Goal: Task Accomplishment & Management: Manage account settings

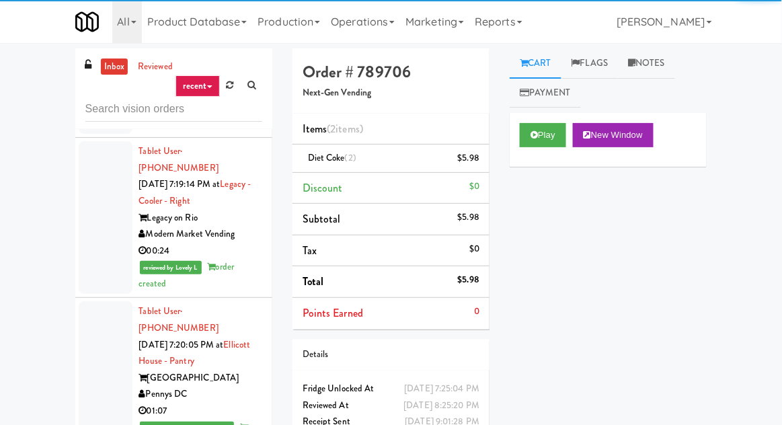
scroll to position [10167, 0]
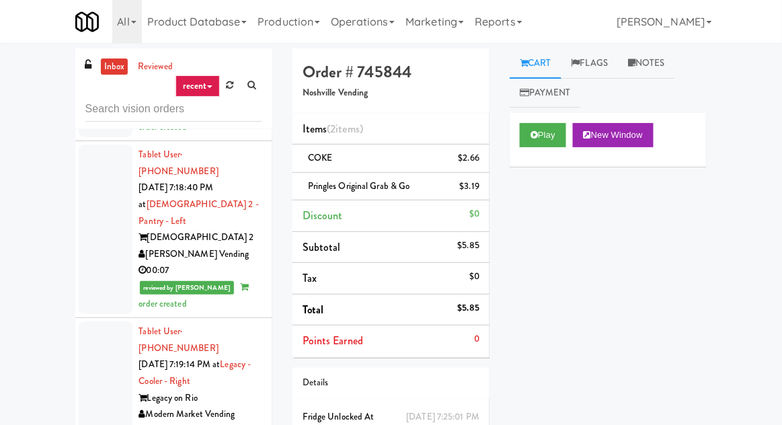
scroll to position [10022, 0]
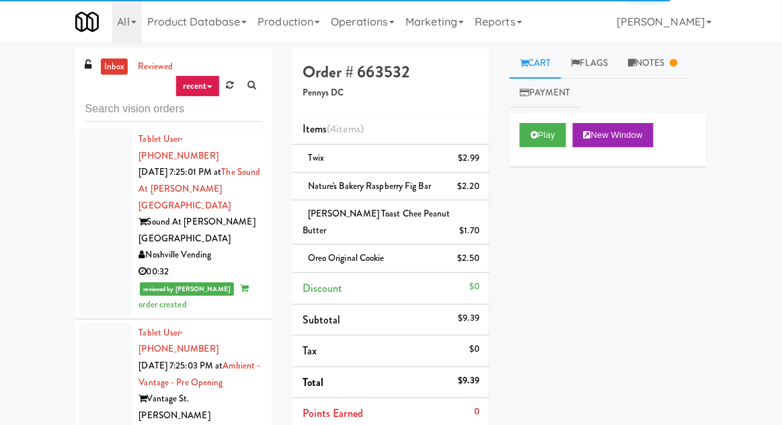
scroll to position [11746, 0]
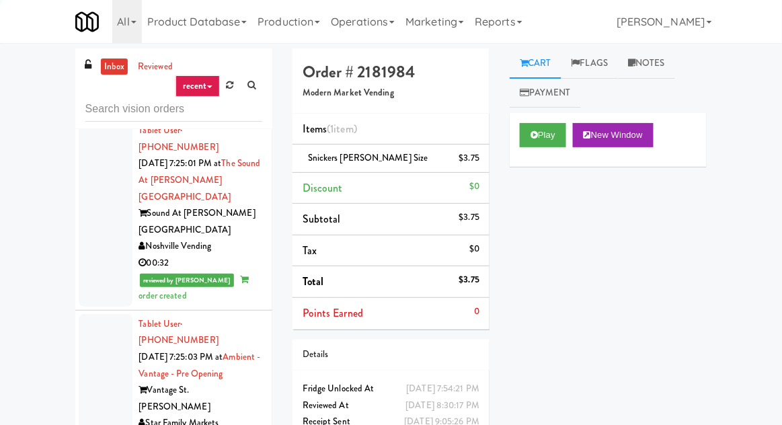
click at [229, 90] on link at bounding box center [230, 85] width 21 height 20
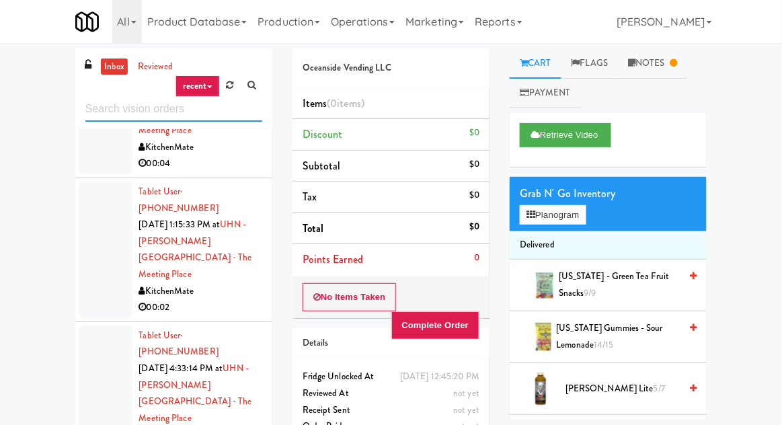
scroll to position [2687, 0]
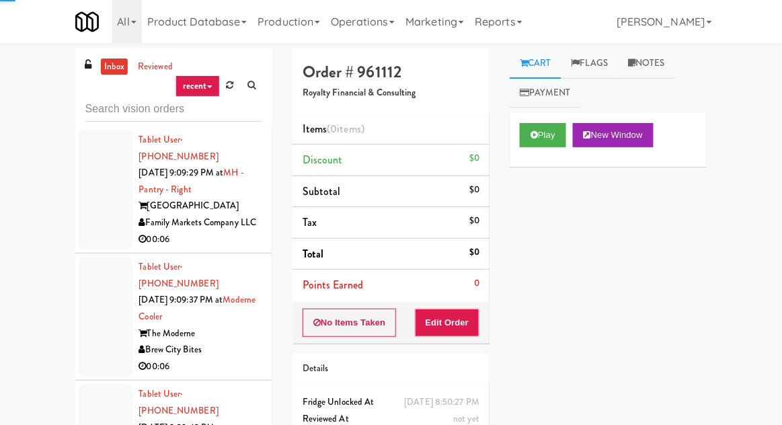
scroll to position [8420, 0]
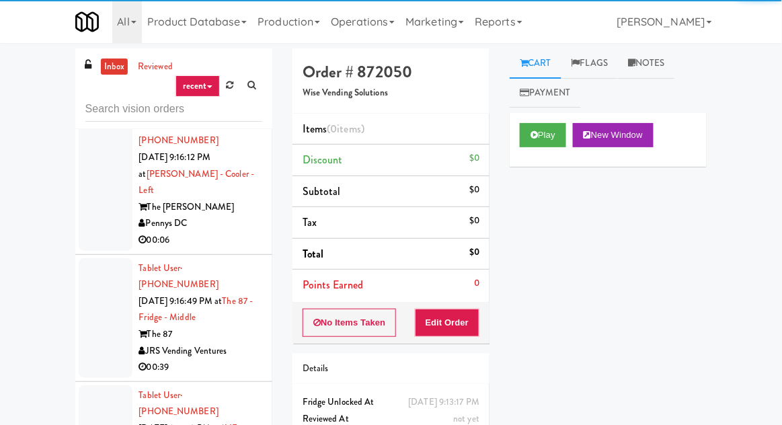
scroll to position [13415, 0]
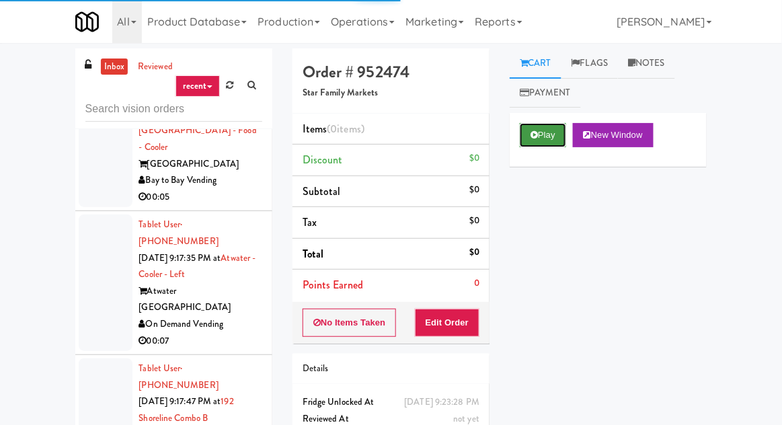
click at [528, 136] on button "Play" at bounding box center [543, 135] width 46 height 24
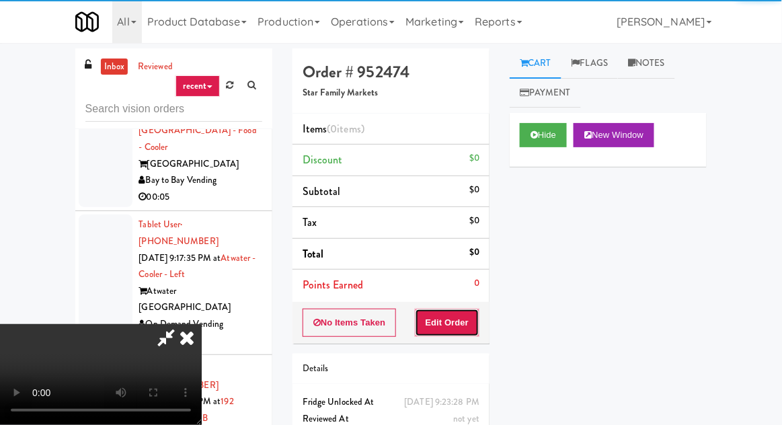
click at [451, 333] on button "Edit Order" at bounding box center [447, 323] width 65 height 28
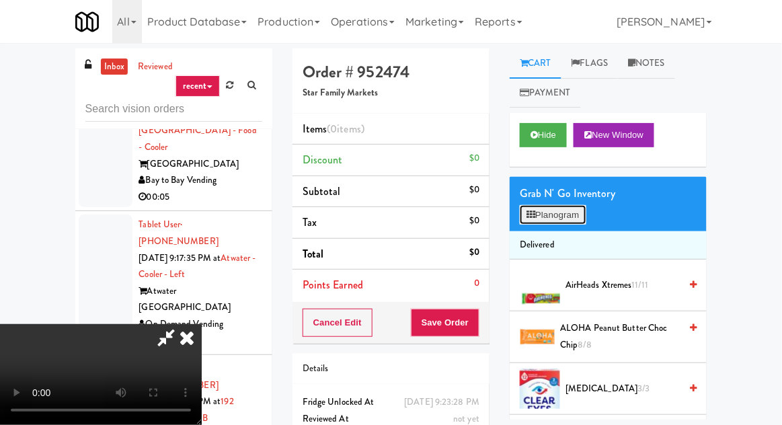
click at [560, 222] on button "Planogram" at bounding box center [553, 215] width 66 height 20
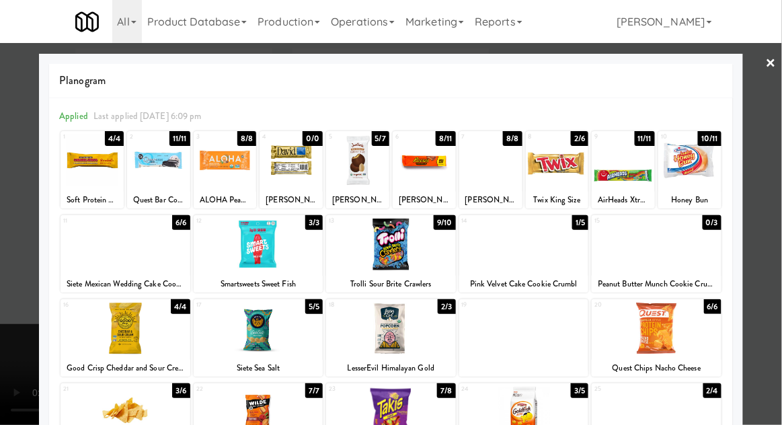
click at [695, 182] on div at bounding box center [689, 160] width 63 height 52
click at [763, 132] on div at bounding box center [391, 212] width 782 height 425
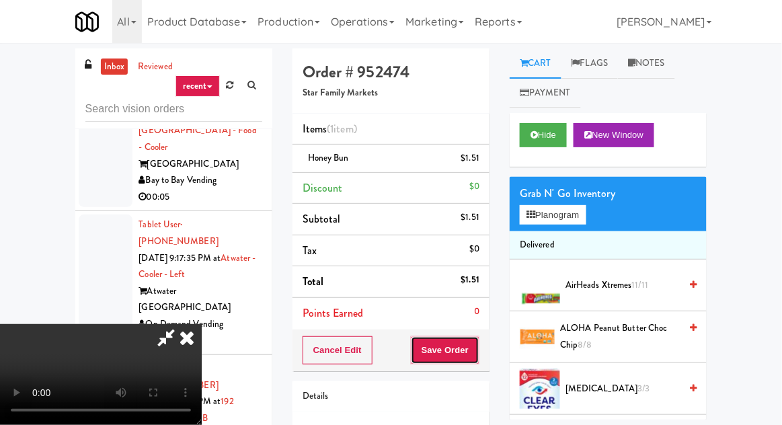
click at [477, 350] on button "Save Order" at bounding box center [445, 350] width 69 height 28
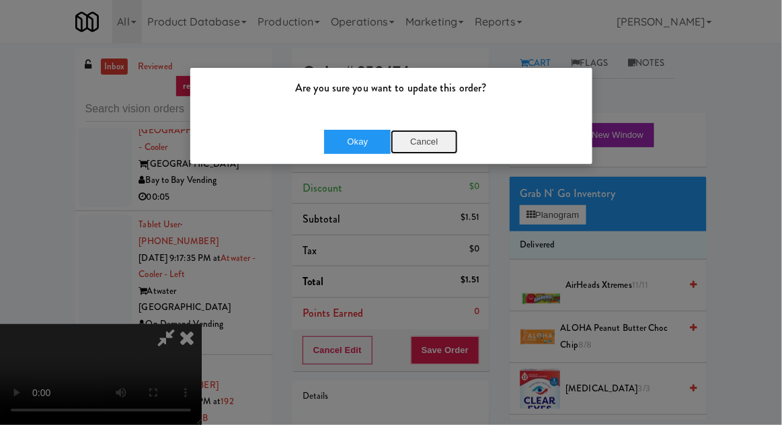
click at [442, 136] on button "Cancel" at bounding box center [424, 142] width 67 height 24
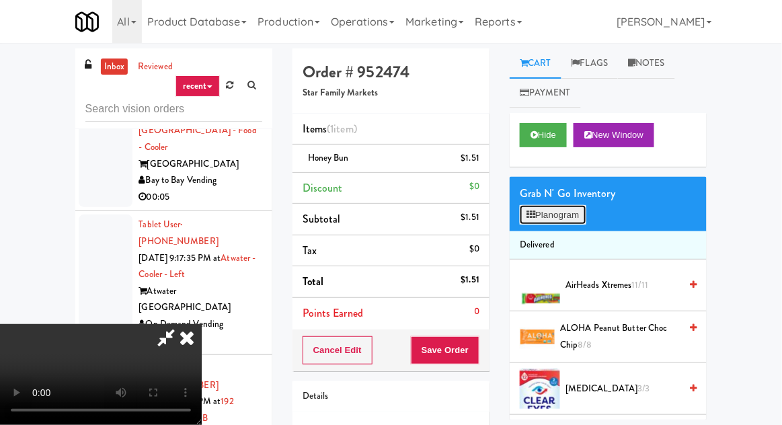
click at [559, 222] on button "Planogram" at bounding box center [553, 215] width 66 height 20
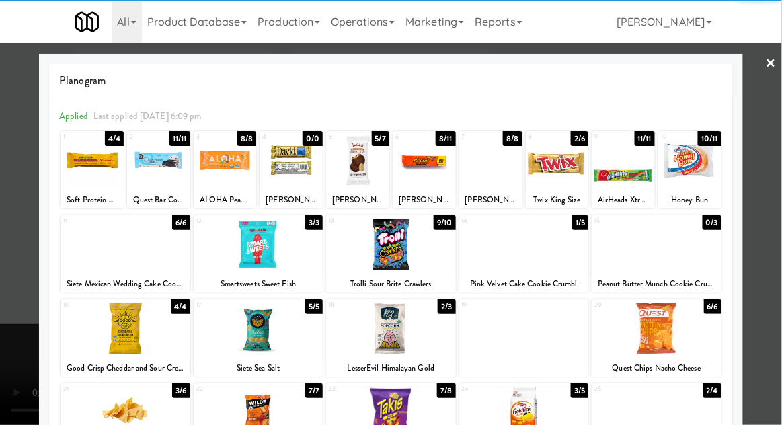
click at [344, 167] on div at bounding box center [357, 160] width 63 height 52
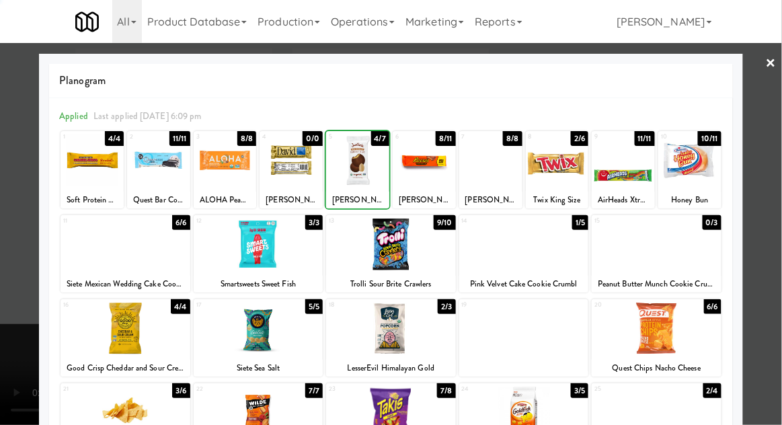
click at [22, 180] on div at bounding box center [391, 212] width 782 height 425
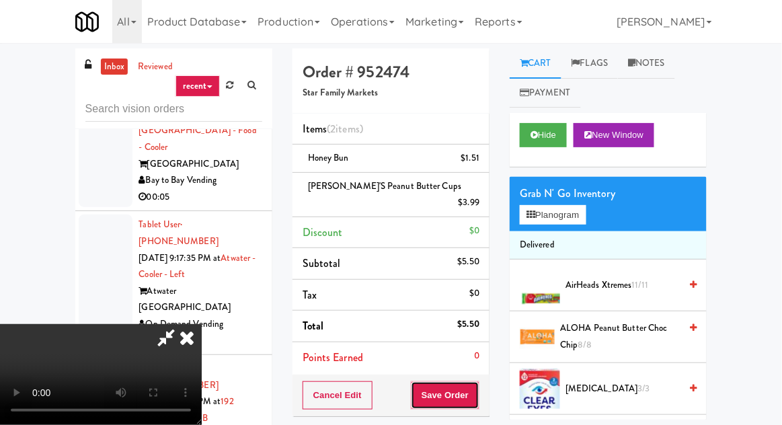
click at [479, 381] on button "Save Order" at bounding box center [445, 395] width 69 height 28
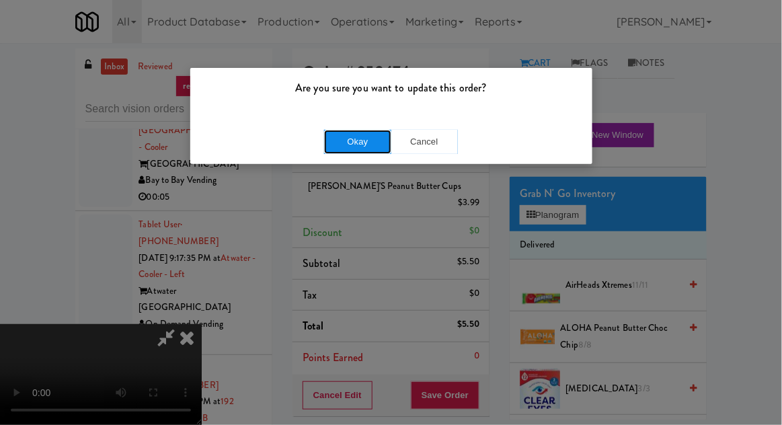
click at [352, 138] on button "Okay" at bounding box center [357, 142] width 67 height 24
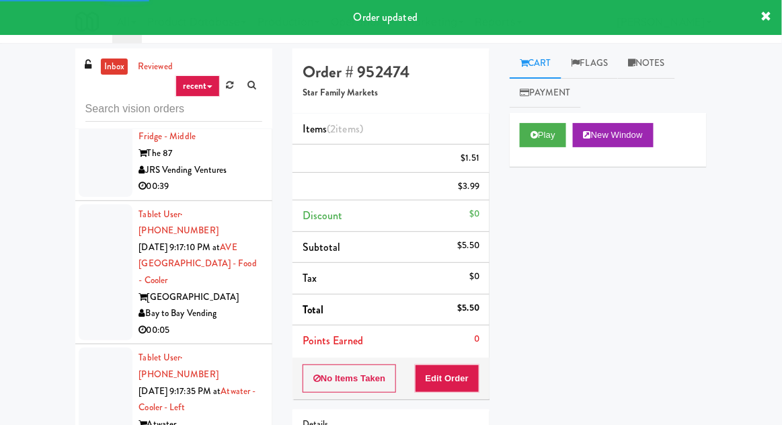
scroll to position [13284, 0]
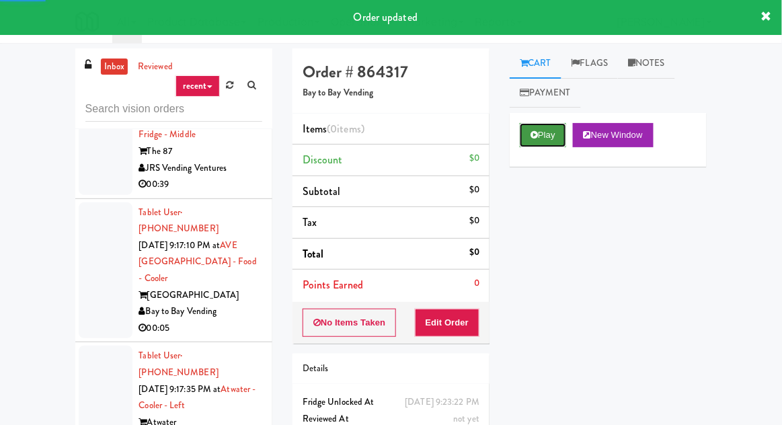
click at [533, 129] on button "Play" at bounding box center [543, 135] width 46 height 24
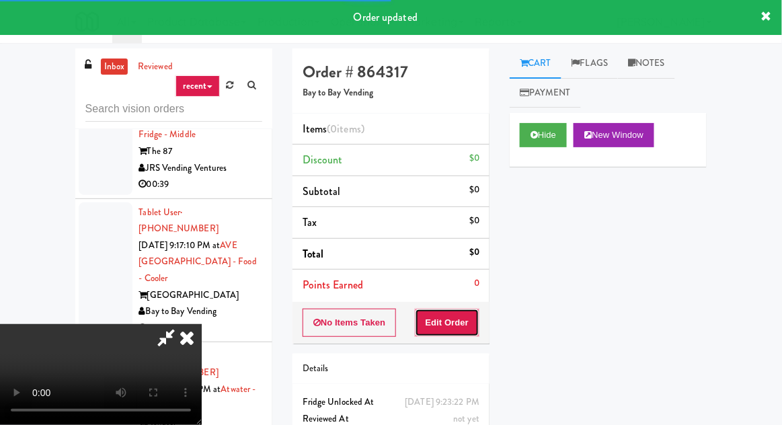
click at [466, 309] on button "Edit Order" at bounding box center [447, 323] width 65 height 28
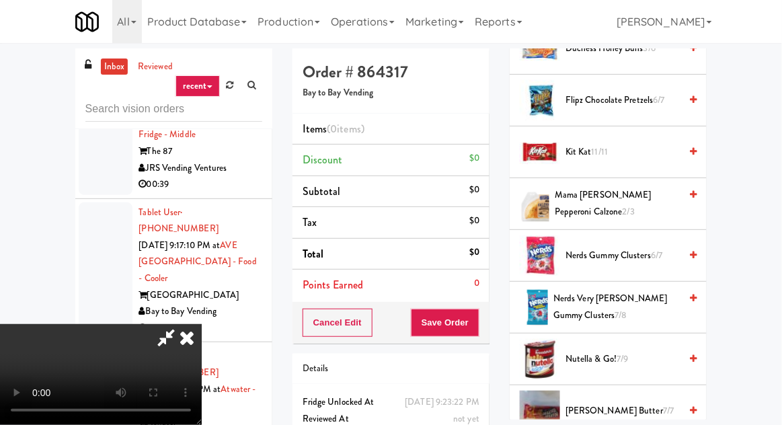
scroll to position [755, 0]
click at [634, 253] on span "Nerds Gummy Clusters 6/7" at bounding box center [622, 255] width 114 height 17
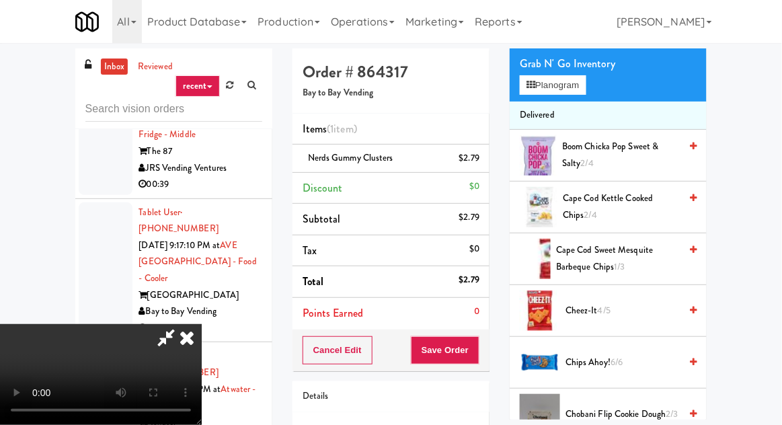
scroll to position [0, 0]
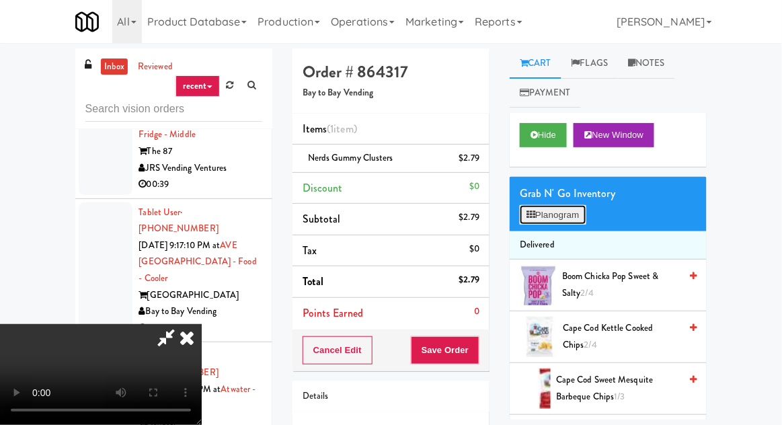
click at [574, 214] on button "Planogram" at bounding box center [553, 215] width 66 height 20
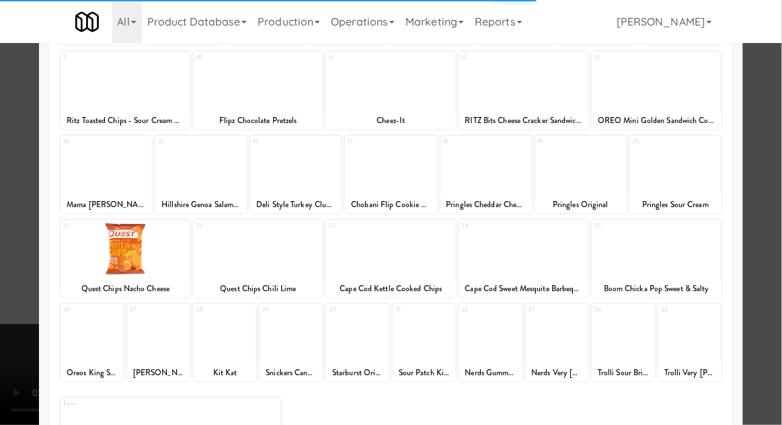
scroll to position [170, 0]
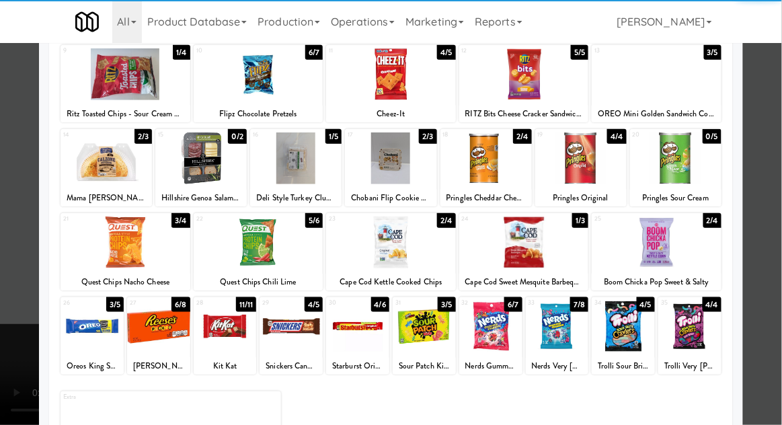
click at [698, 334] on div at bounding box center [689, 326] width 63 height 52
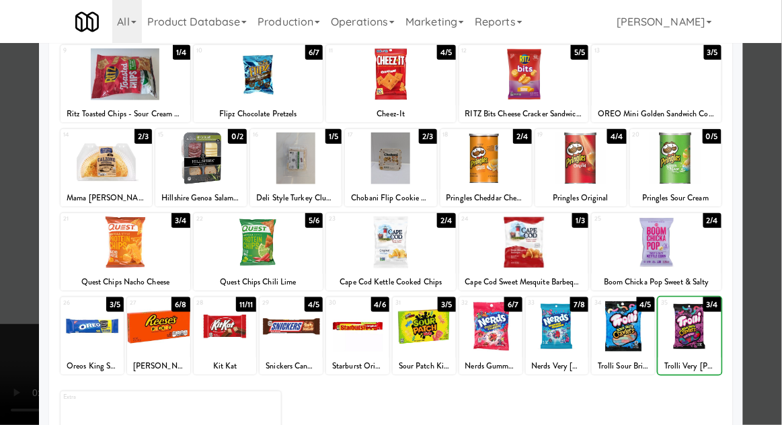
click at [760, 265] on div at bounding box center [391, 212] width 782 height 425
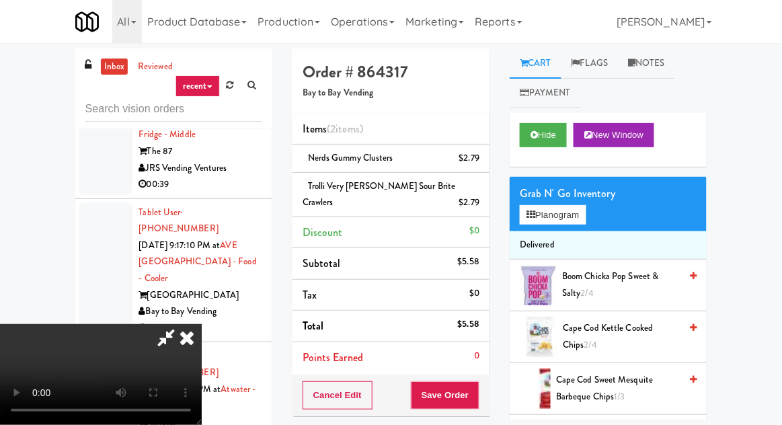
scroll to position [49, 0]
click at [479, 398] on button "Save Order" at bounding box center [445, 395] width 69 height 28
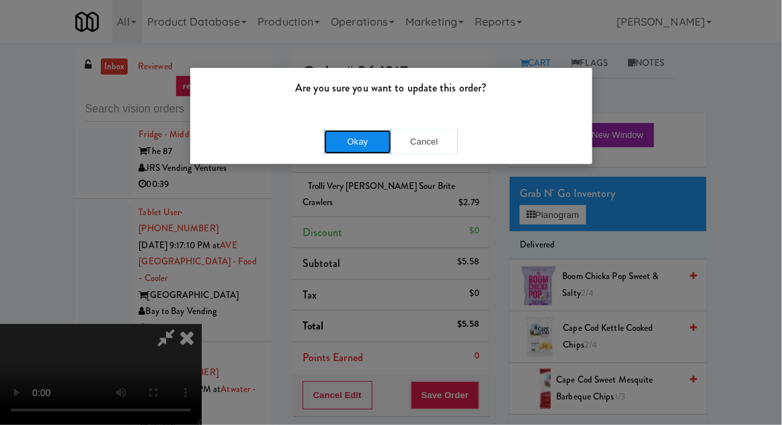
click at [360, 151] on button "Okay" at bounding box center [357, 142] width 67 height 24
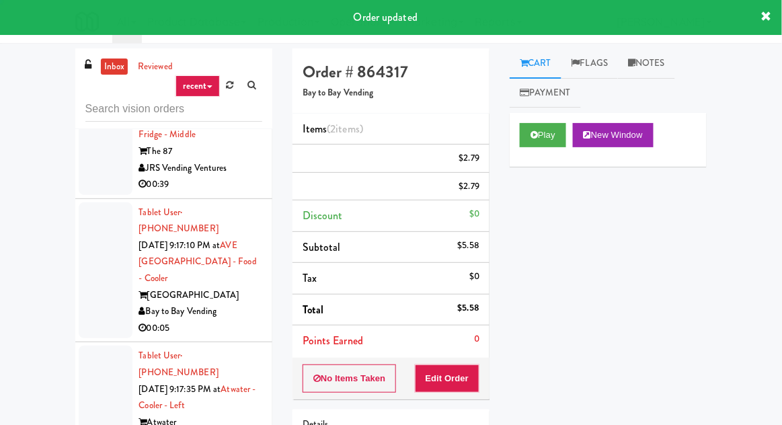
scroll to position [0, 0]
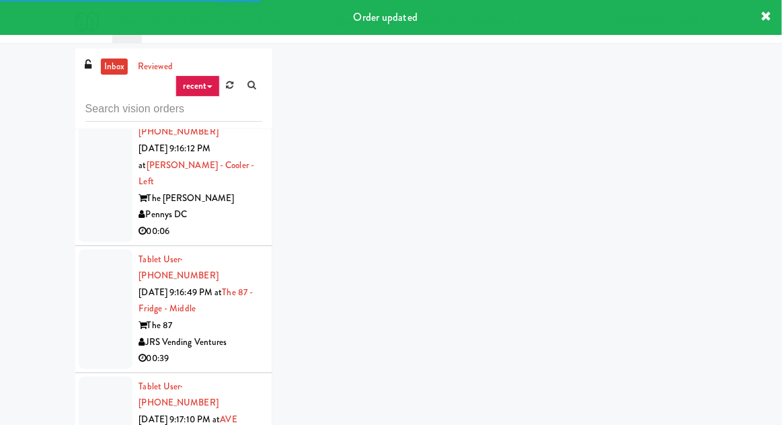
scroll to position [13072, 0]
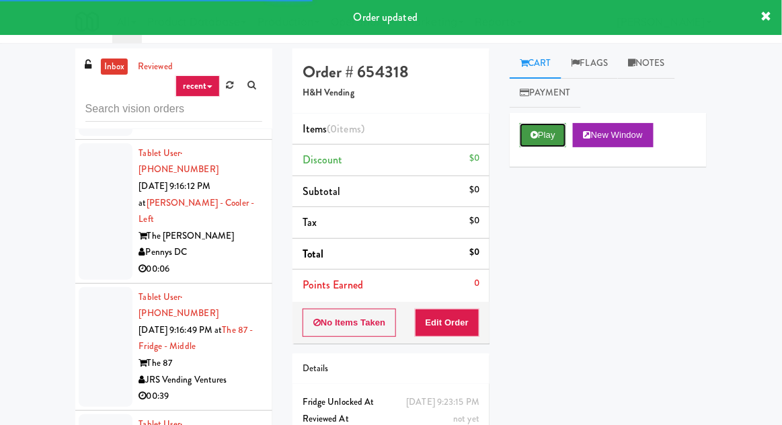
click at [540, 138] on button "Play" at bounding box center [543, 135] width 46 height 24
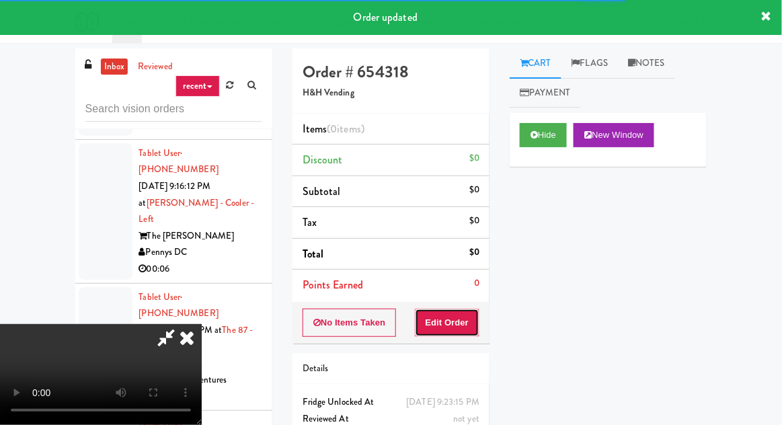
click at [454, 316] on button "Edit Order" at bounding box center [447, 323] width 65 height 28
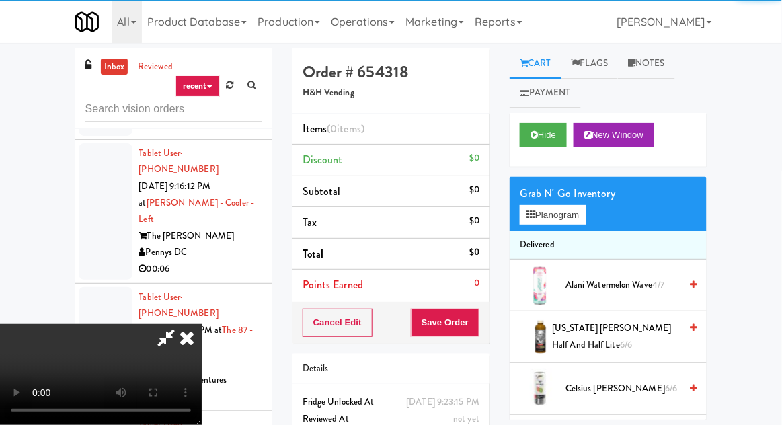
click at [3, 192] on div "inbox reviewed recent all unclear take inventory issue suspicious failed recent…" at bounding box center [391, 295] width 782 height 494
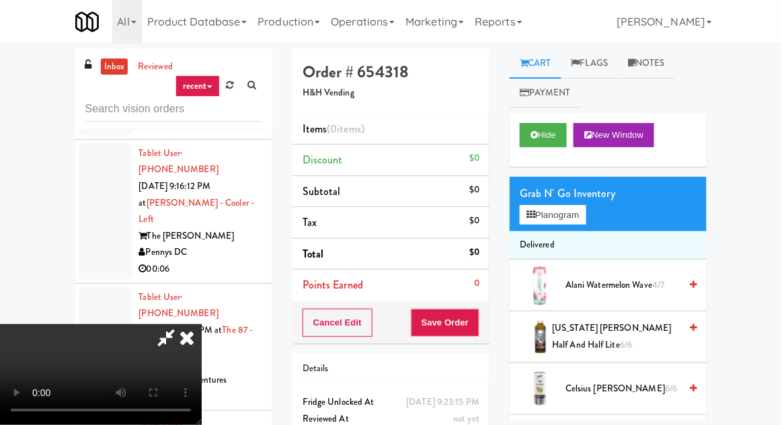
scroll to position [49, 0]
click at [562, 222] on button "Planogram" at bounding box center [553, 215] width 66 height 20
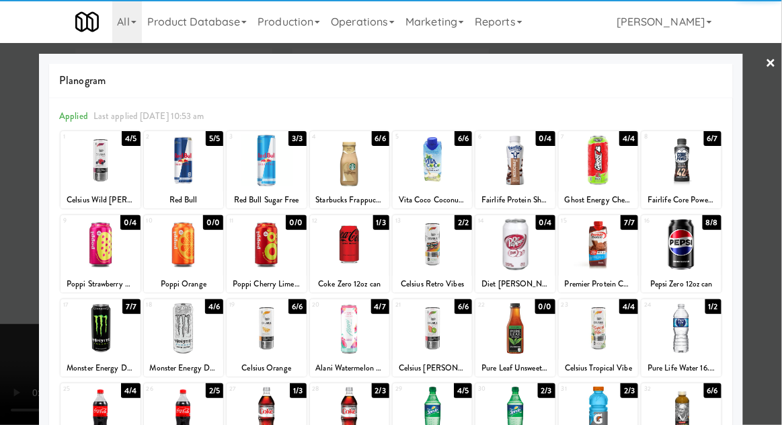
click at [698, 342] on div at bounding box center [680, 328] width 79 height 52
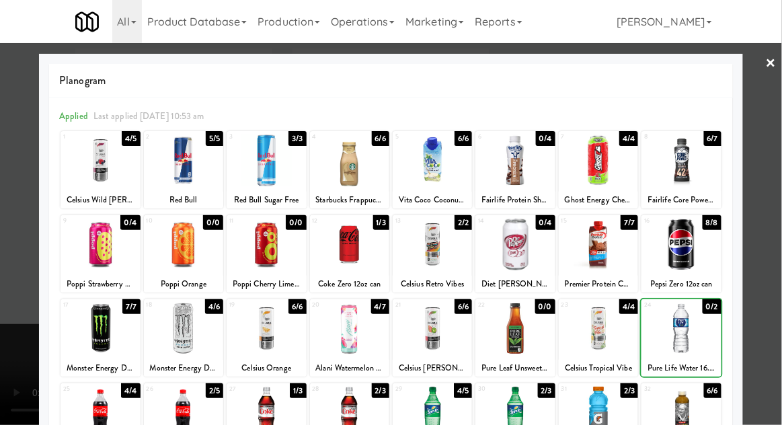
click at [769, 259] on div at bounding box center [391, 212] width 782 height 425
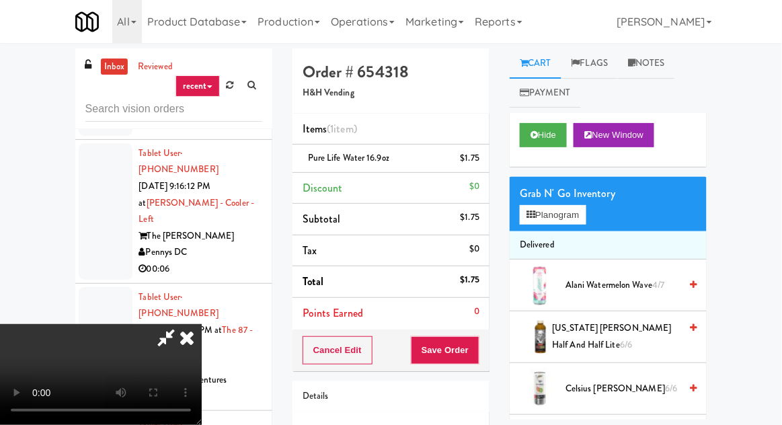
click at [477, 372] on div "Order # 654318 H&H Vending Items (1 item ) Pure Life Water 16.9oz $1.75 Discoun…" at bounding box center [390, 278] width 217 height 460
click at [479, 354] on button "Save Order" at bounding box center [445, 350] width 69 height 28
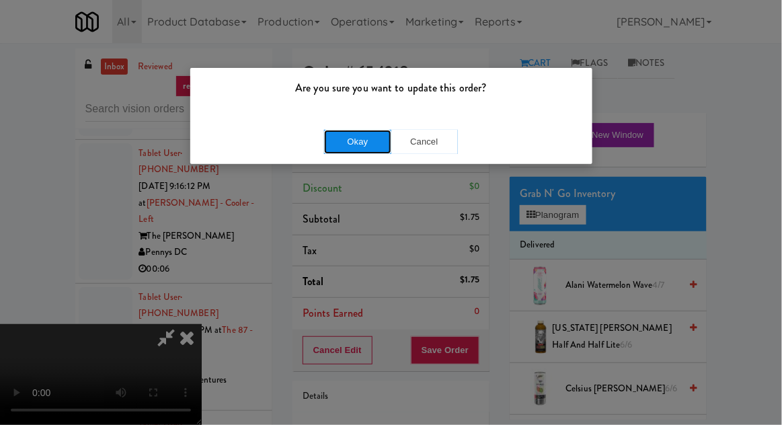
click at [337, 147] on button "Okay" at bounding box center [357, 142] width 67 height 24
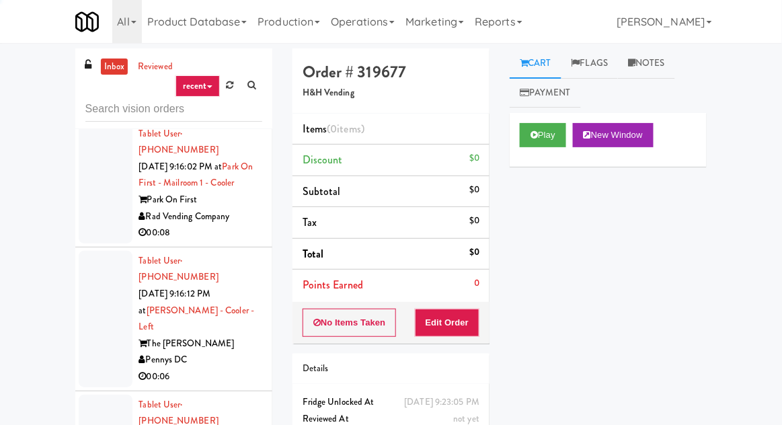
scroll to position [12965, 0]
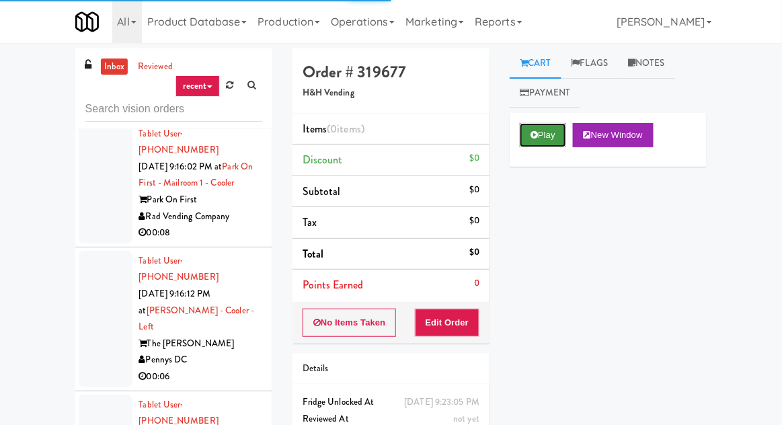
click at [560, 142] on button "Play" at bounding box center [543, 135] width 46 height 24
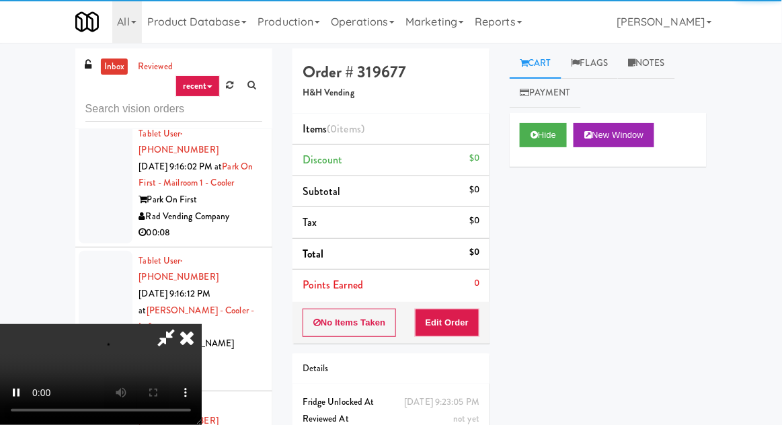
click at [451, 342] on div "Order # 319677 H&H Vending Items (0 items ) Discount $0 Subtotal $0 Tax $0 Tota…" at bounding box center [390, 264] width 217 height 432
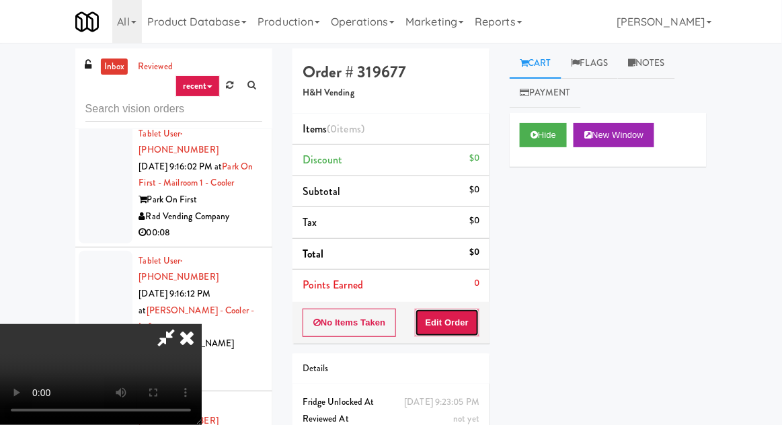
click at [473, 325] on button "Edit Order" at bounding box center [447, 323] width 65 height 28
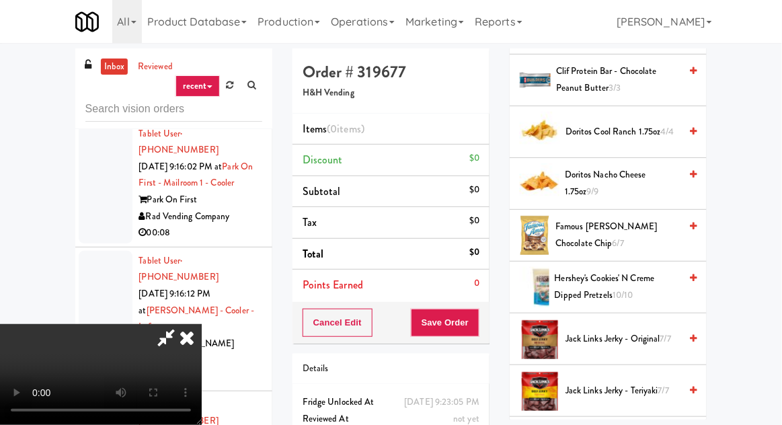
scroll to position [525, 0]
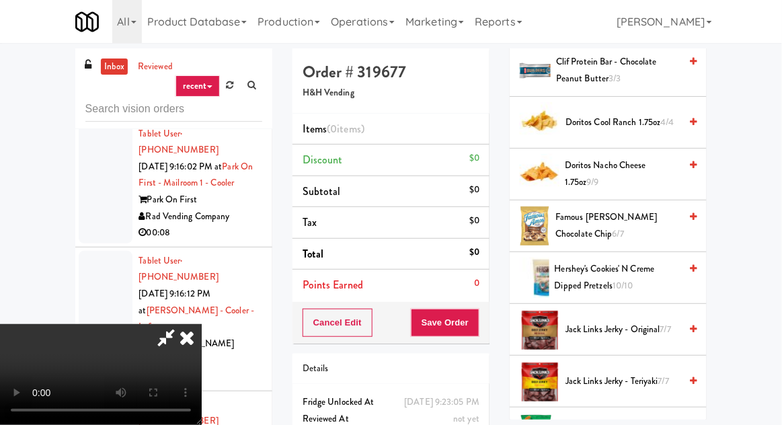
click at [641, 270] on span "Hershey's Cookies' N Creme dipped pretzels 10/10" at bounding box center [618, 277] width 126 height 33
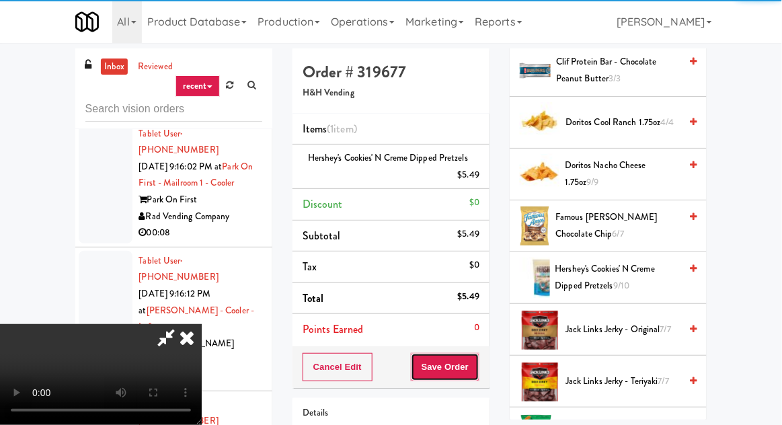
click at [476, 359] on button "Save Order" at bounding box center [445, 367] width 69 height 28
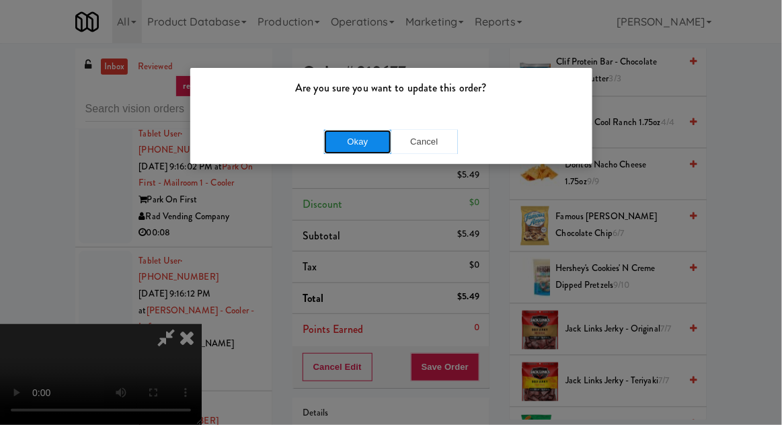
click at [374, 150] on button "Okay" at bounding box center [357, 142] width 67 height 24
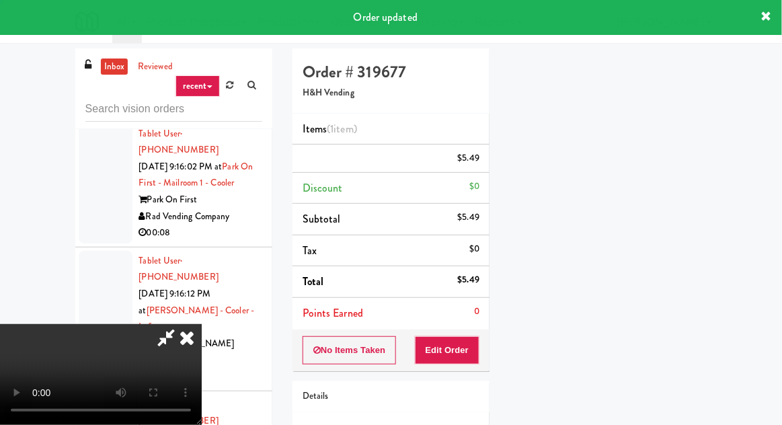
scroll to position [132, 0]
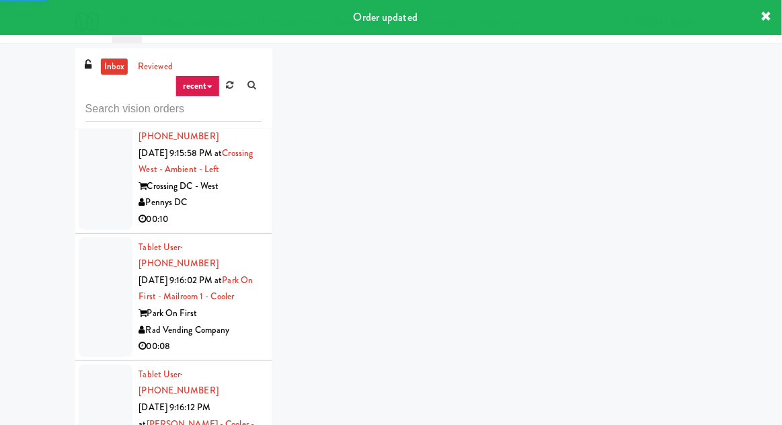
scroll to position [12847, 0]
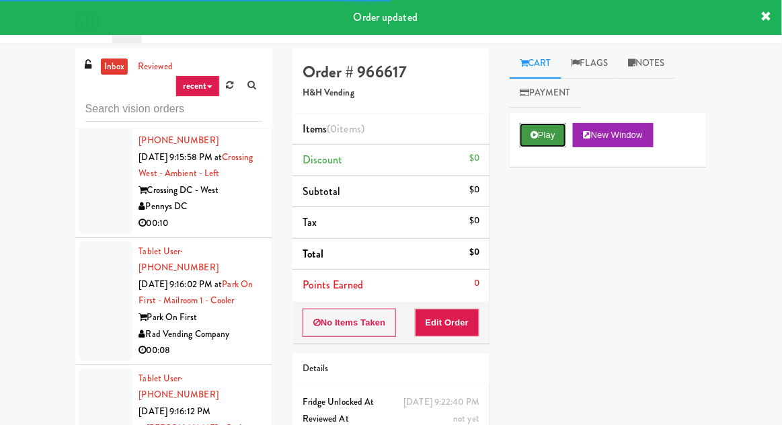
click at [531, 138] on icon at bounding box center [533, 134] width 7 height 9
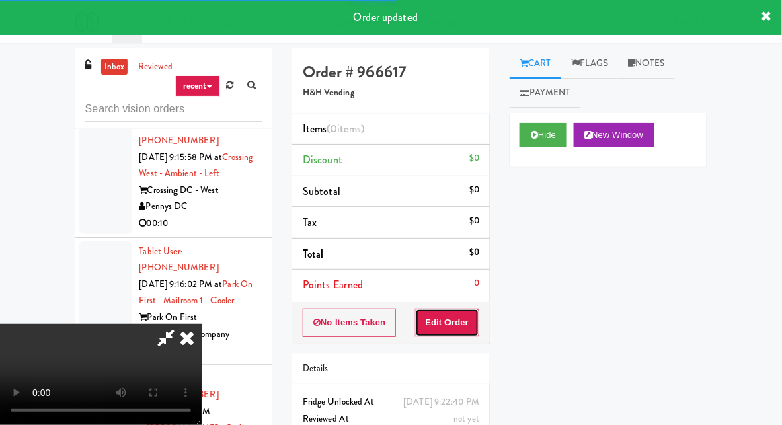
click at [448, 332] on button "Edit Order" at bounding box center [447, 323] width 65 height 28
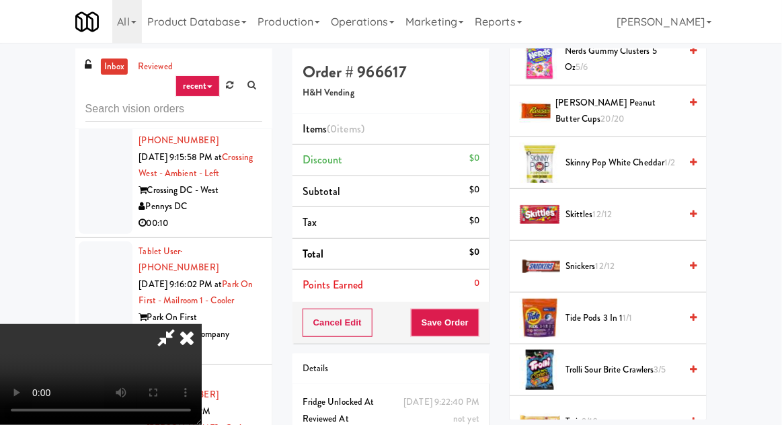
scroll to position [1133, 0]
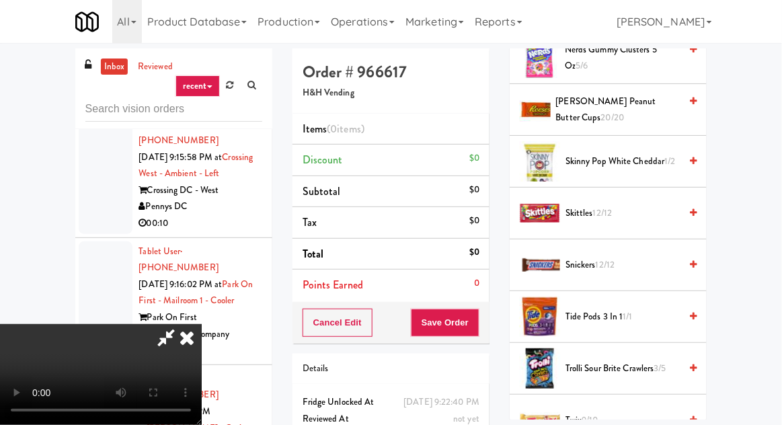
click at [636, 257] on span "Snickers 12/12" at bounding box center [622, 265] width 114 height 17
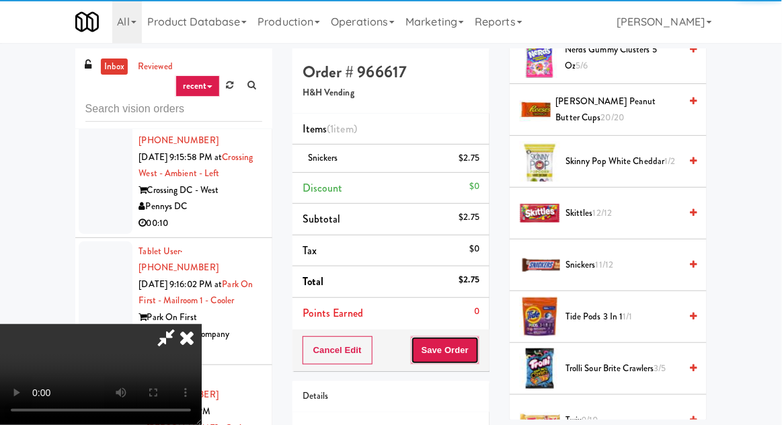
click at [478, 352] on button "Save Order" at bounding box center [445, 350] width 69 height 28
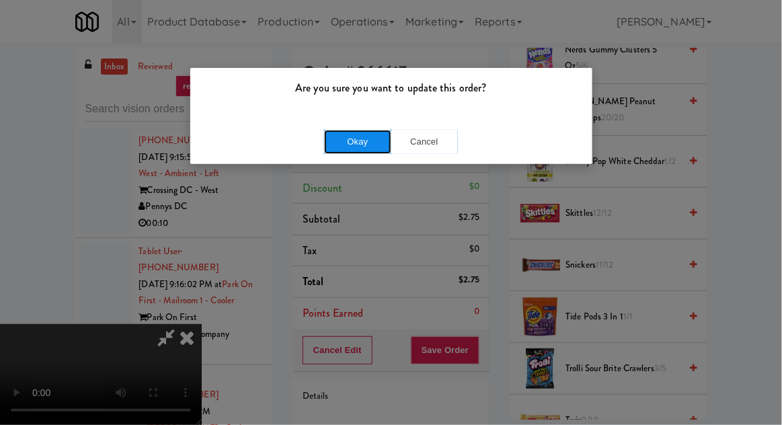
click at [331, 145] on button "Okay" at bounding box center [357, 142] width 67 height 24
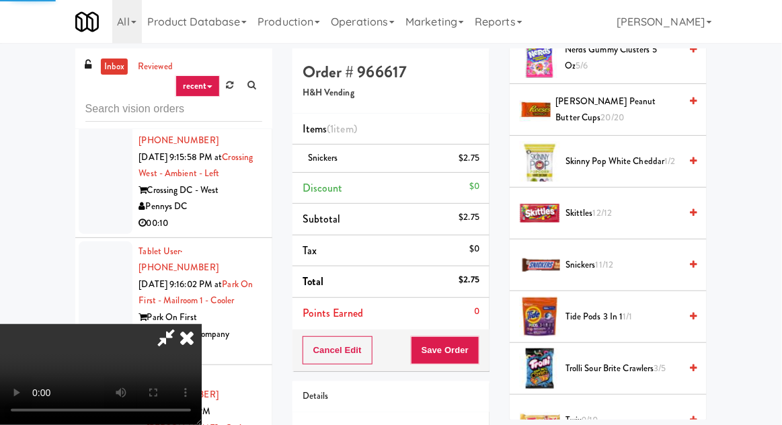
scroll to position [132, 0]
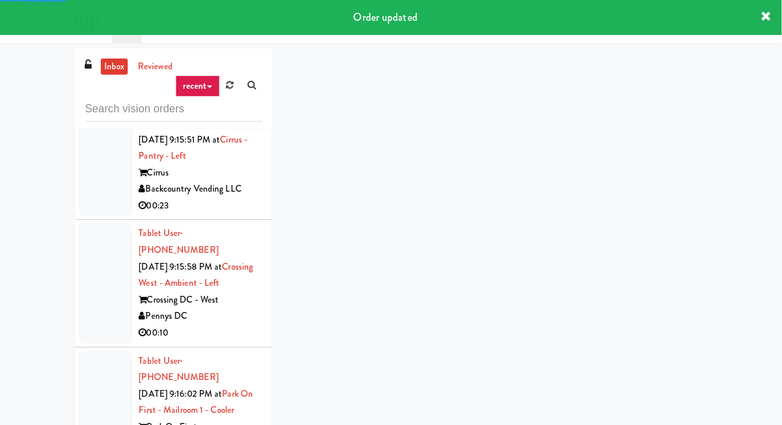
scroll to position [12737, 0]
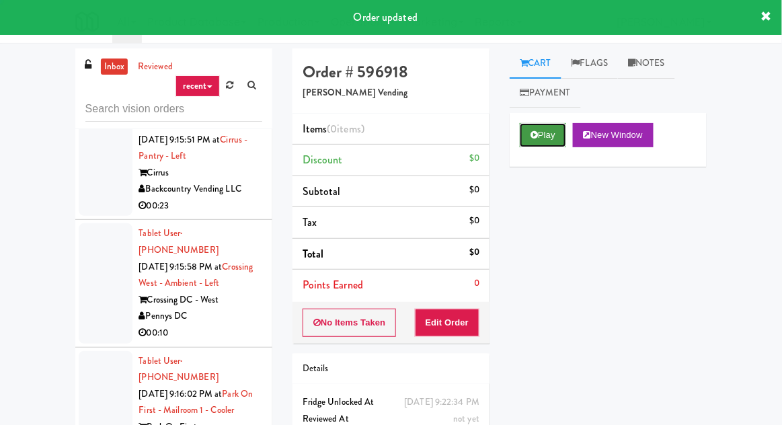
click at [530, 132] on button "Play" at bounding box center [543, 135] width 46 height 24
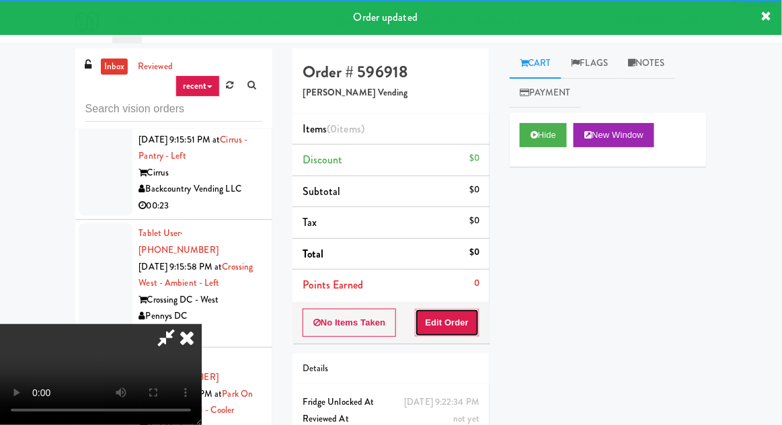
click at [461, 326] on button "Edit Order" at bounding box center [447, 323] width 65 height 28
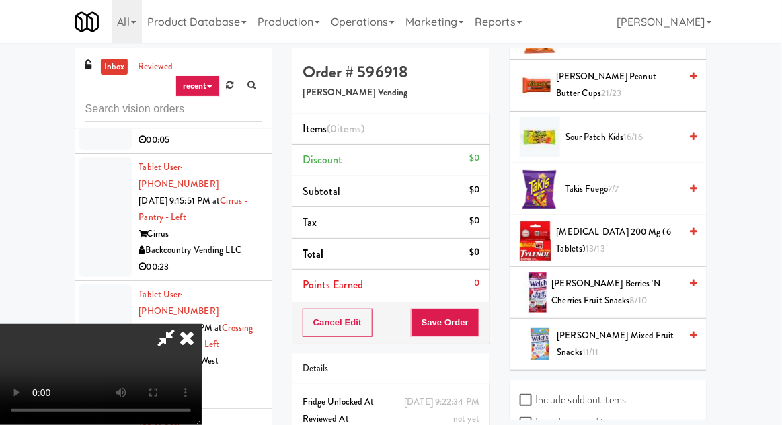
scroll to position [1375, 0]
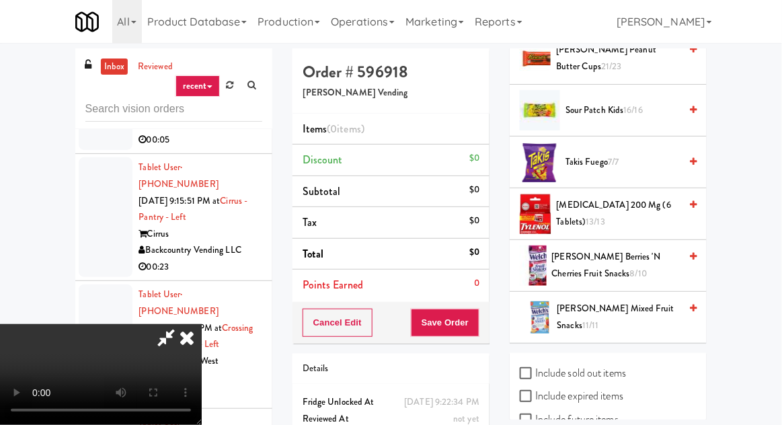
click at [637, 249] on span "[PERSON_NAME] Berries 'N Cherries Fruit Snacks 8/10" at bounding box center [616, 265] width 128 height 33
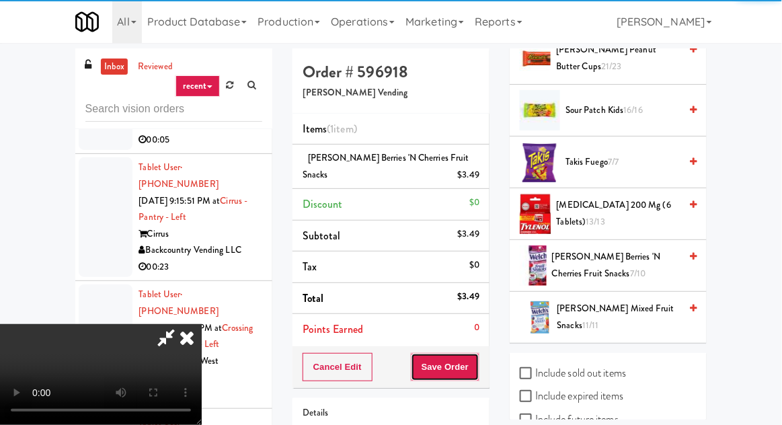
click at [475, 356] on button "Save Order" at bounding box center [445, 367] width 69 height 28
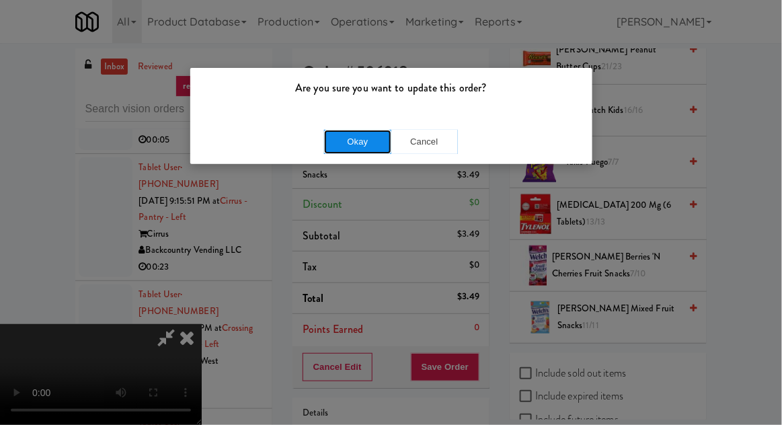
click at [369, 142] on button "Okay" at bounding box center [357, 142] width 67 height 24
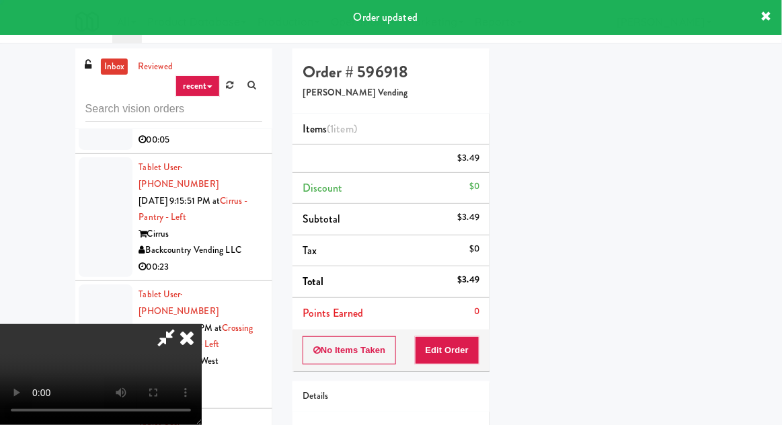
scroll to position [132, 0]
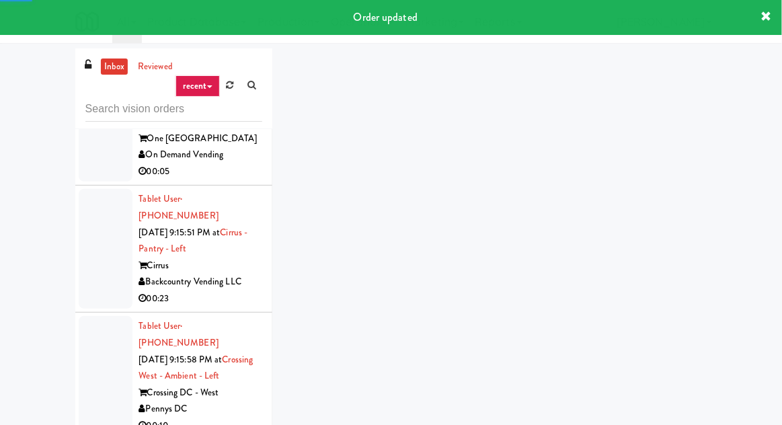
scroll to position [12648, 0]
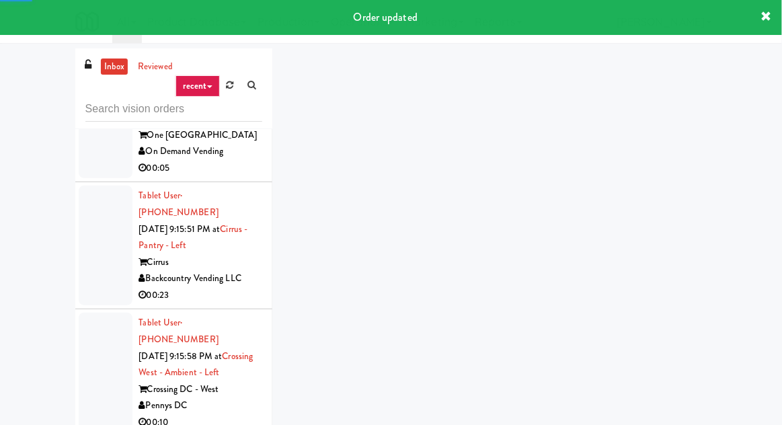
click at [780, 424] on div "inbox reviewed recent all unclear take inventory issue suspicious failed recent…" at bounding box center [391, 295] width 782 height 494
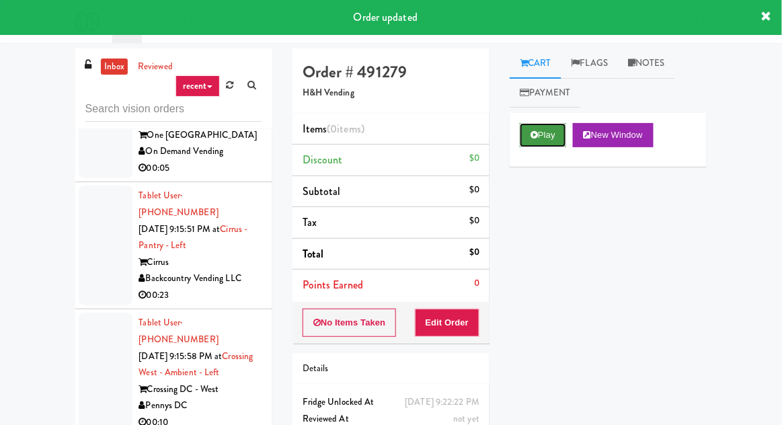
click at [531, 137] on icon at bounding box center [533, 134] width 7 height 9
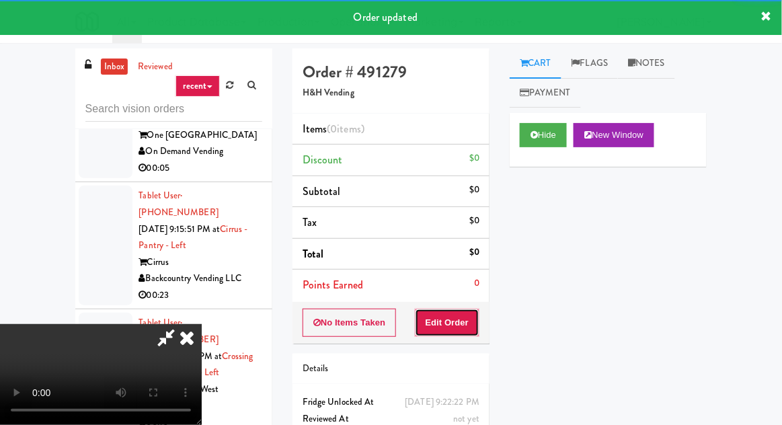
click at [454, 309] on button "Edit Order" at bounding box center [447, 323] width 65 height 28
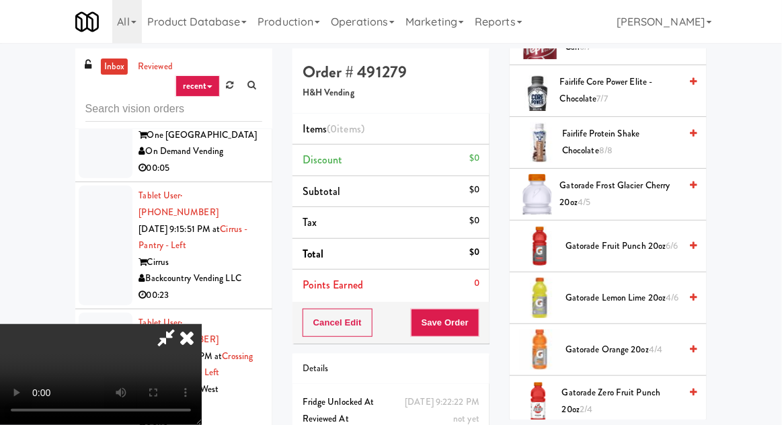
scroll to position [961, 0]
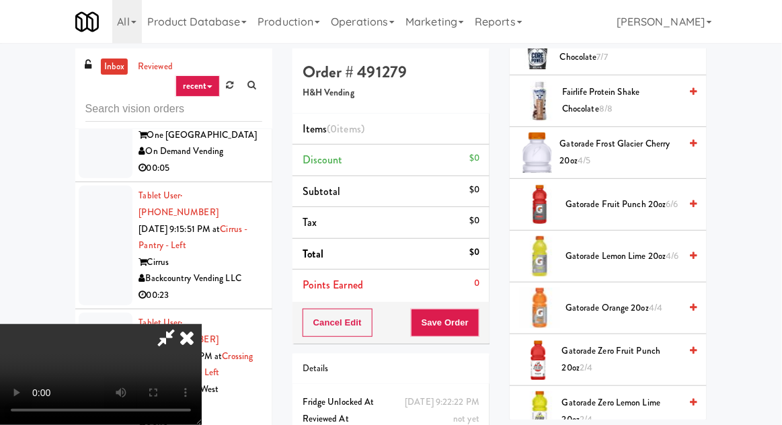
click at [630, 303] on span "Gatorade Orange 20oz 4/4" at bounding box center [622, 308] width 114 height 17
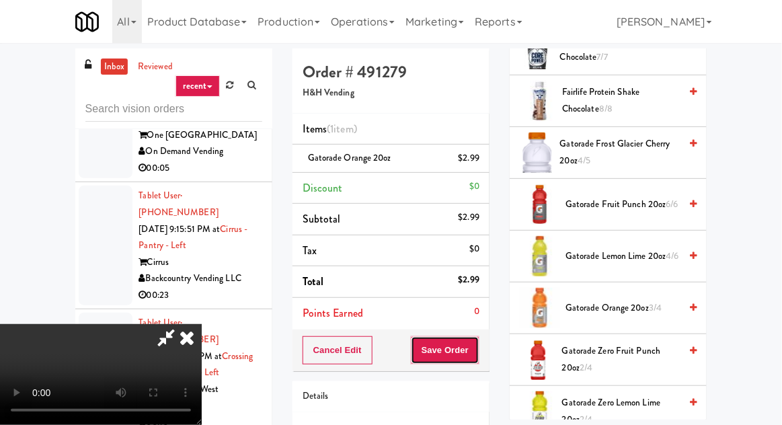
click at [470, 356] on button "Save Order" at bounding box center [445, 350] width 69 height 28
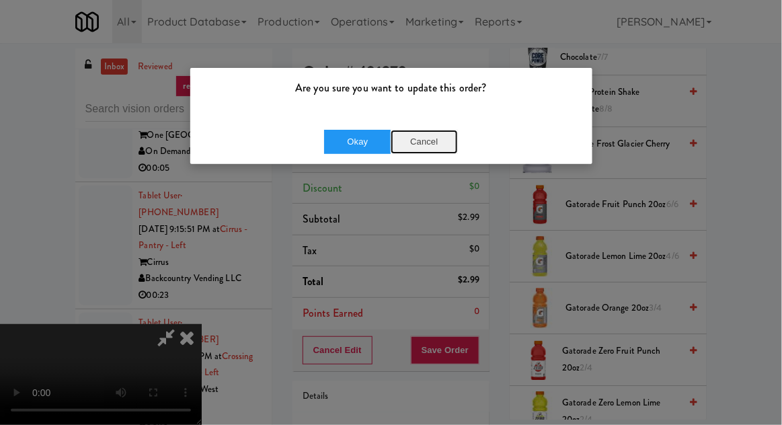
click at [427, 148] on button "Cancel" at bounding box center [424, 142] width 67 height 24
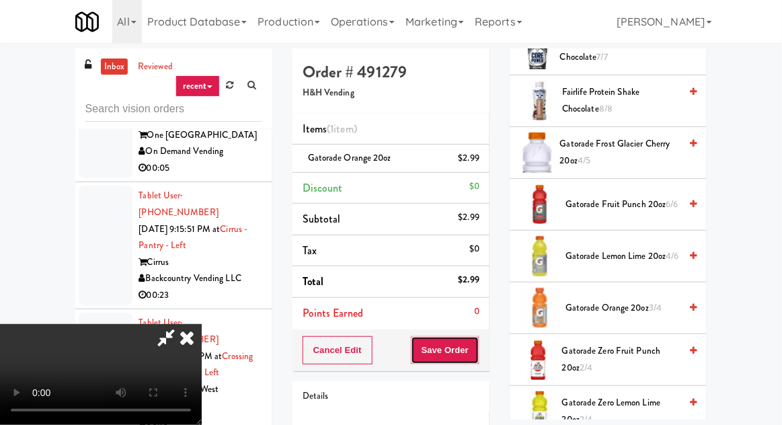
click at [476, 352] on button "Save Order" at bounding box center [445, 350] width 69 height 28
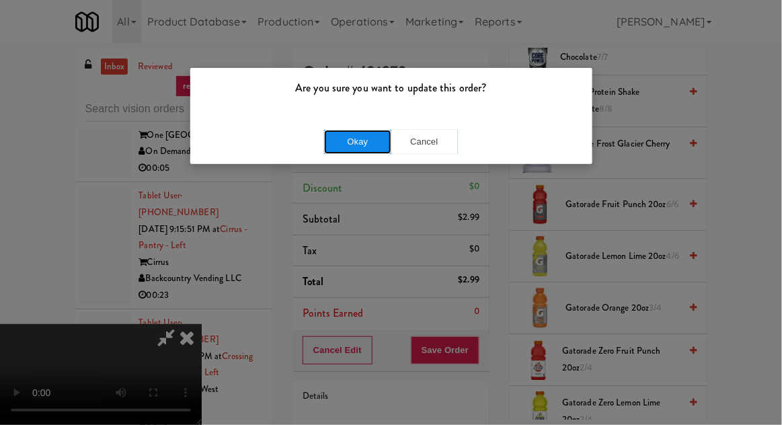
click at [336, 149] on button "Okay" at bounding box center [357, 142] width 67 height 24
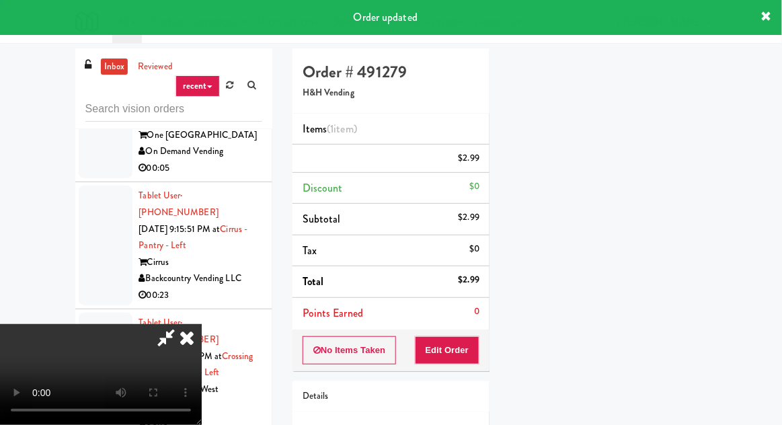
scroll to position [132, 0]
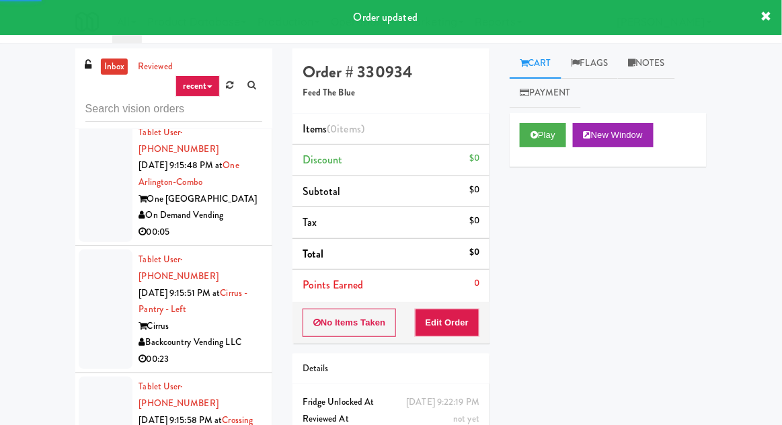
scroll to position [12576, 0]
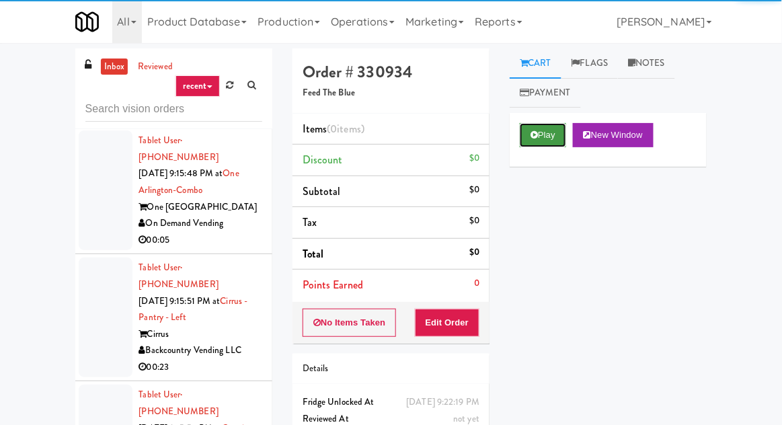
click at [541, 143] on button "Play" at bounding box center [543, 135] width 46 height 24
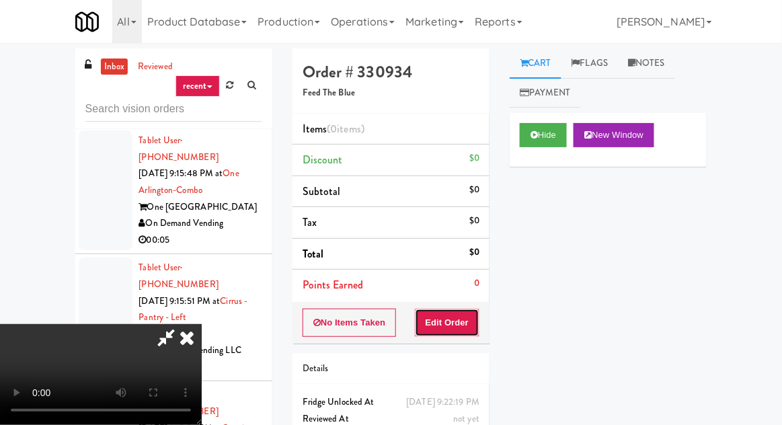
click at [456, 315] on button "Edit Order" at bounding box center [447, 323] width 65 height 28
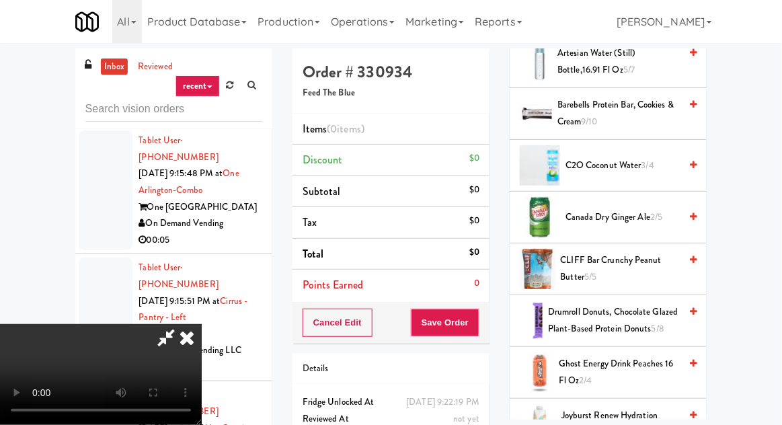
scroll to position [534, 0]
click at [651, 211] on span "2/5" at bounding box center [656, 216] width 12 height 13
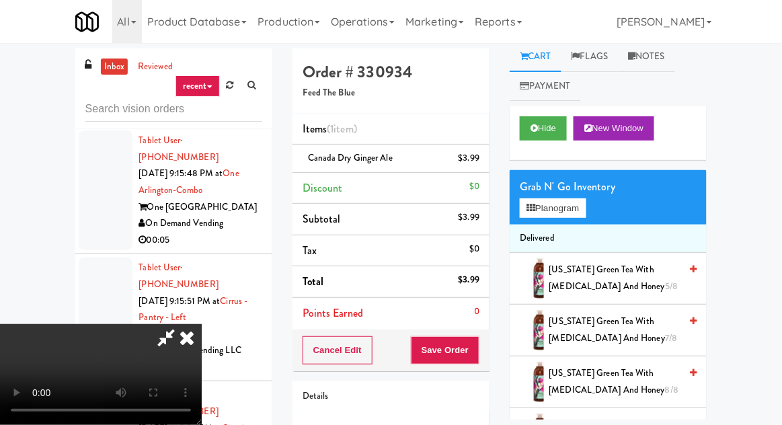
scroll to position [0, 0]
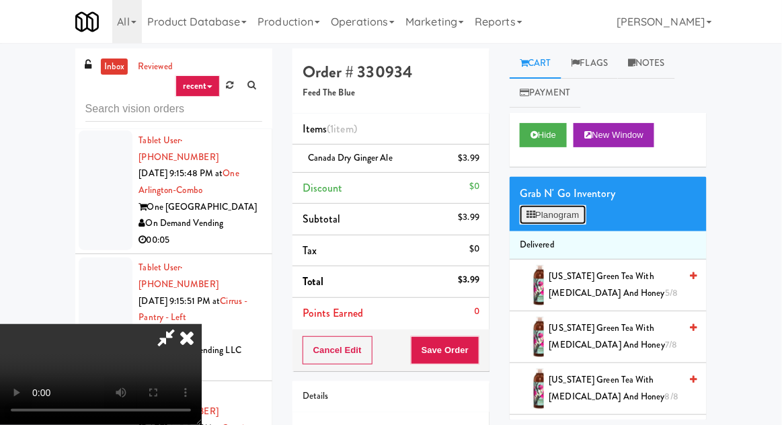
click at [568, 207] on button "Planogram" at bounding box center [553, 215] width 66 height 20
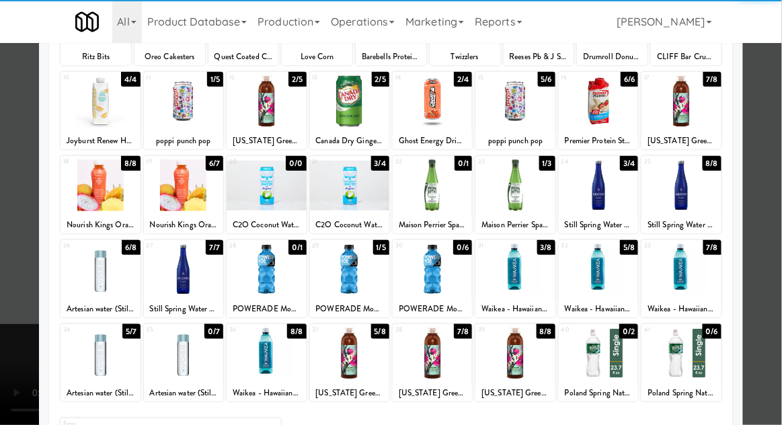
scroll to position [144, 0]
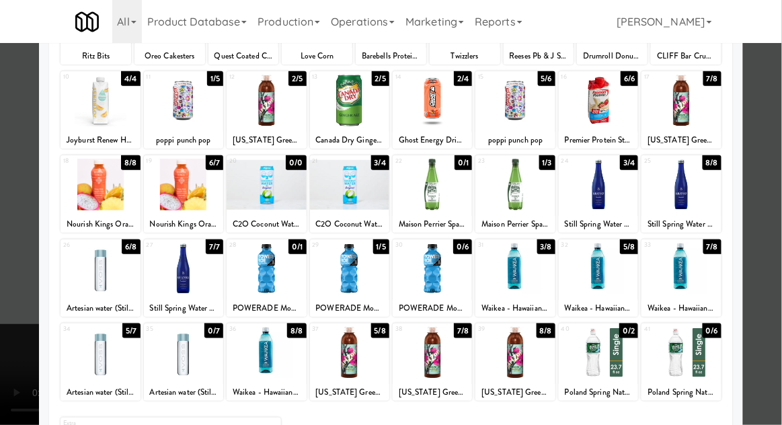
click at [171, 273] on div at bounding box center [183, 269] width 79 height 52
click at [12, 259] on div at bounding box center [391, 212] width 782 height 425
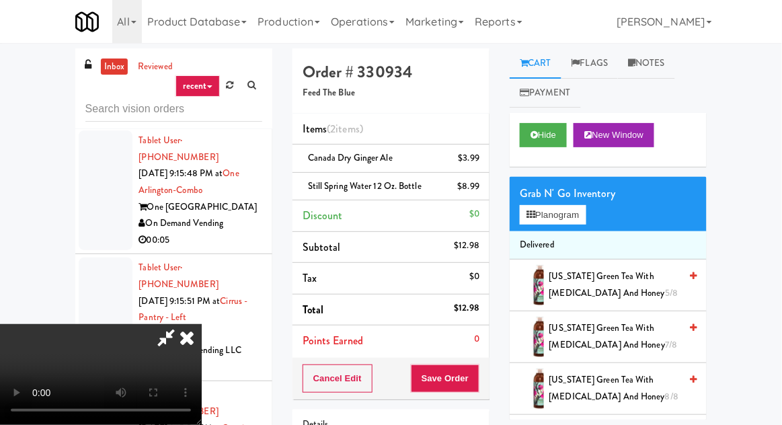
scroll to position [49, 0]
click at [483, 185] on link at bounding box center [478, 192] width 12 height 17
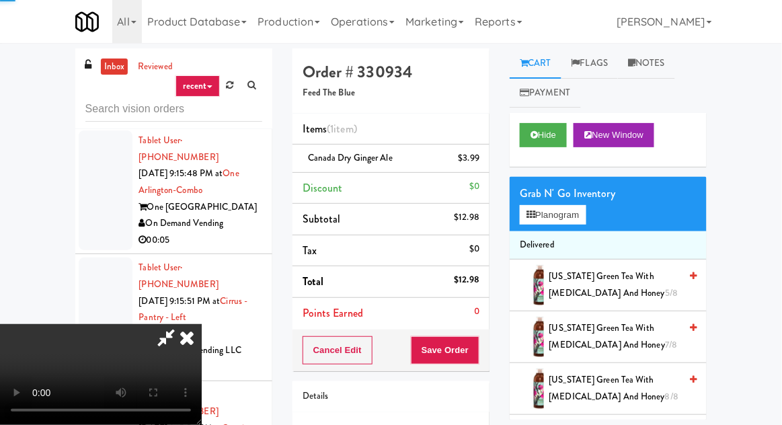
click at [487, 186] on li "Discount $0" at bounding box center [390, 189] width 197 height 32
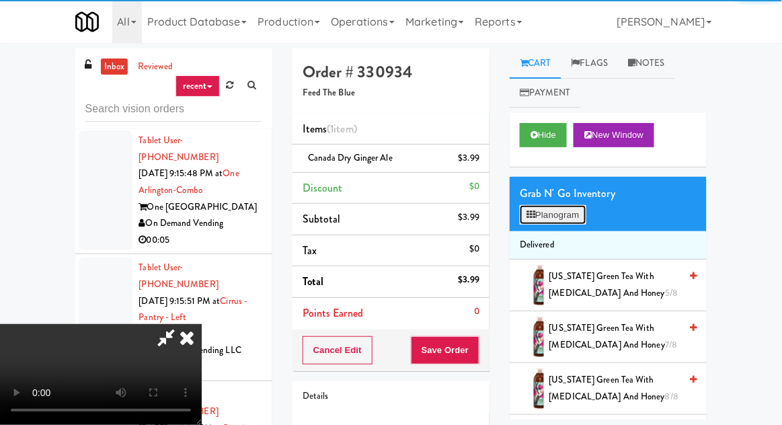
click at [565, 207] on button "Planogram" at bounding box center [553, 215] width 66 height 20
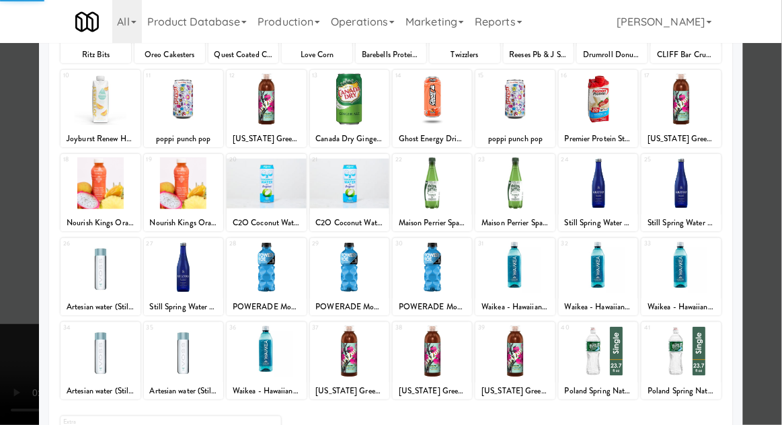
scroll to position [170, 0]
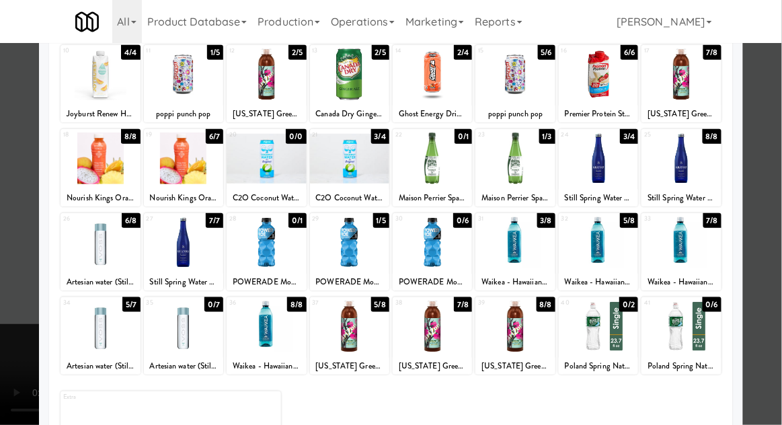
click at [3, 286] on div at bounding box center [391, 212] width 782 height 425
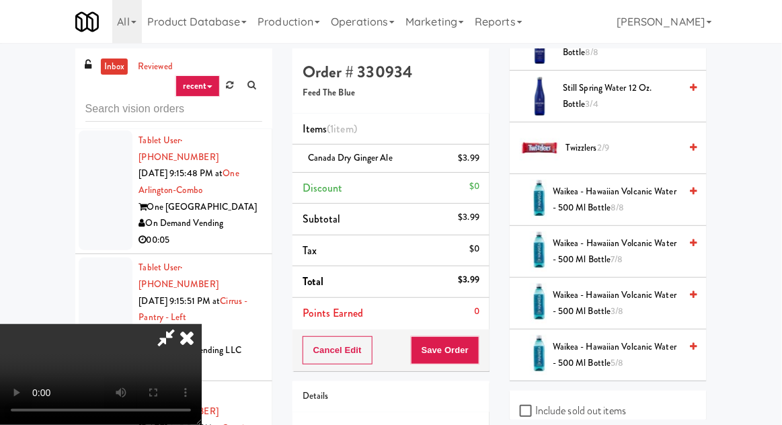
scroll to position [1660, 0]
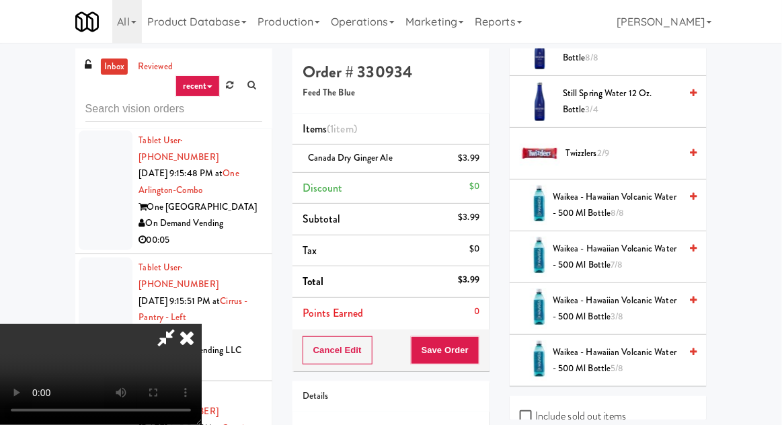
click at [659, 191] on span "Waikea - Hawaiian Volcanic Water - 500 Ml Bottle 8/8" at bounding box center [616, 205] width 127 height 33
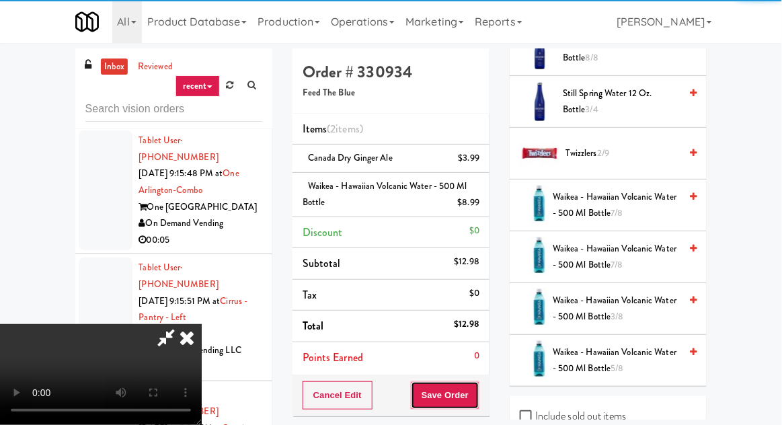
click at [477, 396] on button "Save Order" at bounding box center [445, 395] width 69 height 28
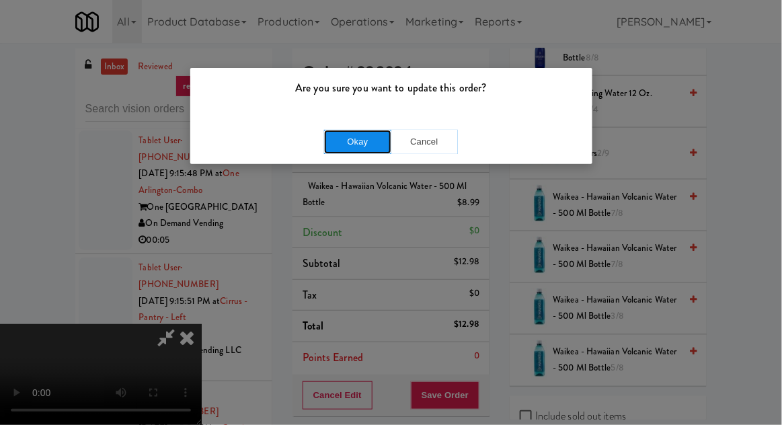
click at [327, 135] on button "Okay" at bounding box center [357, 142] width 67 height 24
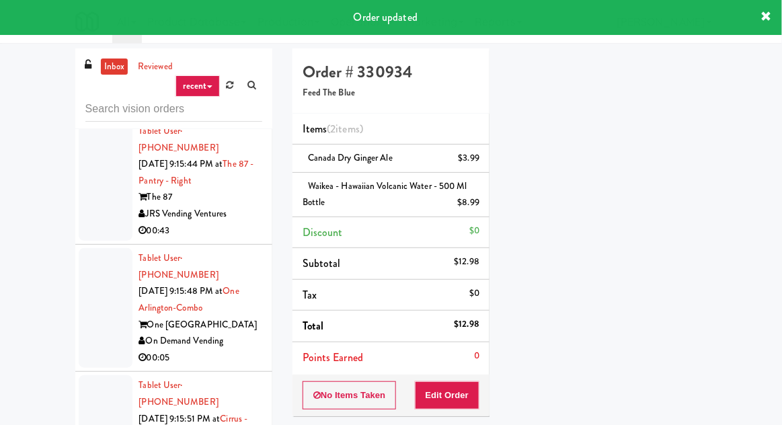
scroll to position [12461, 0]
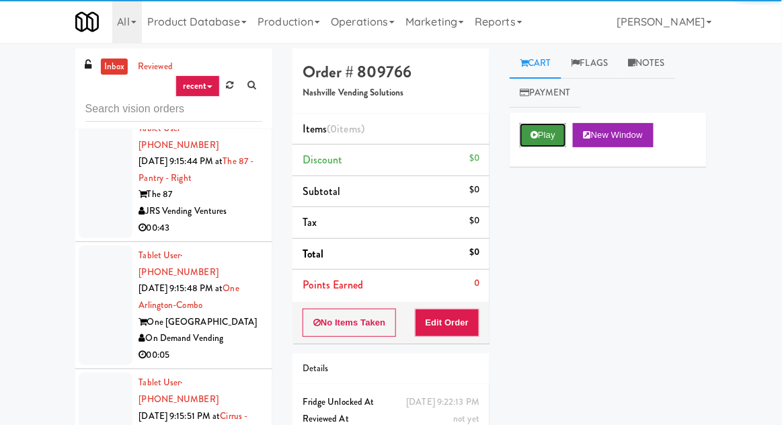
click at [525, 128] on button "Play" at bounding box center [543, 135] width 46 height 24
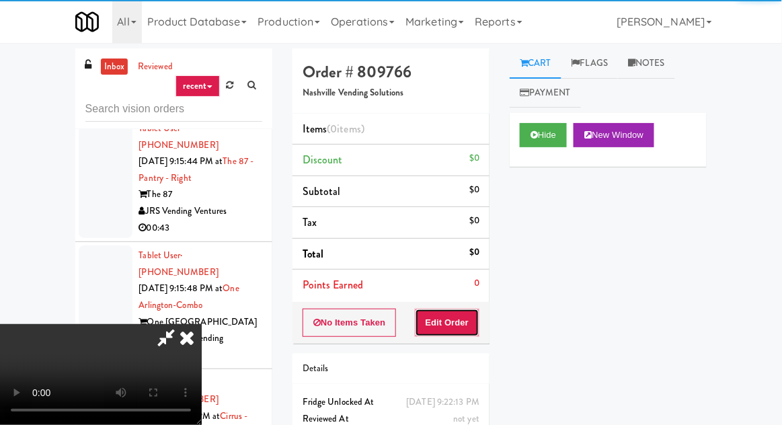
click at [452, 309] on button "Edit Order" at bounding box center [447, 323] width 65 height 28
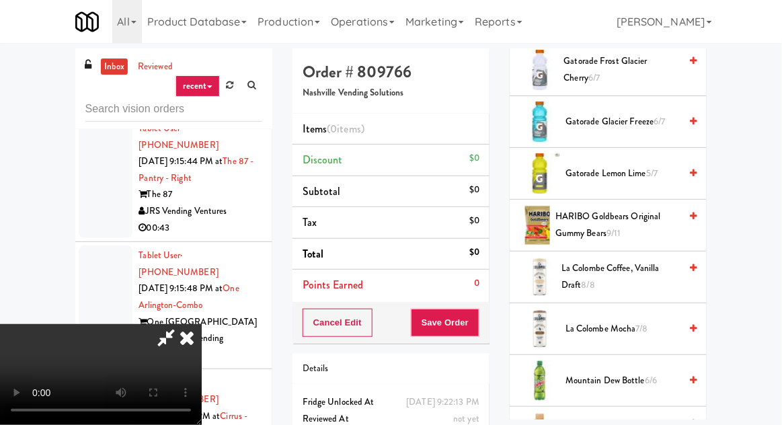
scroll to position [1087, 0]
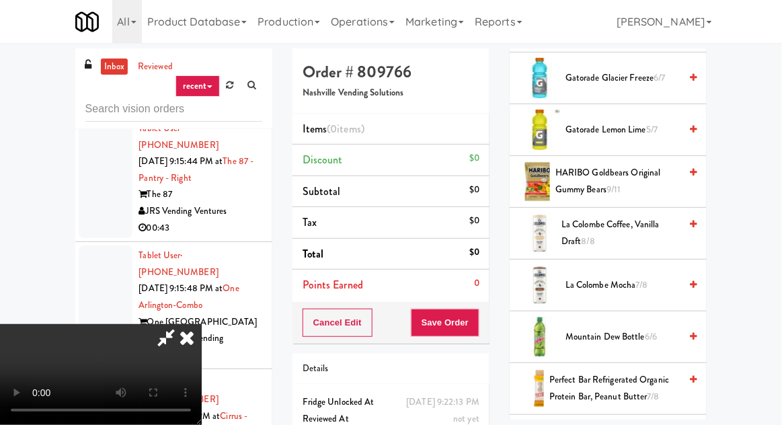
click at [651, 176] on span "HARIBO Goldbears Original Gummy Bears 9/11" at bounding box center [617, 181] width 124 height 33
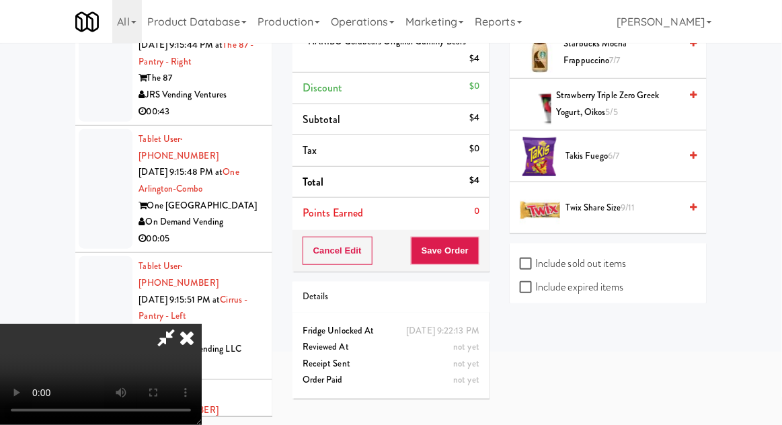
scroll to position [1839, 0]
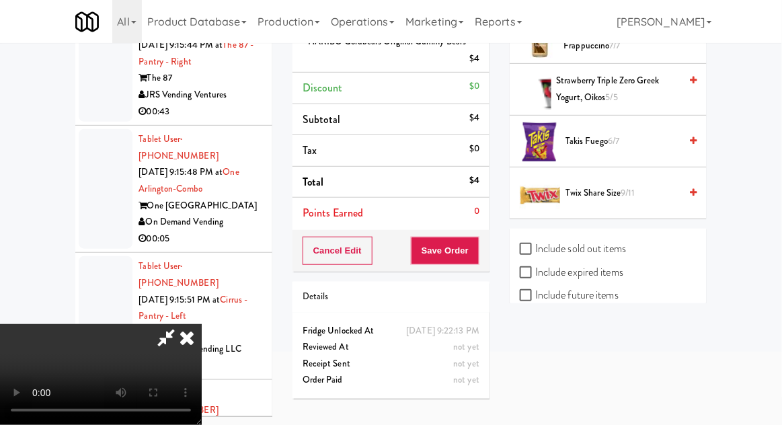
click at [637, 185] on span "Twix Share Size 9/11" at bounding box center [622, 193] width 114 height 17
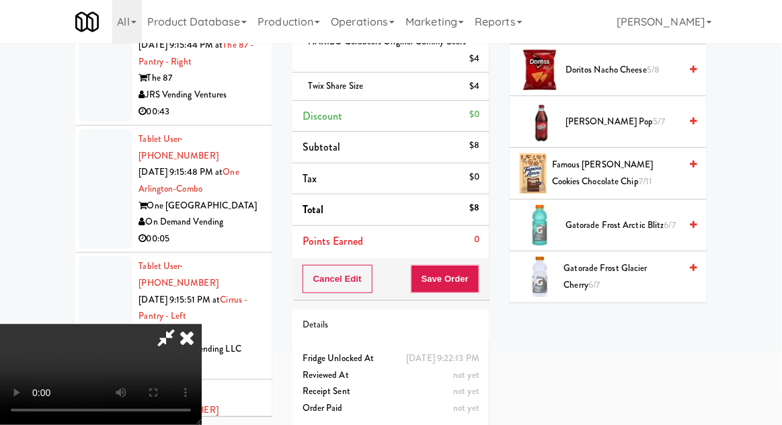
scroll to position [712, 0]
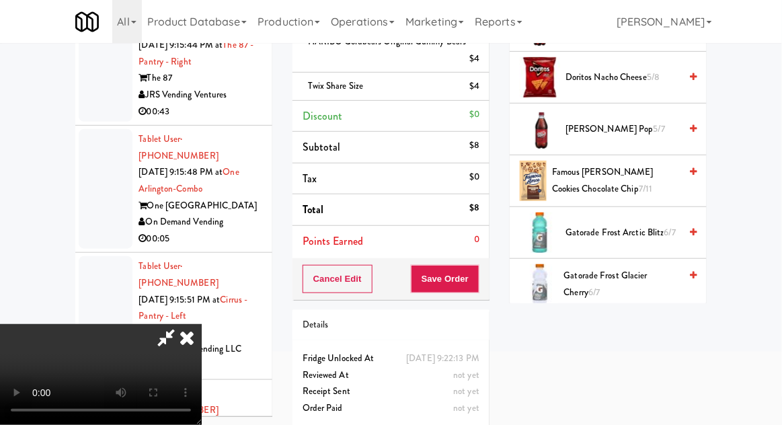
click at [655, 170] on span "Famous [PERSON_NAME] Cookies Chocolate Chip 7/11" at bounding box center [616, 180] width 128 height 33
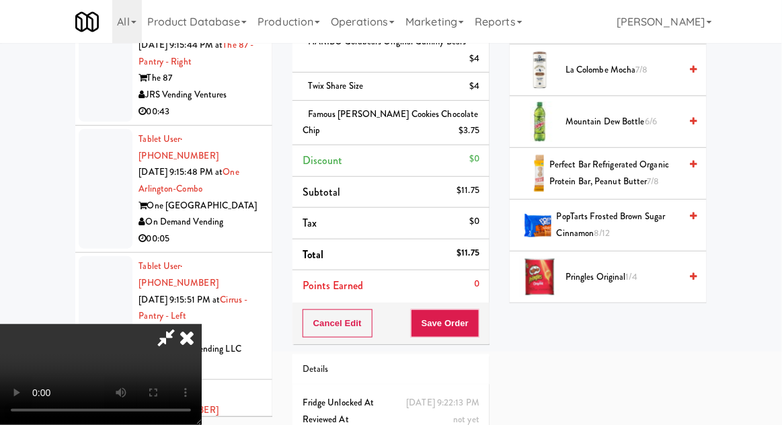
scroll to position [1176, 0]
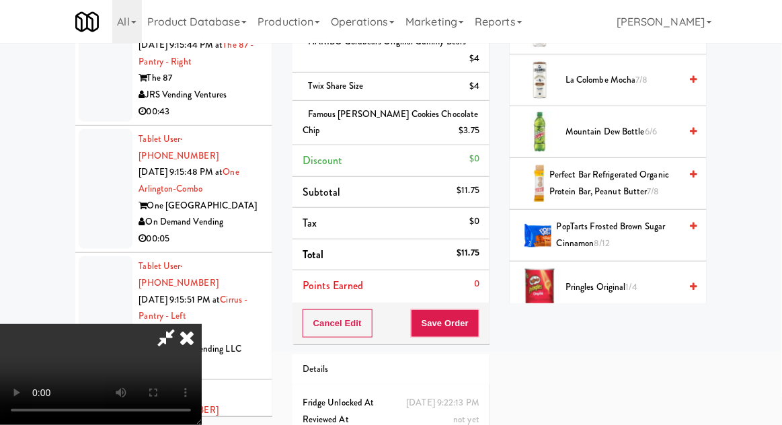
click at [663, 129] on span "Mountain Dew Bottle 6/6" at bounding box center [622, 132] width 114 height 17
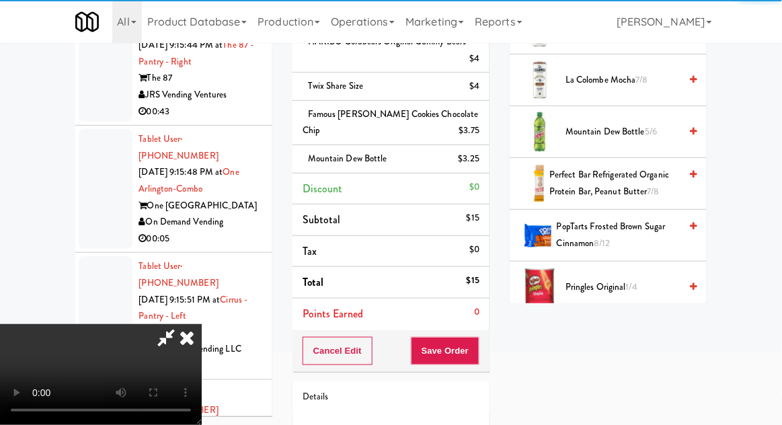
click at [479, 346] on button "Save Order" at bounding box center [445, 351] width 69 height 28
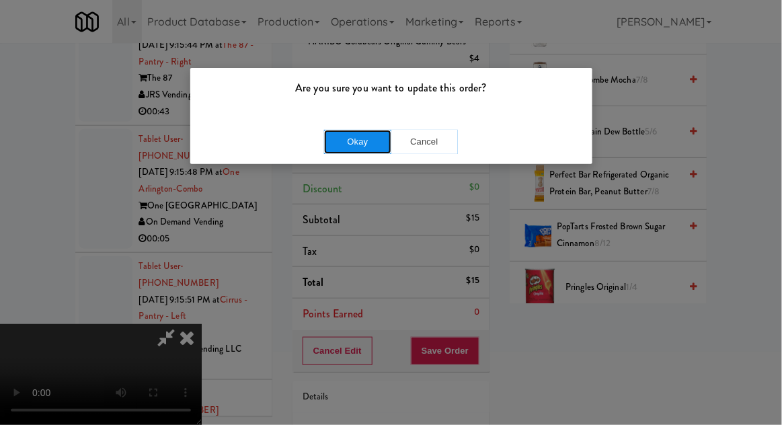
click at [341, 130] on button "Okay" at bounding box center [357, 142] width 67 height 24
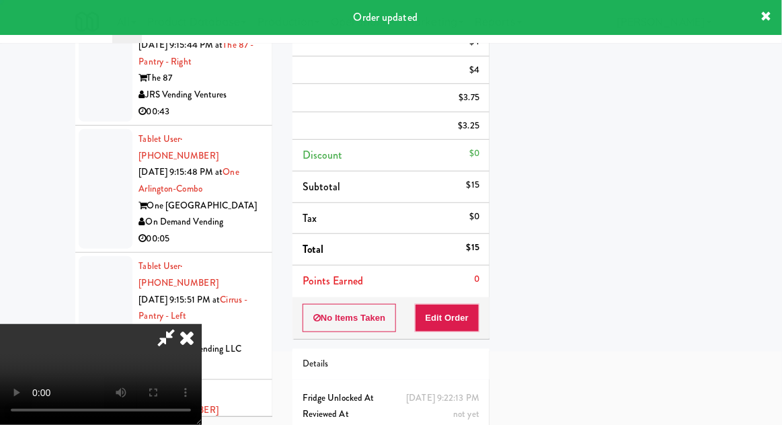
scroll to position [132, 0]
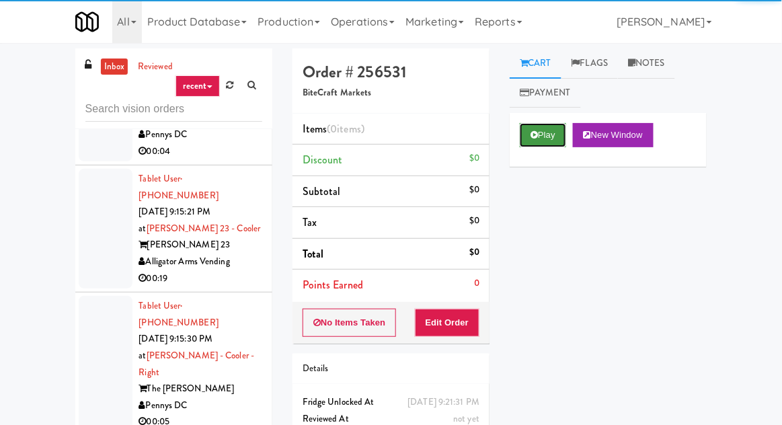
click at [544, 138] on button "Play" at bounding box center [543, 135] width 46 height 24
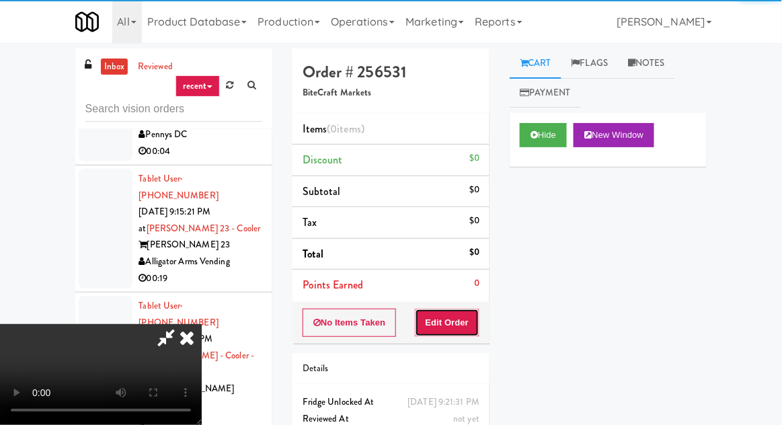
click at [458, 309] on button "Edit Order" at bounding box center [447, 323] width 65 height 28
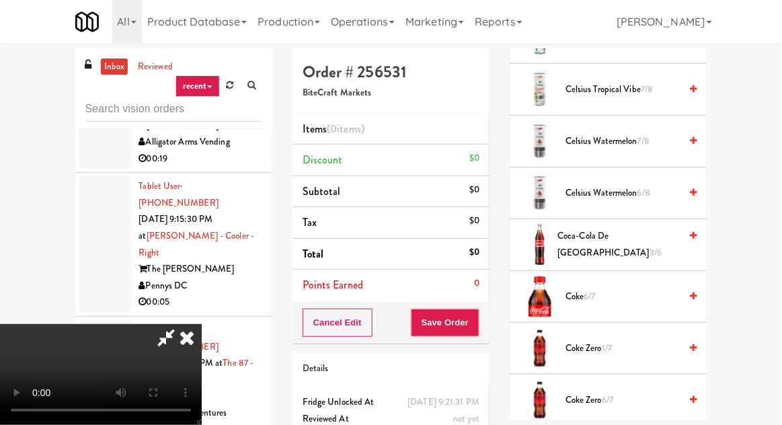
scroll to position [505, 0]
click at [648, 298] on span "Coke 6/7" at bounding box center [622, 297] width 114 height 17
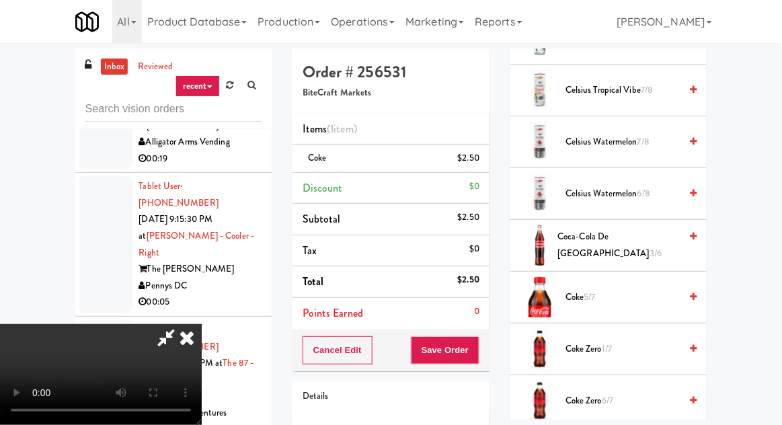
click at [649, 290] on span "Coke 5/7" at bounding box center [622, 297] width 114 height 17
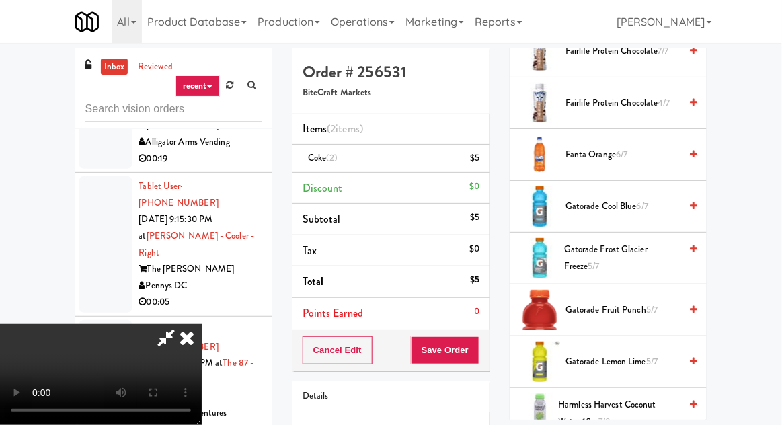
scroll to position [959, 0]
click at [657, 202] on span "Gatorade Cool Blue 6/7" at bounding box center [622, 206] width 114 height 17
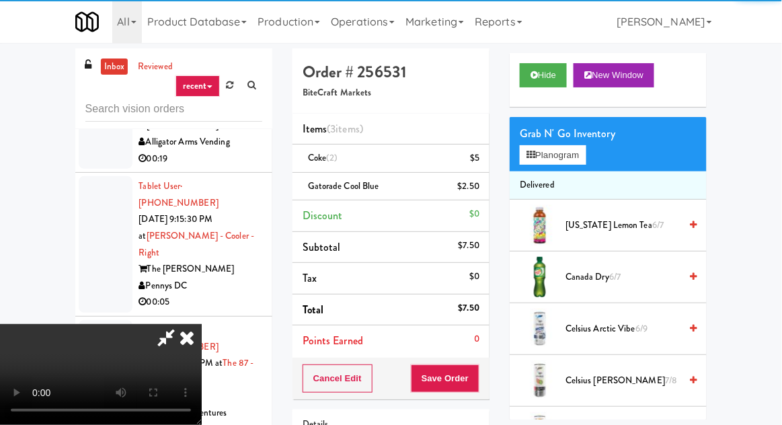
scroll to position [0, 0]
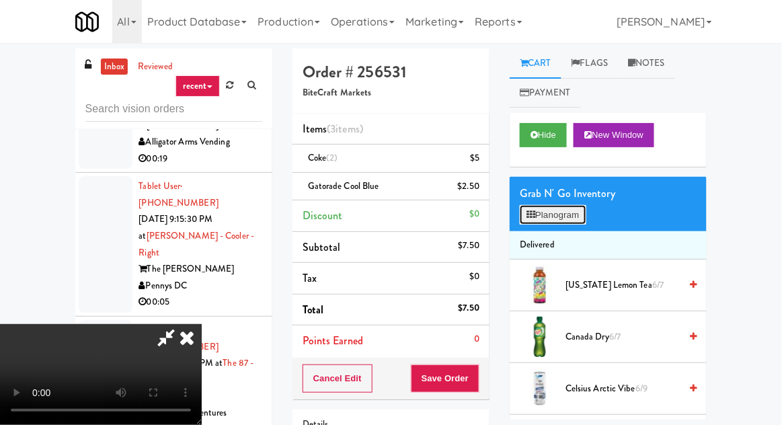
click at [563, 212] on button "Planogram" at bounding box center [553, 215] width 66 height 20
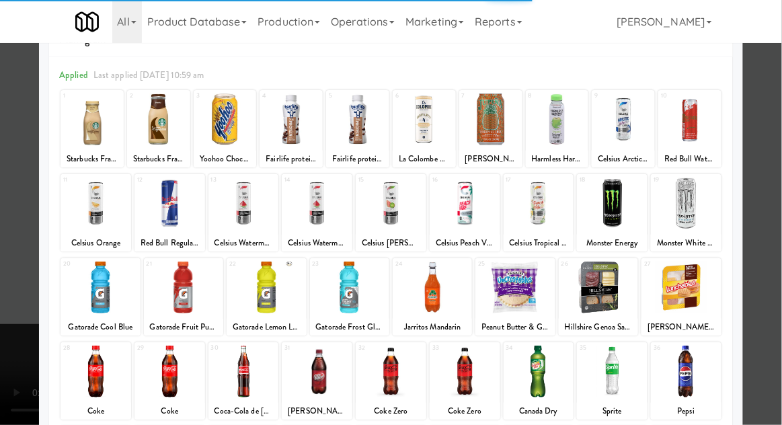
scroll to position [40, 0]
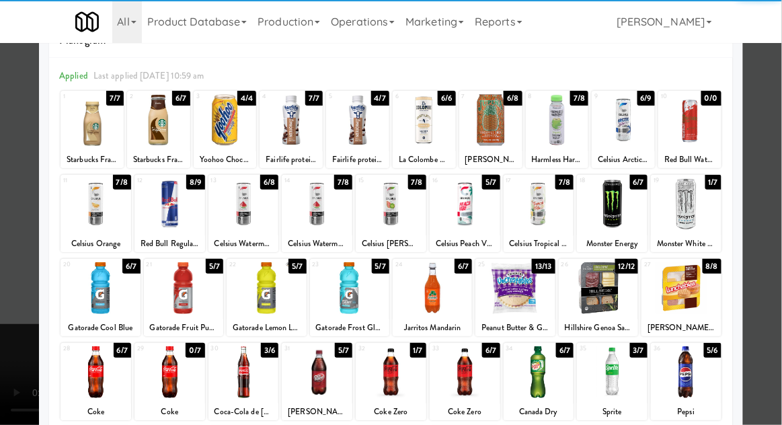
click at [7, 257] on div at bounding box center [391, 212] width 782 height 425
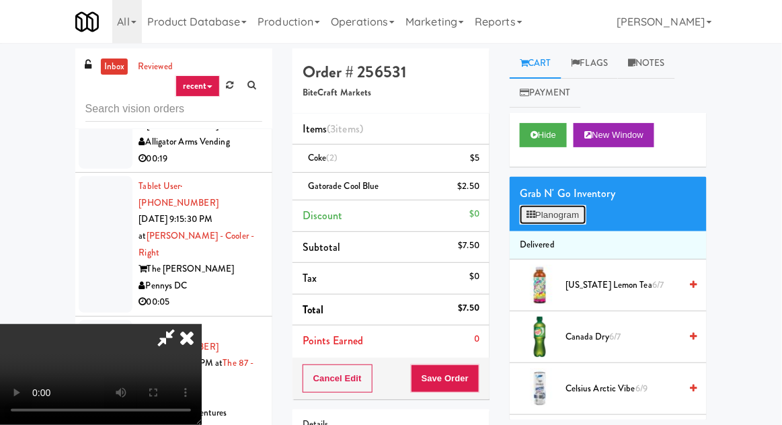
click at [569, 219] on button "Planogram" at bounding box center [553, 215] width 66 height 20
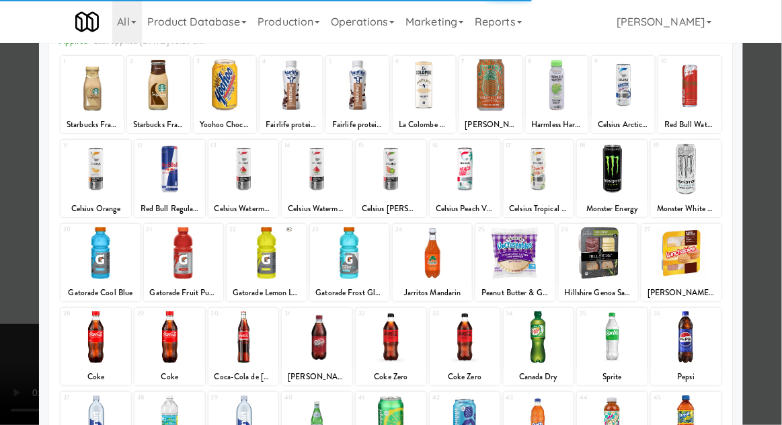
scroll to position [79, 0]
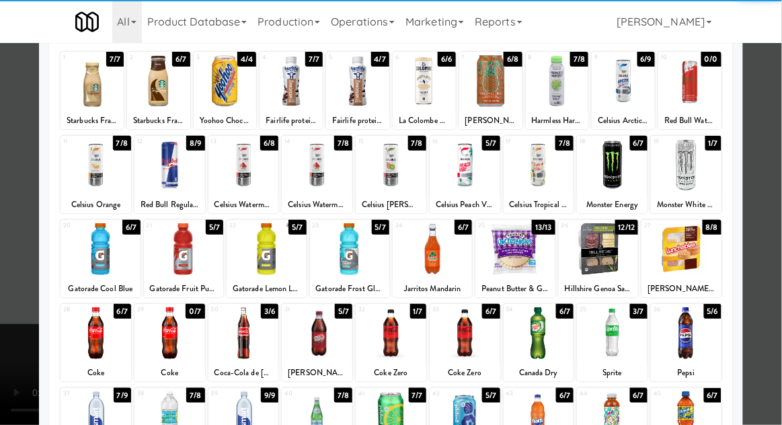
click at [340, 266] on div at bounding box center [349, 249] width 79 height 52
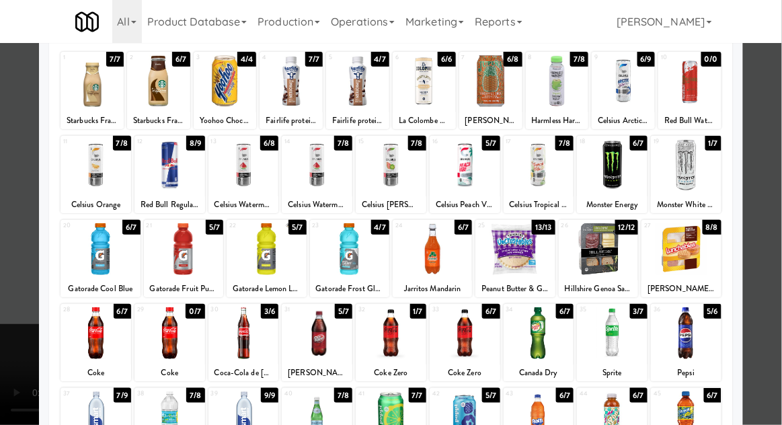
click at [14, 264] on div at bounding box center [391, 212] width 782 height 425
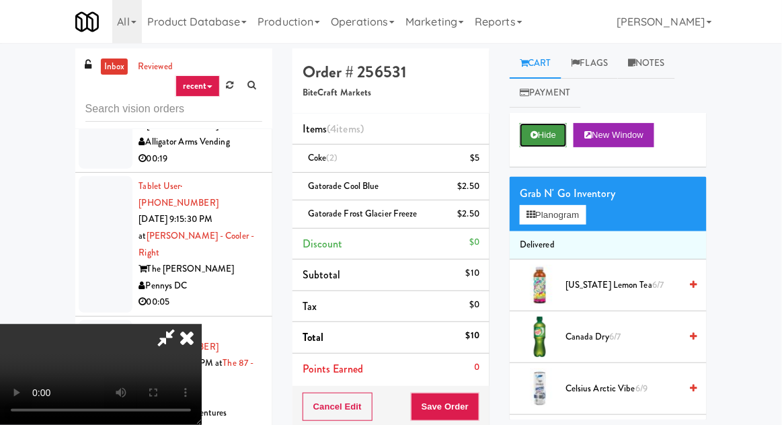
click at [542, 143] on button "Hide" at bounding box center [543, 135] width 47 height 24
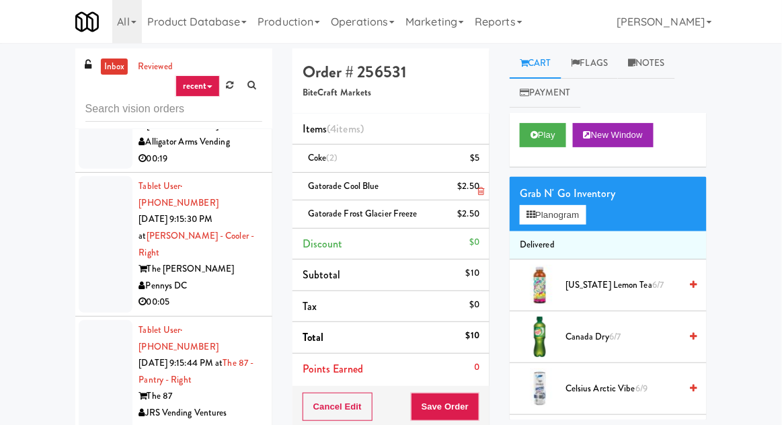
click at [482, 186] on li "Gatorade Cool Blue $2.50" at bounding box center [390, 187] width 197 height 28
click at [480, 187] on icon at bounding box center [480, 191] width 7 height 9
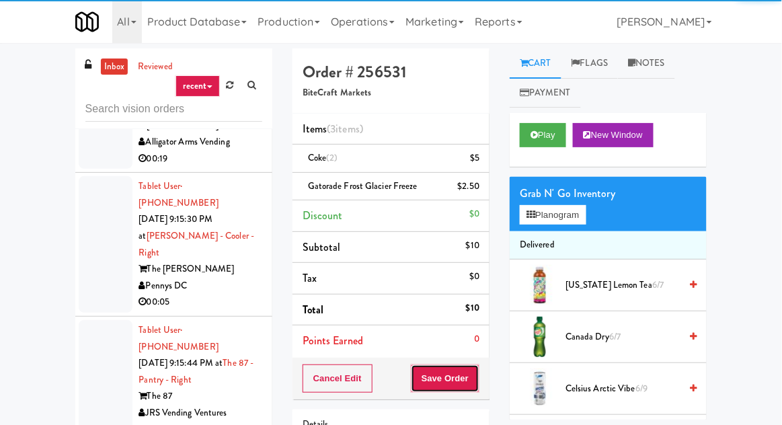
click at [449, 370] on button "Save Order" at bounding box center [445, 378] width 69 height 28
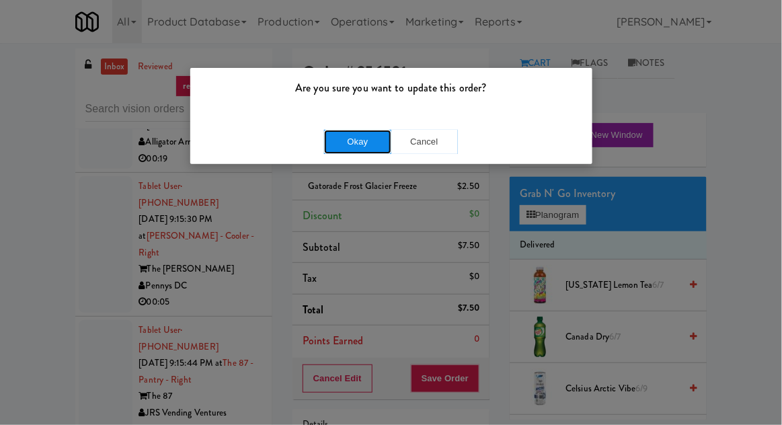
click at [333, 132] on button "Okay" at bounding box center [357, 142] width 67 height 24
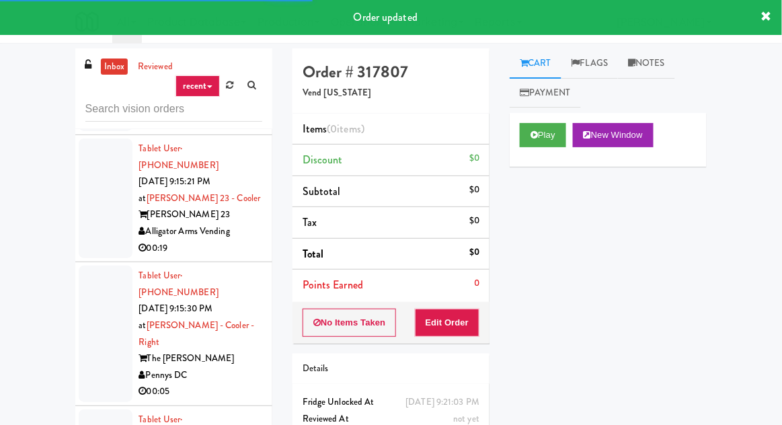
scroll to position [12143, 0]
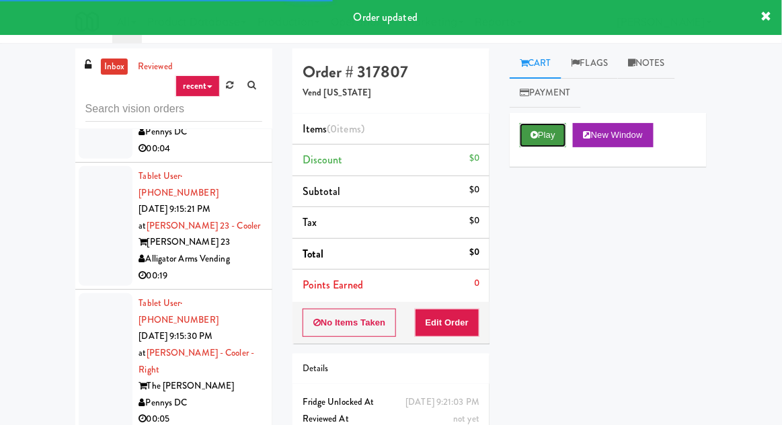
click at [539, 138] on button "Play" at bounding box center [543, 135] width 46 height 24
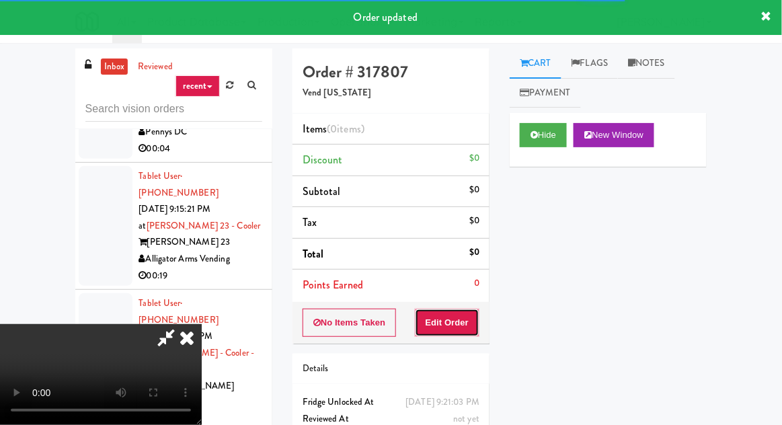
click at [450, 326] on button "Edit Order" at bounding box center [447, 323] width 65 height 28
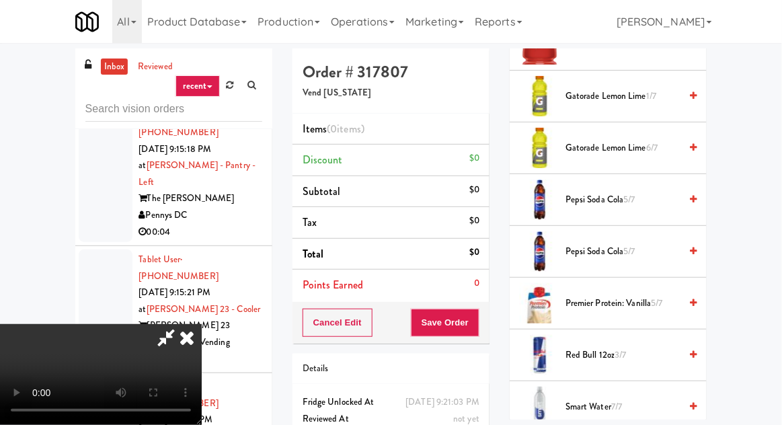
scroll to position [1383, 0]
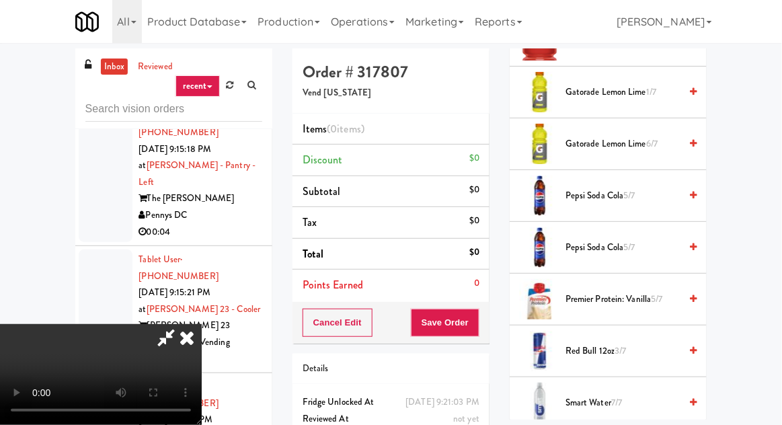
click at [612, 343] on span "Red Bull 12oz 3/7" at bounding box center [622, 351] width 114 height 17
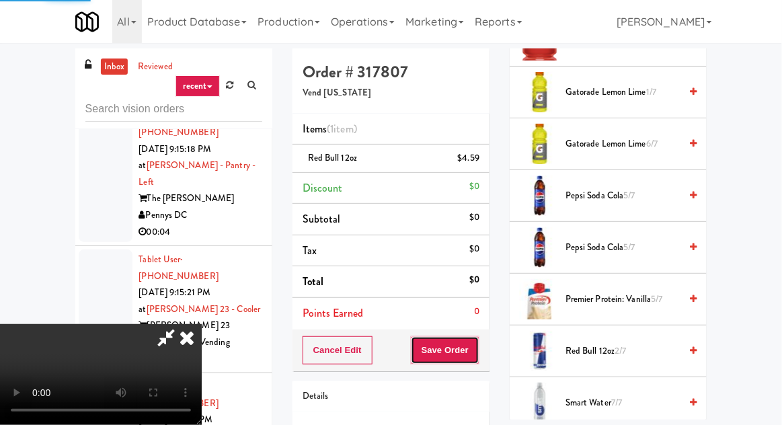
click at [479, 358] on button "Save Order" at bounding box center [445, 350] width 69 height 28
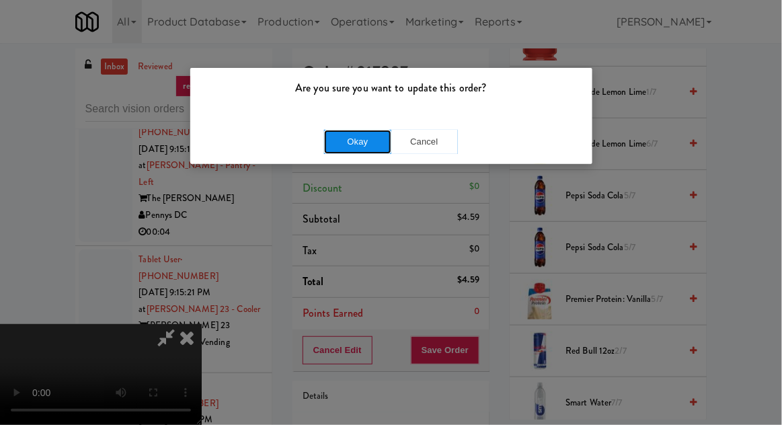
click at [364, 151] on button "Okay" at bounding box center [357, 142] width 67 height 24
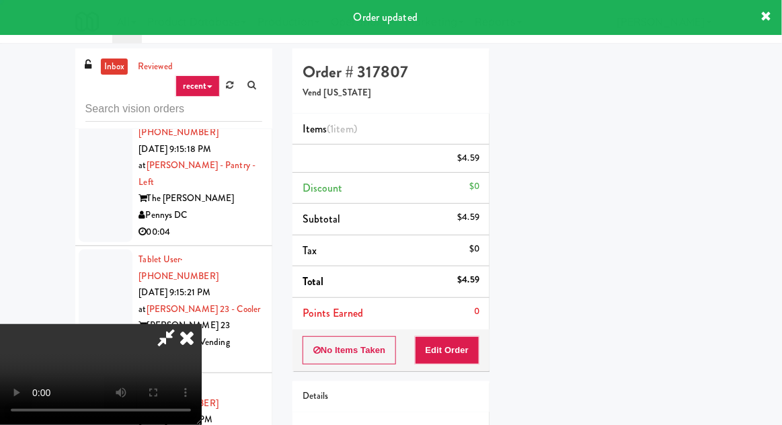
scroll to position [132, 0]
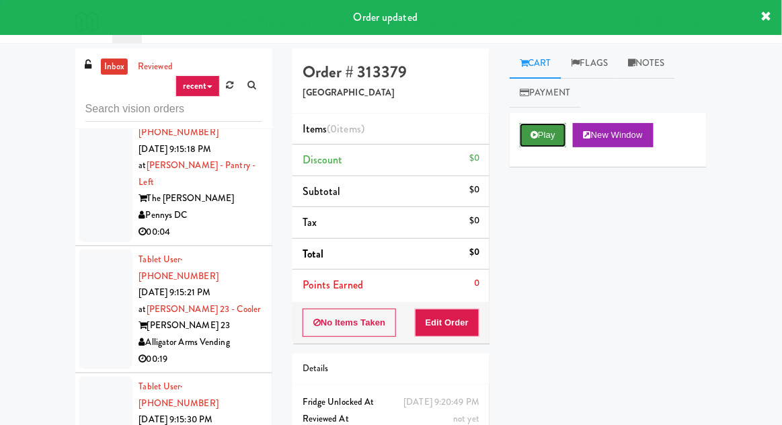
click at [532, 136] on icon at bounding box center [533, 134] width 7 height 9
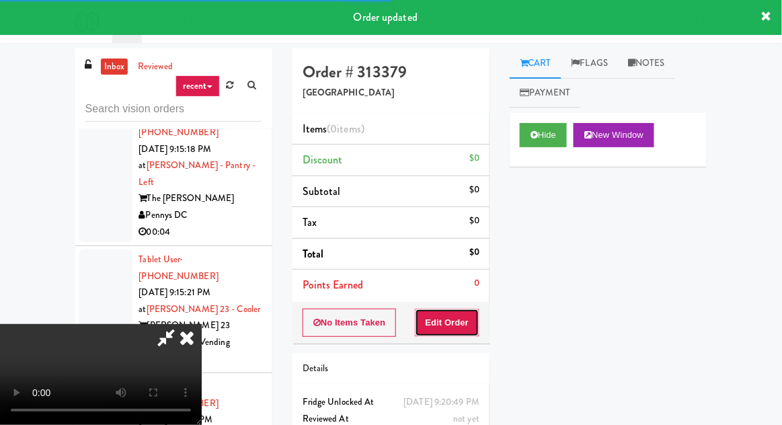
click at [458, 328] on button "Edit Order" at bounding box center [447, 323] width 65 height 28
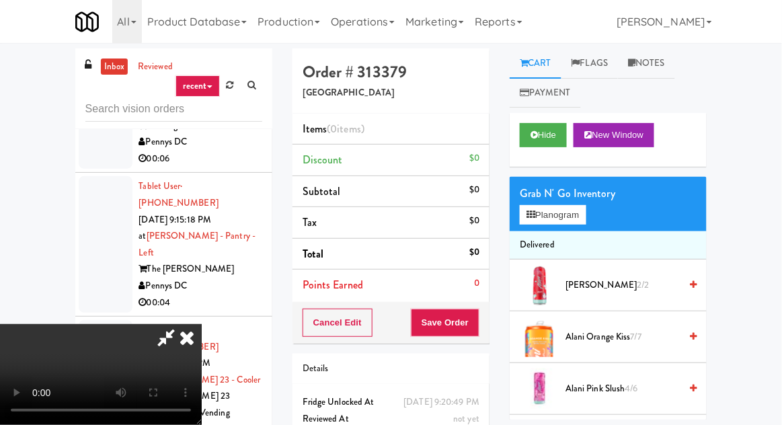
click at [641, 335] on span "7/7" at bounding box center [635, 336] width 11 height 13
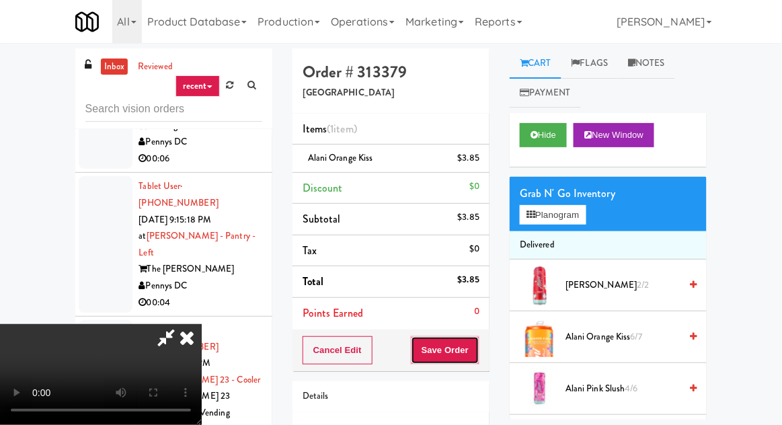
click at [476, 359] on button "Save Order" at bounding box center [445, 350] width 69 height 28
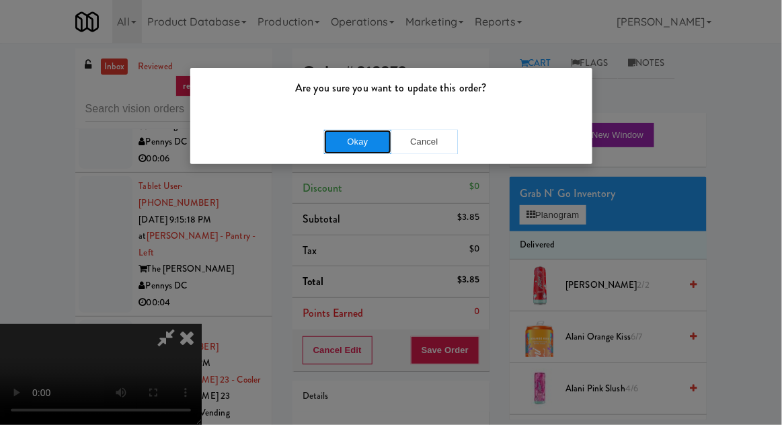
click at [364, 135] on button "Okay" at bounding box center [357, 142] width 67 height 24
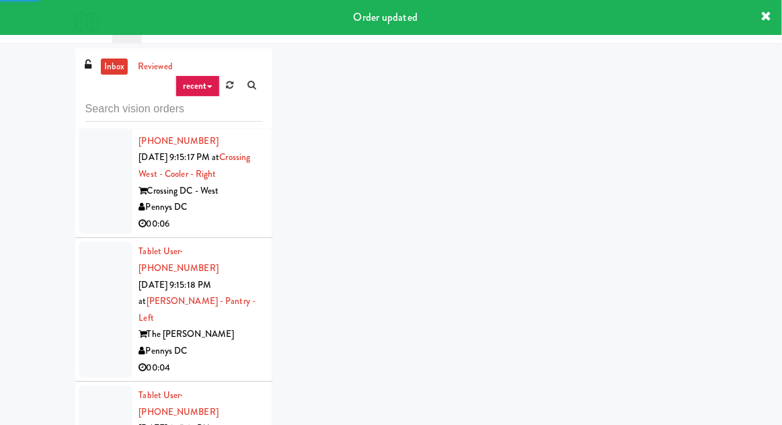
scroll to position [11924, 0]
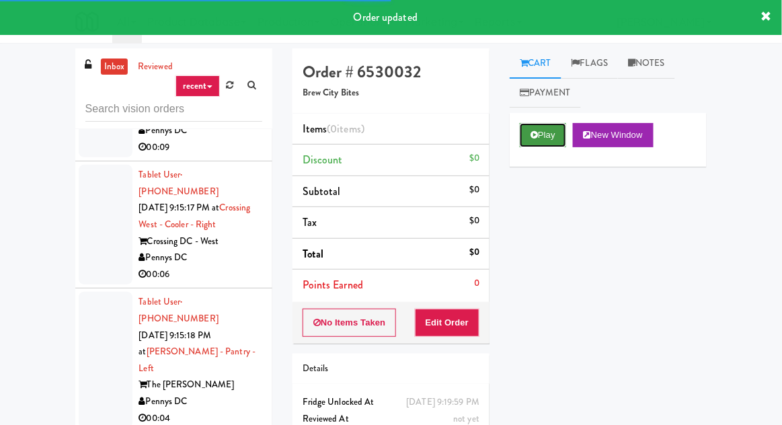
click at [534, 146] on button "Play" at bounding box center [543, 135] width 46 height 24
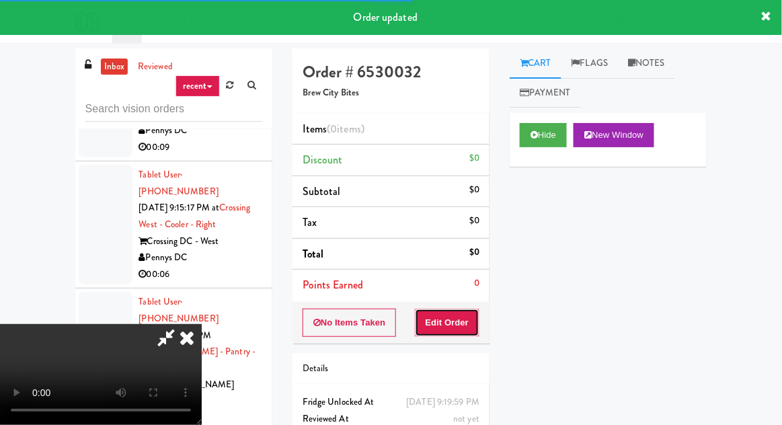
click at [468, 323] on button "Edit Order" at bounding box center [447, 323] width 65 height 28
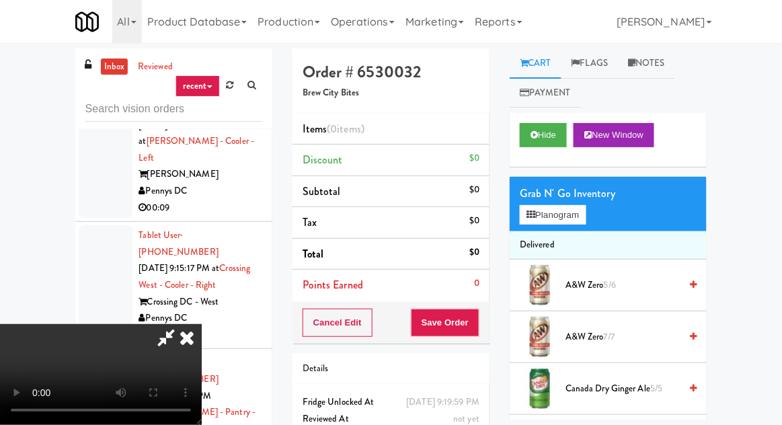
scroll to position [0, 0]
click at [575, 217] on button "Planogram" at bounding box center [553, 215] width 66 height 20
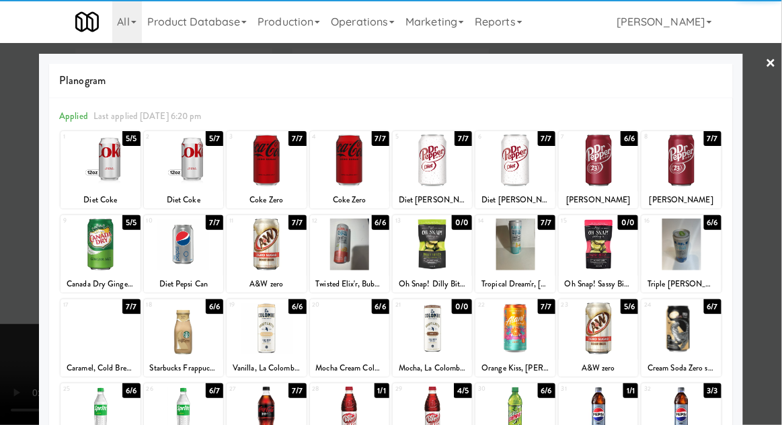
click at [261, 252] on div at bounding box center [266, 244] width 79 height 52
click at [1, 258] on div at bounding box center [391, 212] width 782 height 425
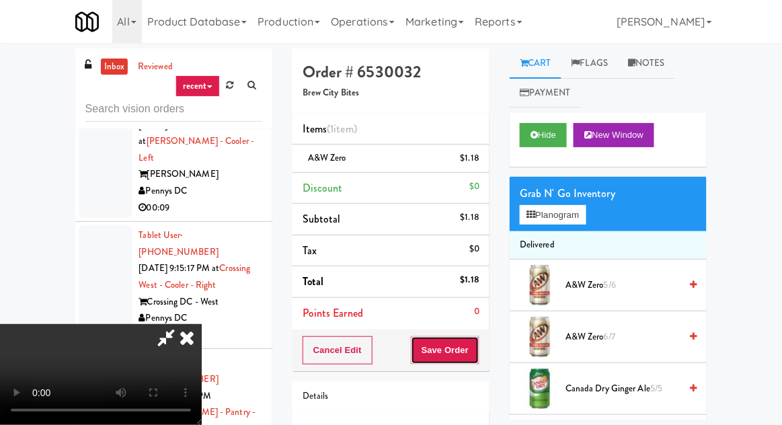
click at [477, 337] on button "Save Order" at bounding box center [445, 350] width 69 height 28
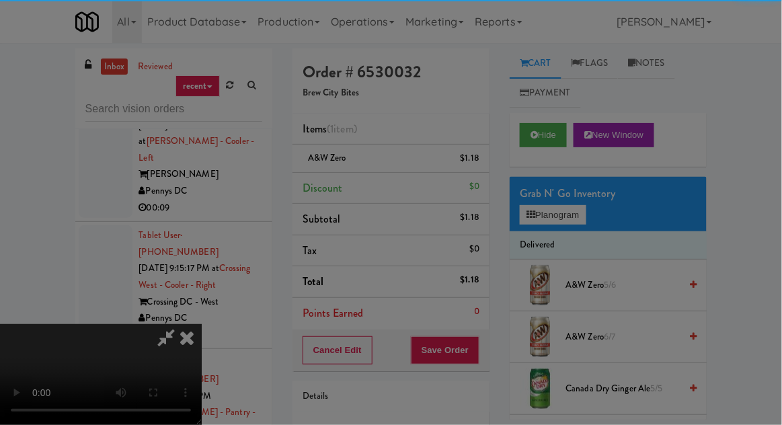
click at [0, 0] on div "Are you sure you want to update this order? Okay Cancel" at bounding box center [0, 0] width 0 height 0
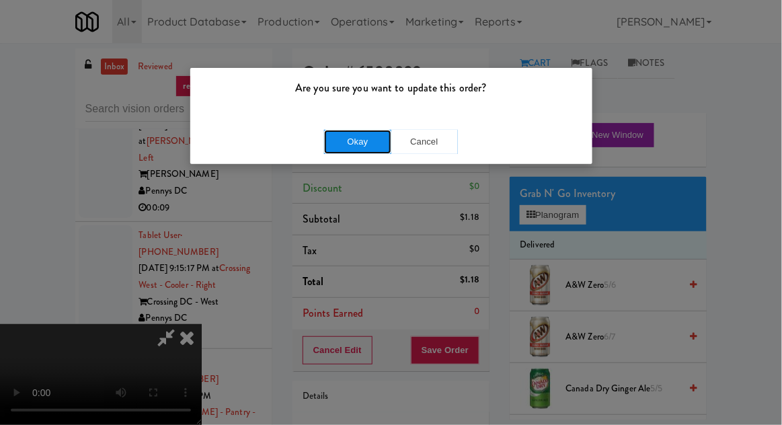
click at [324, 145] on button "Okay" at bounding box center [357, 142] width 67 height 24
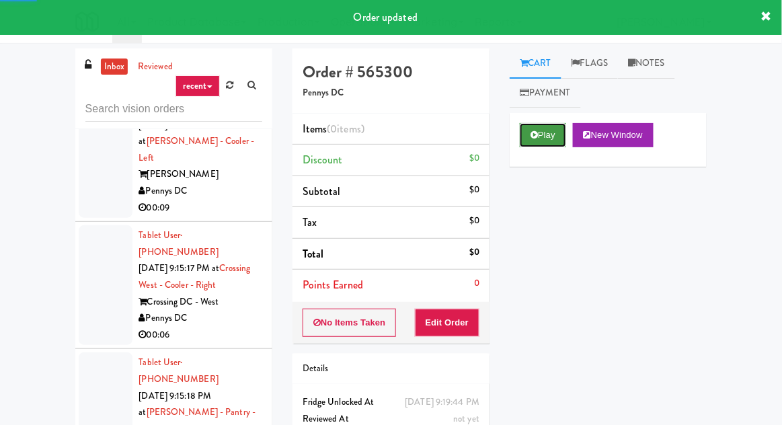
click at [544, 136] on button "Play" at bounding box center [543, 135] width 46 height 24
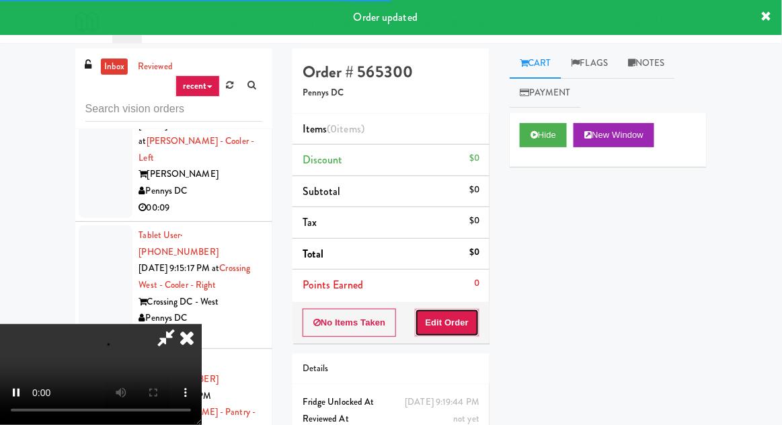
click at [457, 323] on button "Edit Order" at bounding box center [447, 323] width 65 height 28
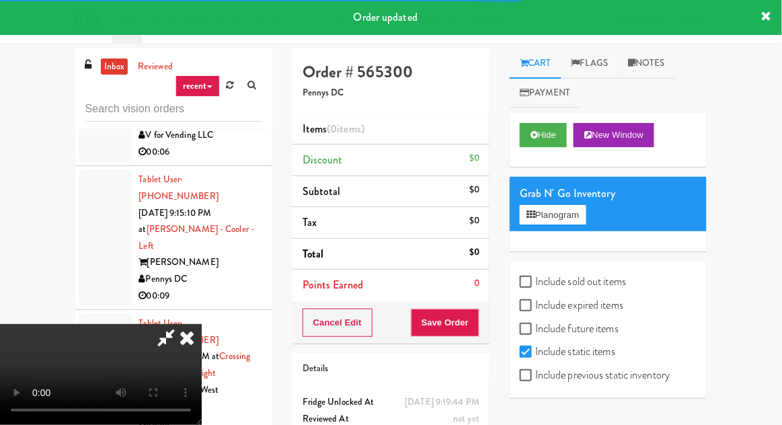
scroll to position [11725, 0]
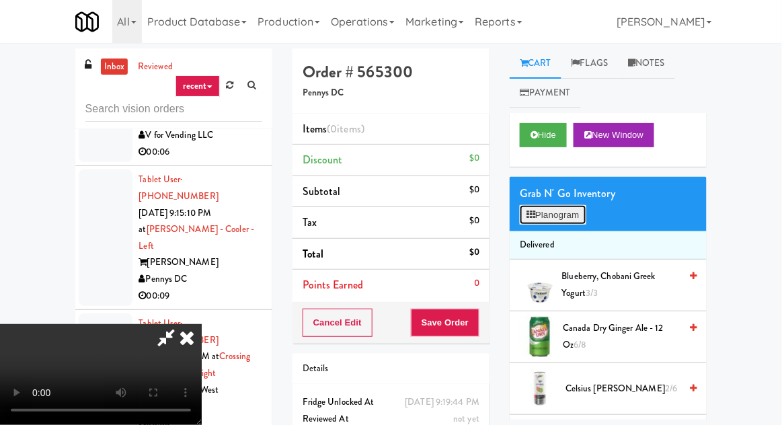
click at [554, 207] on button "Planogram" at bounding box center [553, 215] width 66 height 20
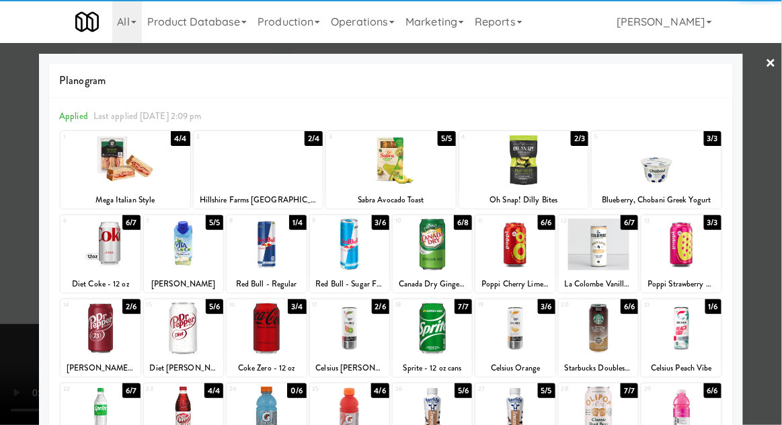
click at [684, 349] on div at bounding box center [680, 328] width 79 height 52
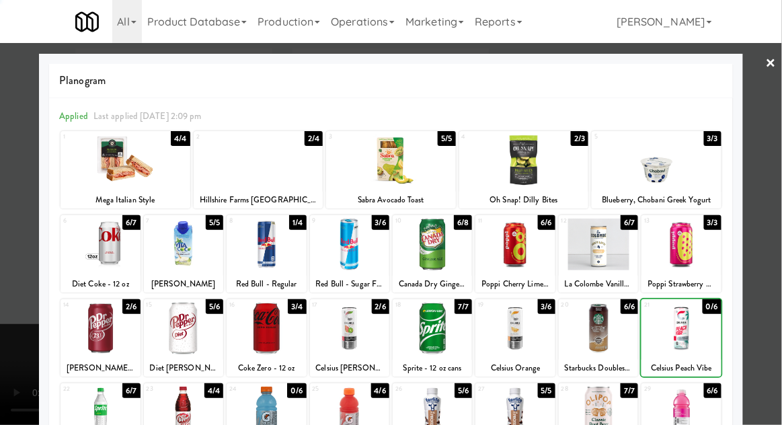
click at [38, 307] on div at bounding box center [391, 212] width 782 height 425
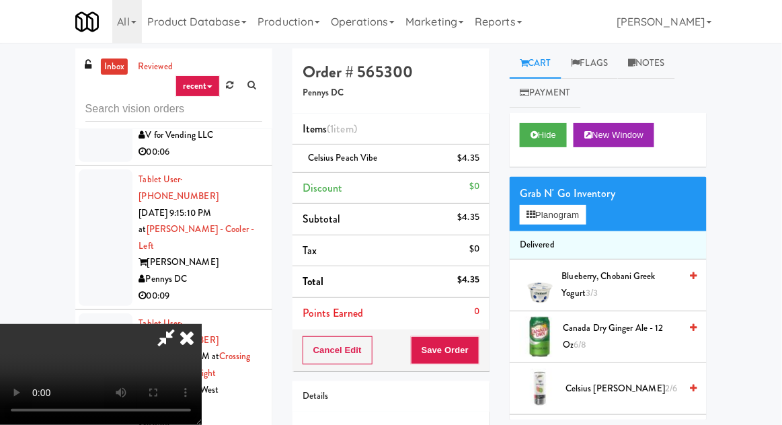
click at [487, 348] on div "Cancel Edit Save Order" at bounding box center [390, 350] width 197 height 42
click at [470, 356] on button "Save Order" at bounding box center [445, 350] width 69 height 28
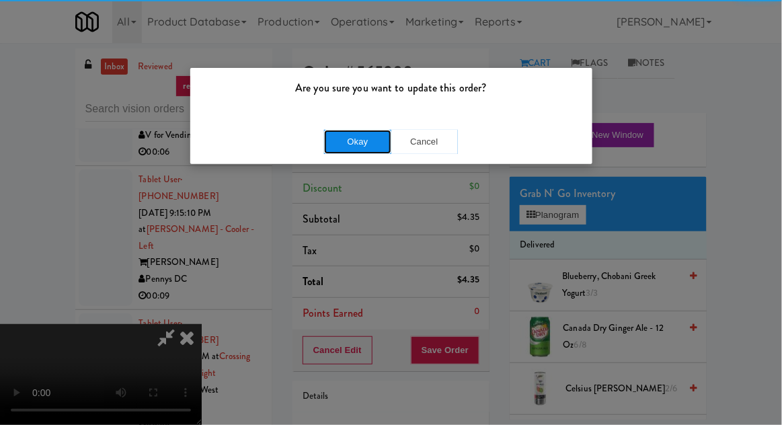
click at [335, 149] on button "Okay" at bounding box center [357, 142] width 67 height 24
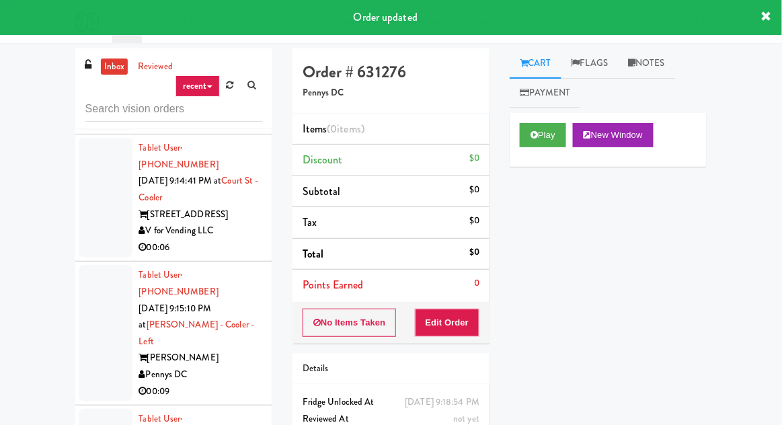
scroll to position [11611, 0]
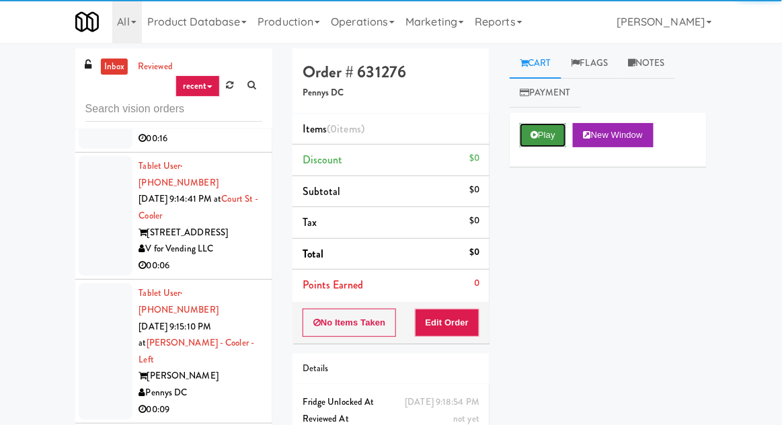
click at [546, 126] on button "Play" at bounding box center [543, 135] width 46 height 24
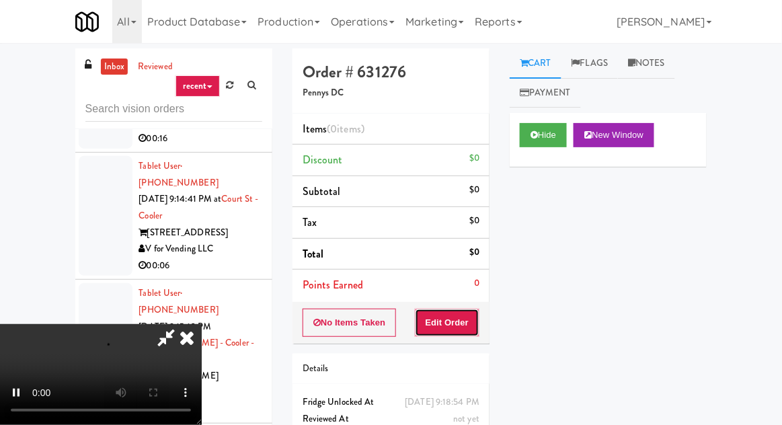
click at [446, 332] on button "Edit Order" at bounding box center [447, 323] width 65 height 28
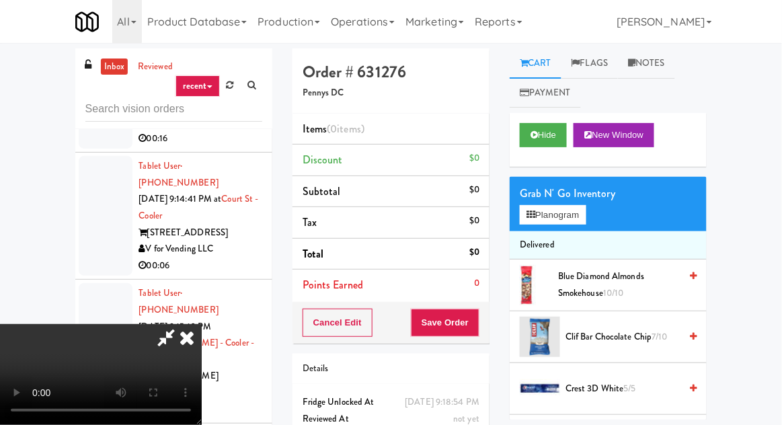
scroll to position [0, 0]
click at [562, 214] on button "Planogram" at bounding box center [553, 215] width 66 height 20
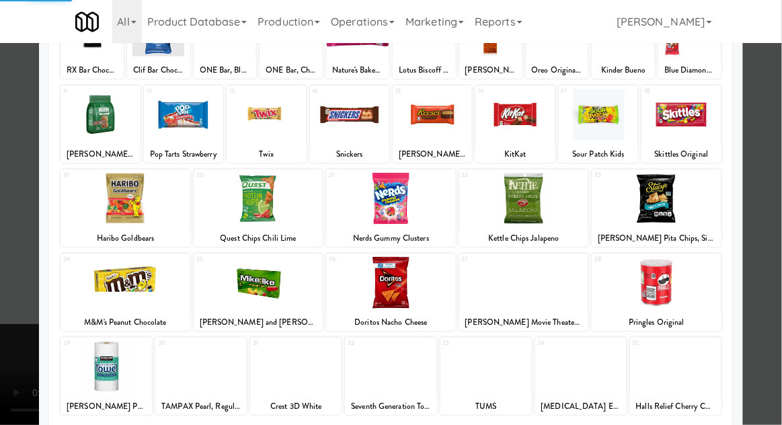
scroll to position [170, 0]
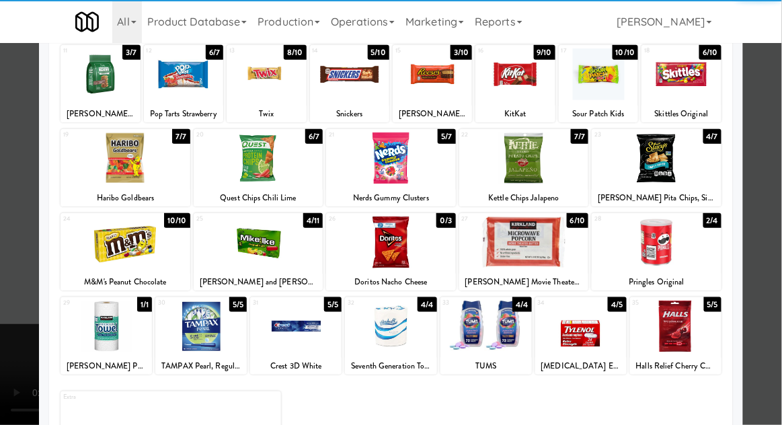
click at [97, 339] on div at bounding box center [105, 326] width 91 height 52
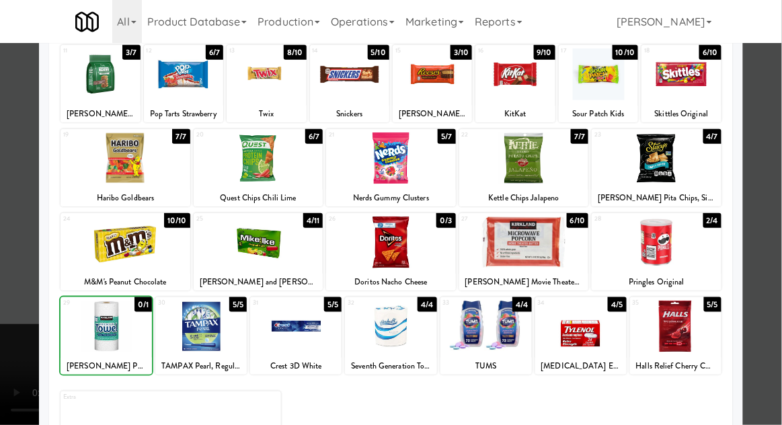
click at [19, 281] on div at bounding box center [391, 212] width 782 height 425
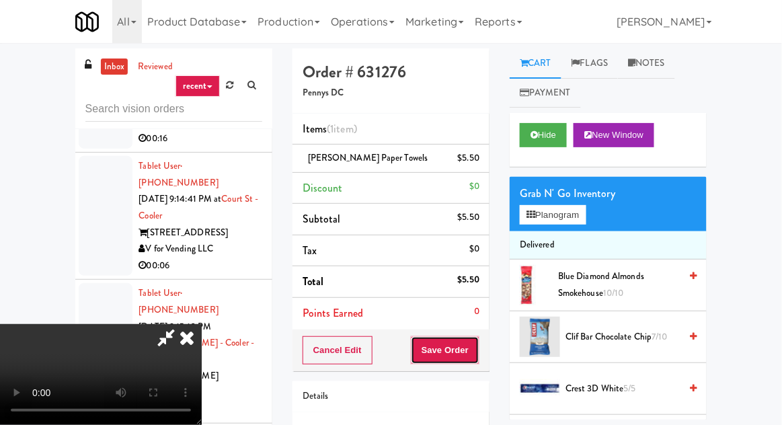
click at [471, 362] on button "Save Order" at bounding box center [445, 350] width 69 height 28
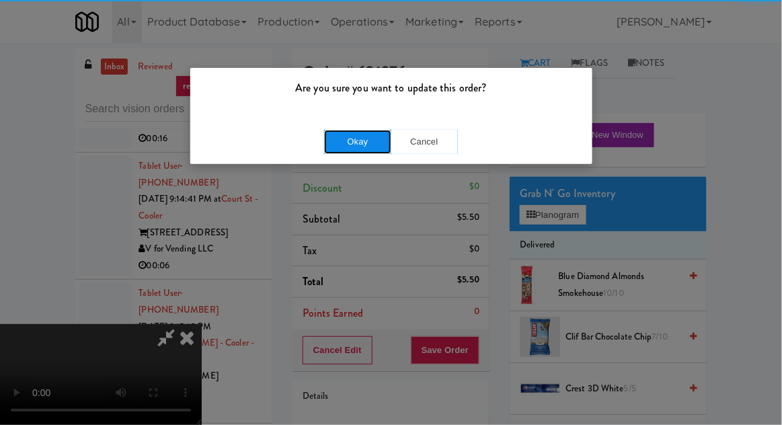
click at [352, 138] on button "Okay" at bounding box center [357, 142] width 67 height 24
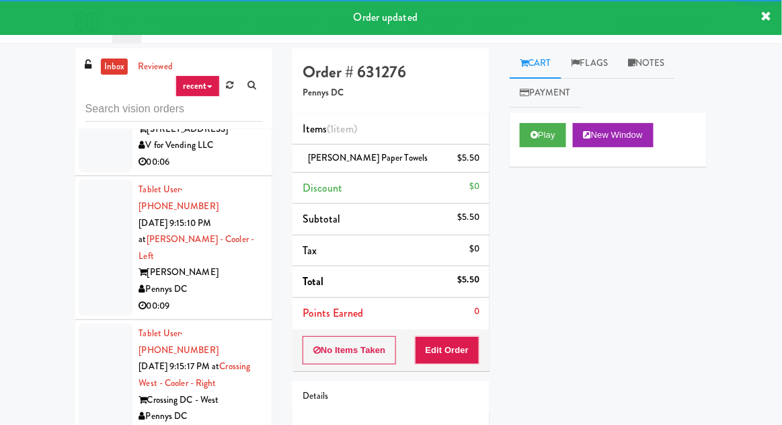
scroll to position [11715, 0]
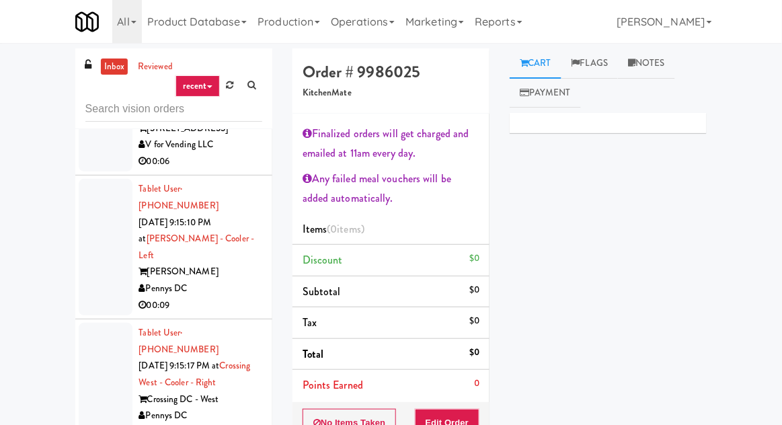
click at [452, 351] on li "Total $0" at bounding box center [390, 355] width 197 height 32
click at [460, 412] on button "Edit Order" at bounding box center [447, 423] width 65 height 28
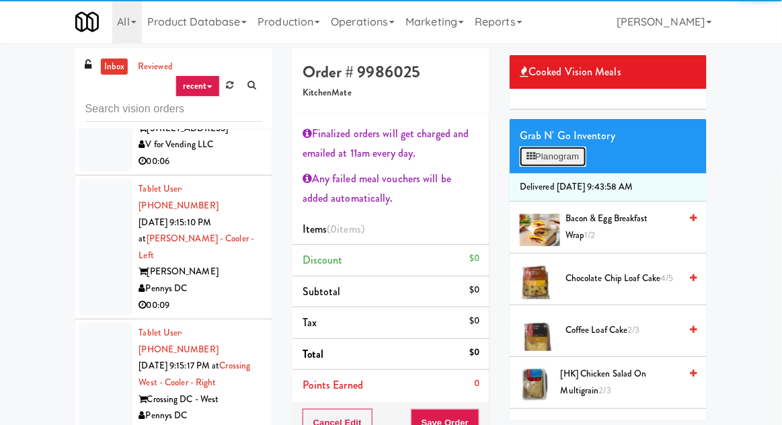
click at [572, 159] on button "Planogram" at bounding box center [553, 157] width 66 height 20
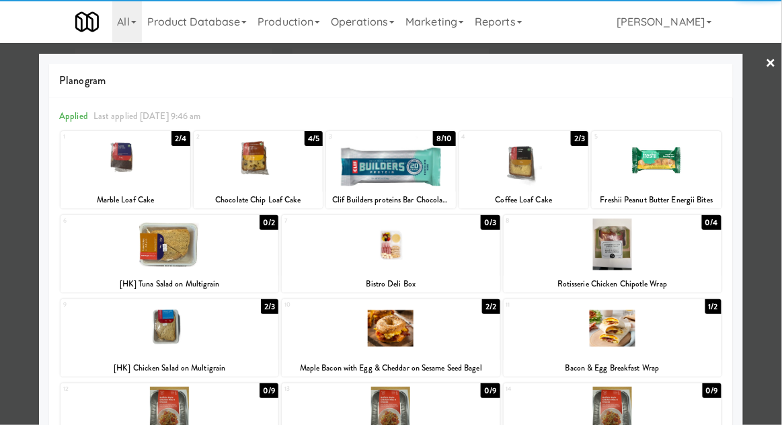
click at [240, 165] on div at bounding box center [259, 160] width 130 height 52
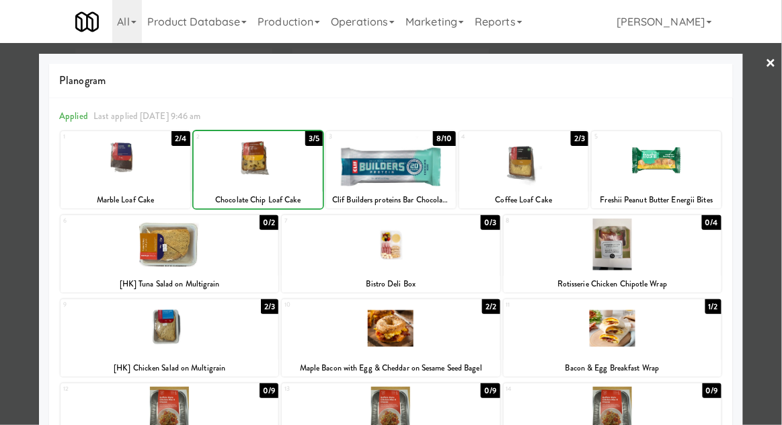
click at [23, 184] on div at bounding box center [391, 212] width 782 height 425
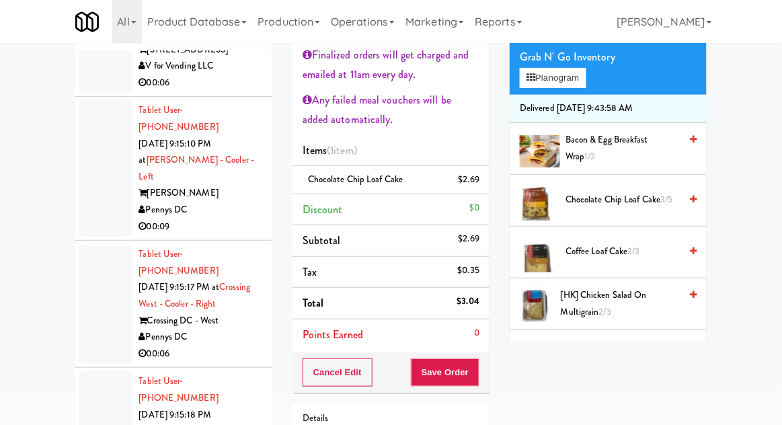
scroll to position [134, 0]
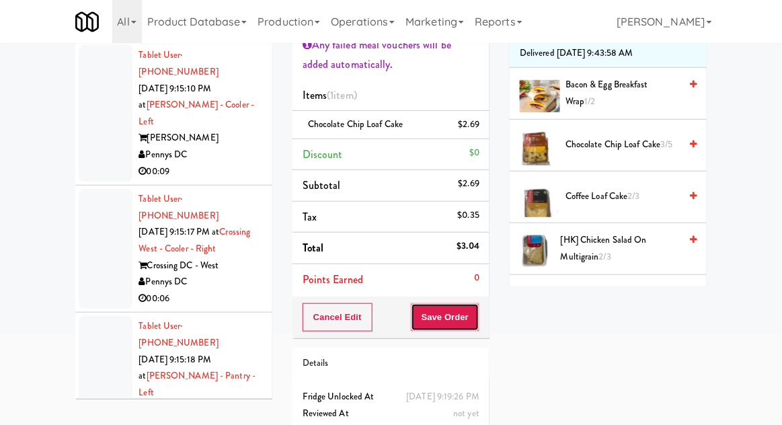
click at [468, 304] on button "Save Order" at bounding box center [445, 317] width 69 height 28
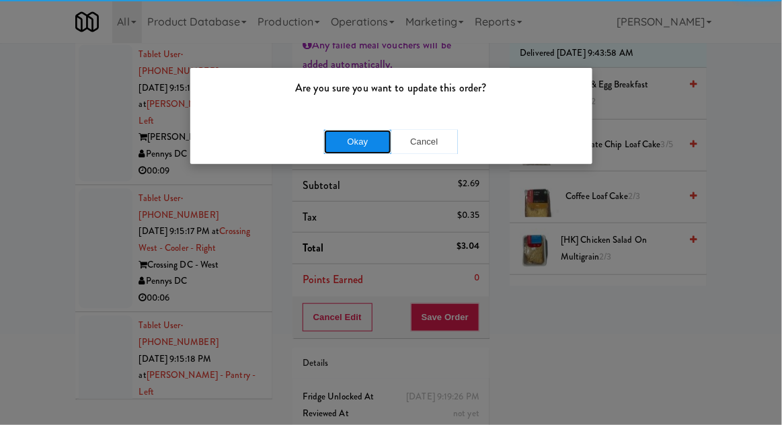
click at [353, 138] on button "Okay" at bounding box center [357, 142] width 67 height 24
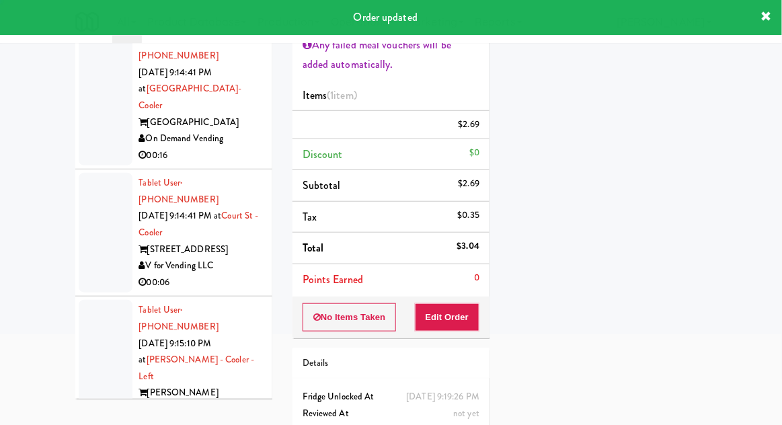
scroll to position [11459, 0]
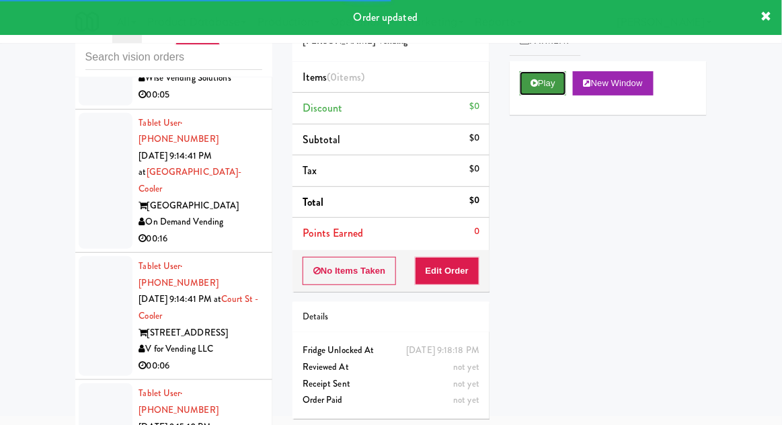
click at [527, 82] on button "Play" at bounding box center [543, 83] width 46 height 24
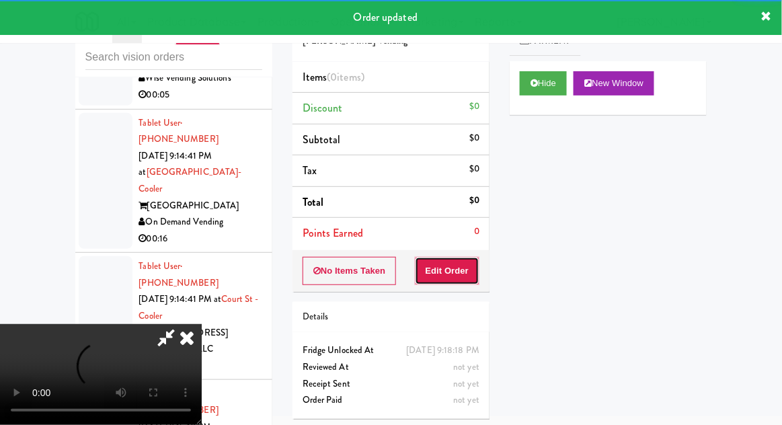
click at [455, 267] on button "Edit Order" at bounding box center [447, 271] width 65 height 28
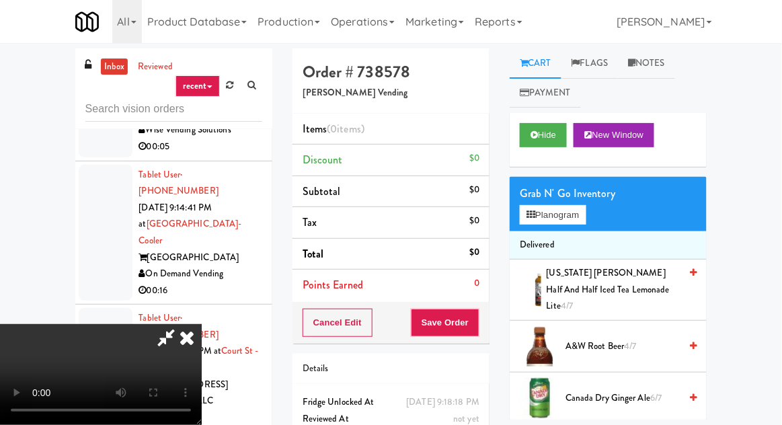
scroll to position [0, 0]
click at [575, 214] on button "Planogram" at bounding box center [553, 215] width 66 height 20
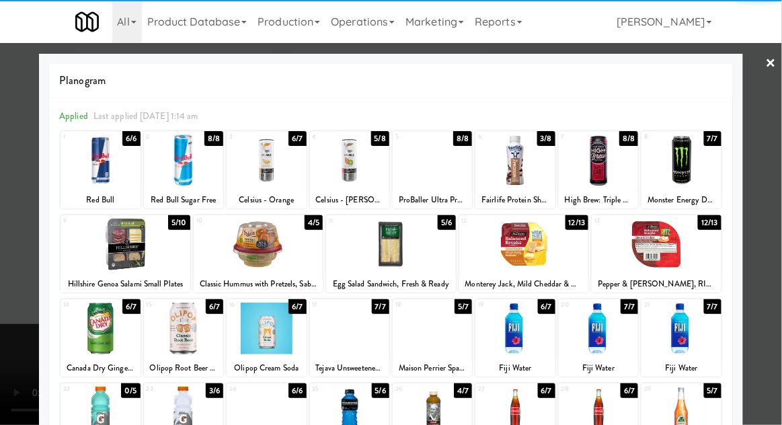
click at [229, 241] on div at bounding box center [259, 244] width 130 height 52
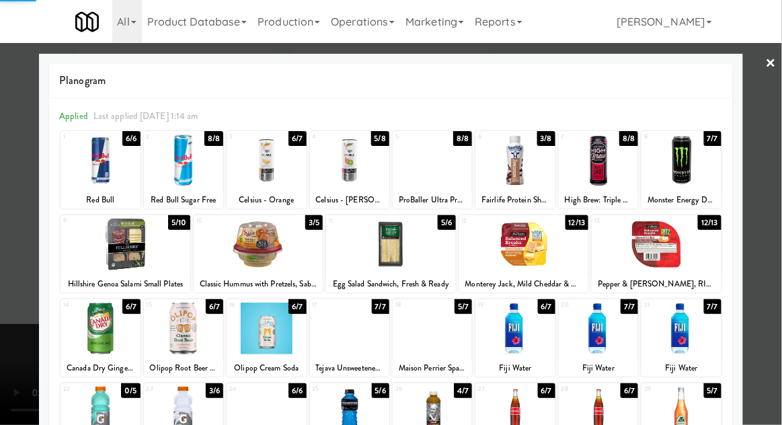
click at [10, 208] on div at bounding box center [391, 212] width 782 height 425
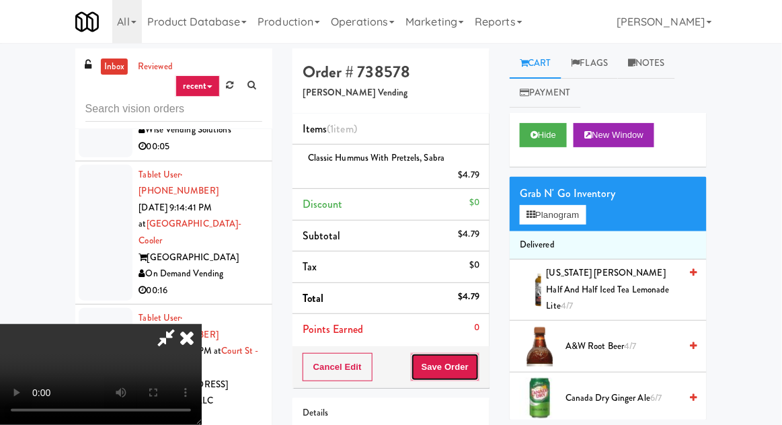
click at [479, 374] on button "Save Order" at bounding box center [445, 367] width 69 height 28
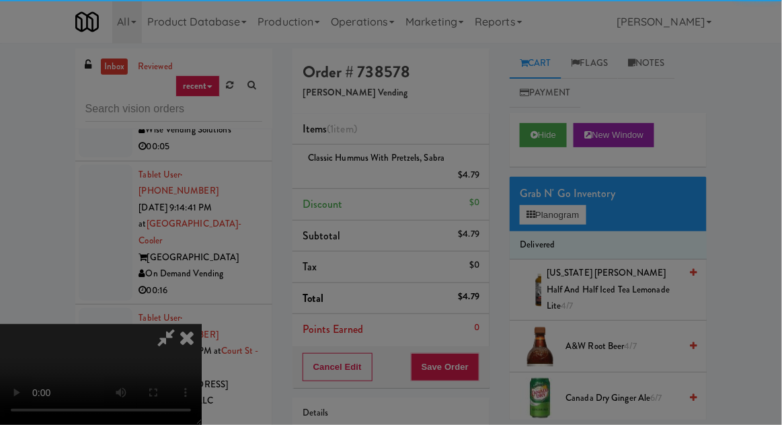
click at [0, 0] on div "Are you sure you want to update this order? Okay Cancel" at bounding box center [0, 0] width 0 height 0
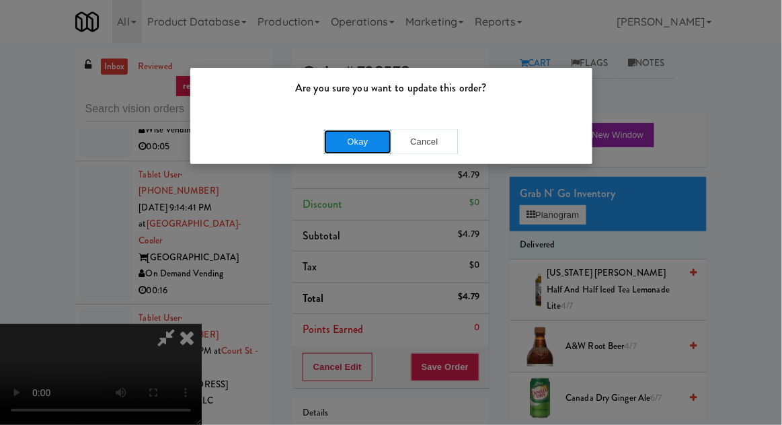
click at [367, 152] on button "Okay" at bounding box center [357, 142] width 67 height 24
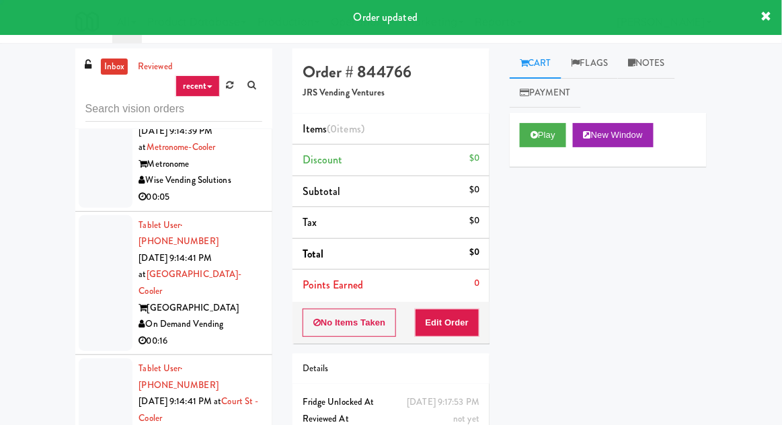
scroll to position [11397, 0]
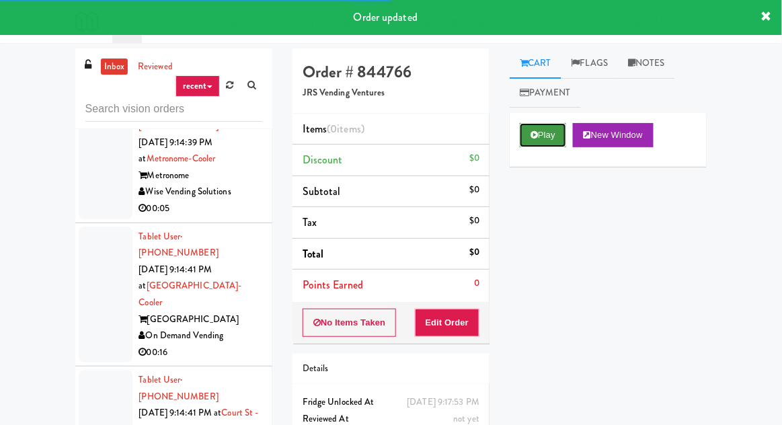
click at [530, 138] on icon at bounding box center [533, 134] width 7 height 9
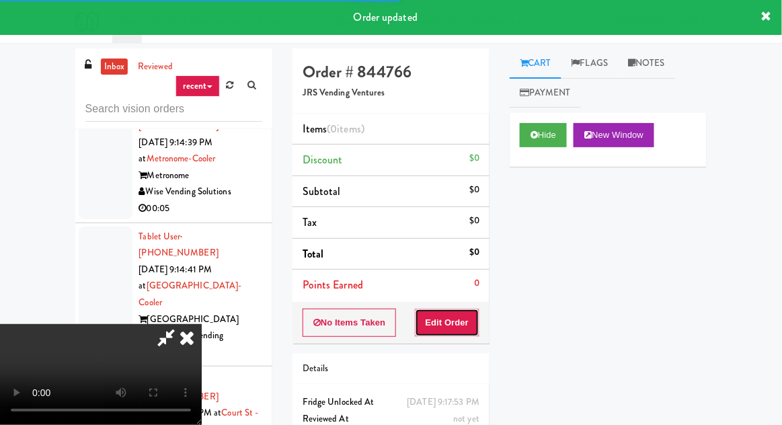
click at [456, 323] on button "Edit Order" at bounding box center [447, 323] width 65 height 28
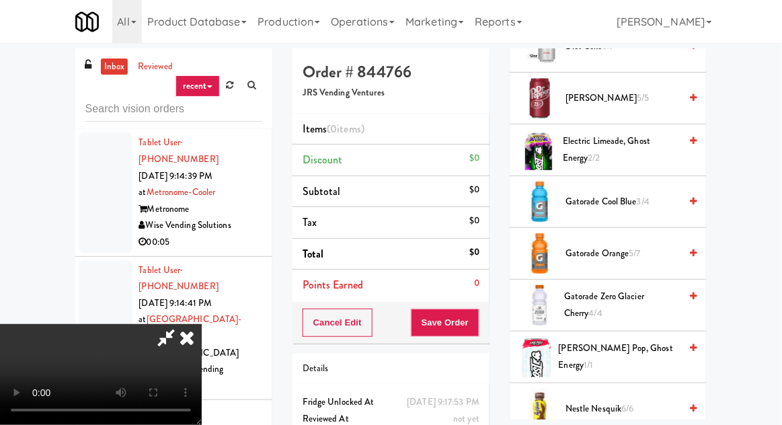
scroll to position [1171, 0]
click at [649, 194] on span "3/4" at bounding box center [643, 200] width 13 height 13
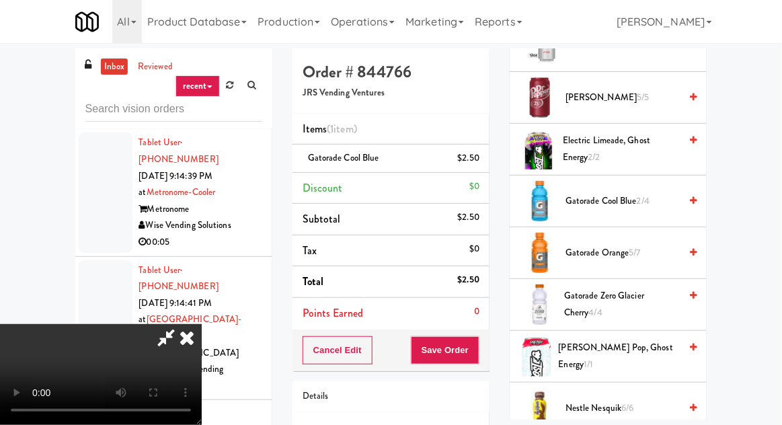
click at [630, 193] on span "Gatorade Cool Blue 2/4" at bounding box center [622, 201] width 114 height 17
click at [477, 344] on button "Save Order" at bounding box center [445, 350] width 69 height 28
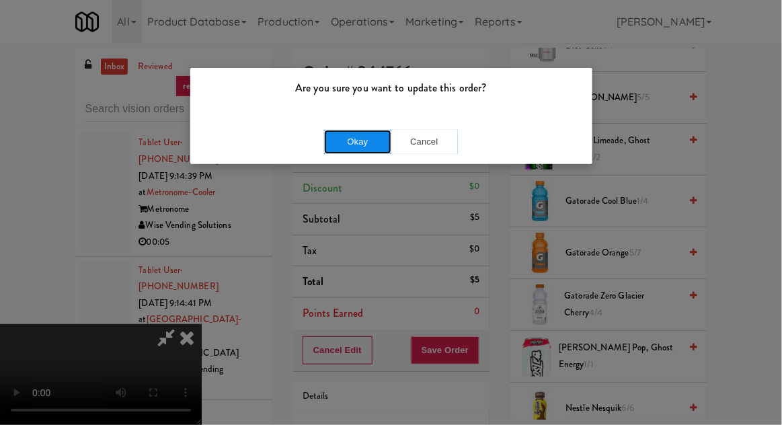
click at [354, 145] on button "Okay" at bounding box center [357, 142] width 67 height 24
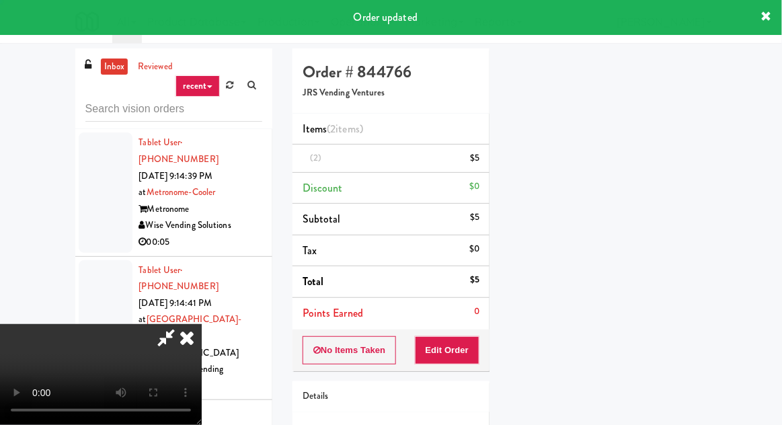
scroll to position [132, 0]
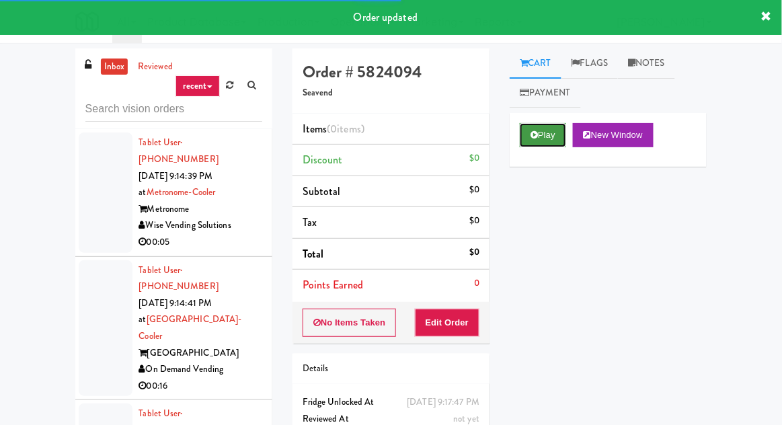
click at [540, 133] on button "Play" at bounding box center [543, 135] width 46 height 24
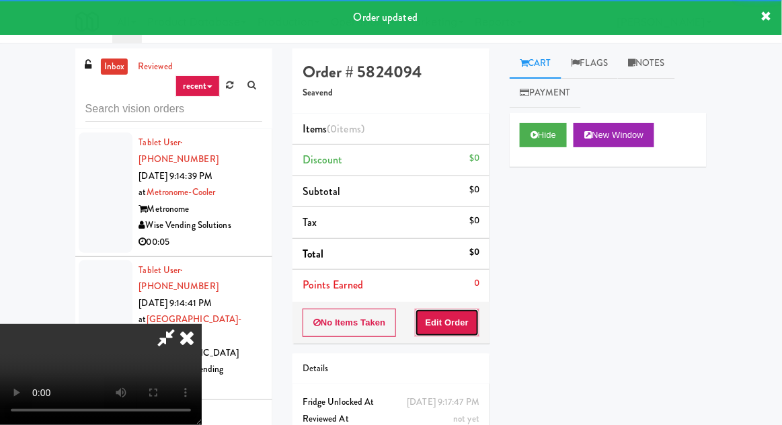
click at [438, 333] on button "Edit Order" at bounding box center [447, 323] width 65 height 28
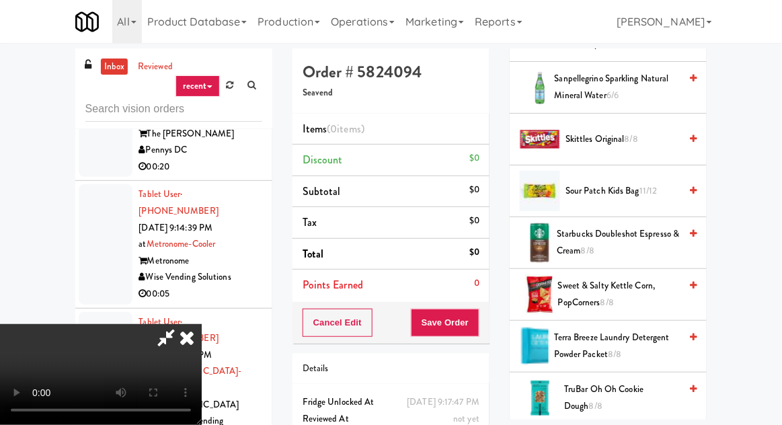
scroll to position [1558, 0]
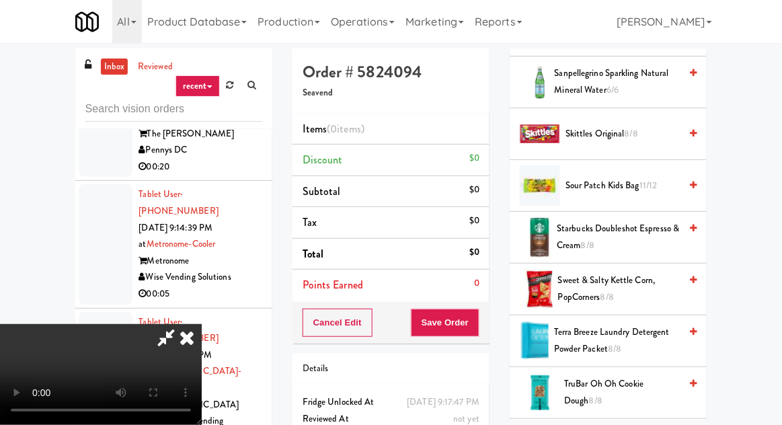
click at [650, 281] on span "Sweet & Salty Kettle Corn, PopCorners 8/8" at bounding box center [619, 288] width 122 height 33
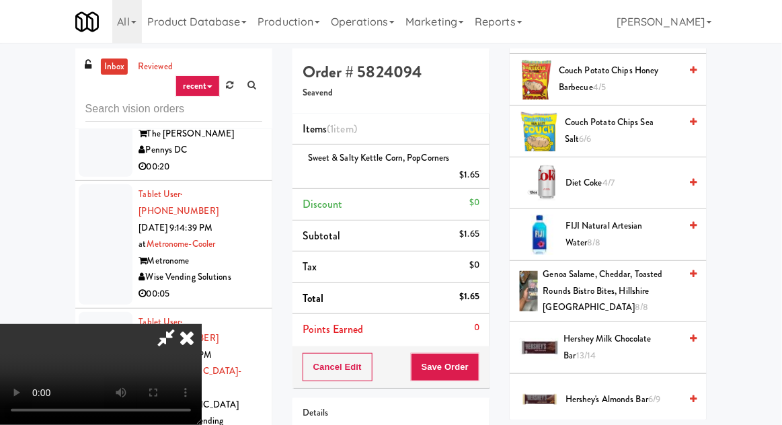
scroll to position [469, 0]
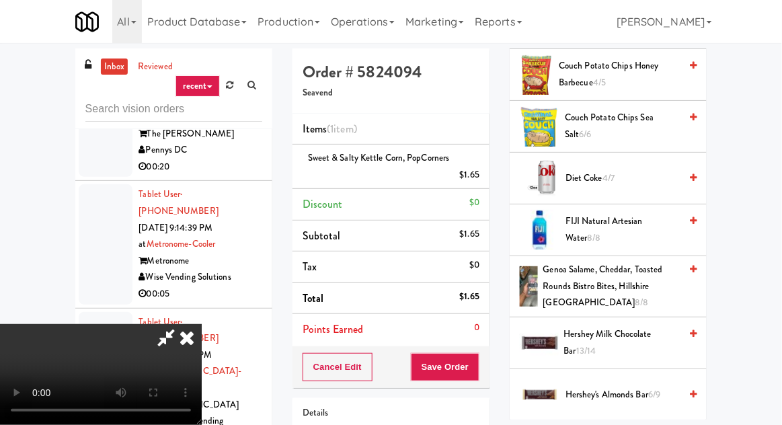
click at [656, 222] on span "FIJI Natural Artesian Water 8/8" at bounding box center [622, 229] width 114 height 33
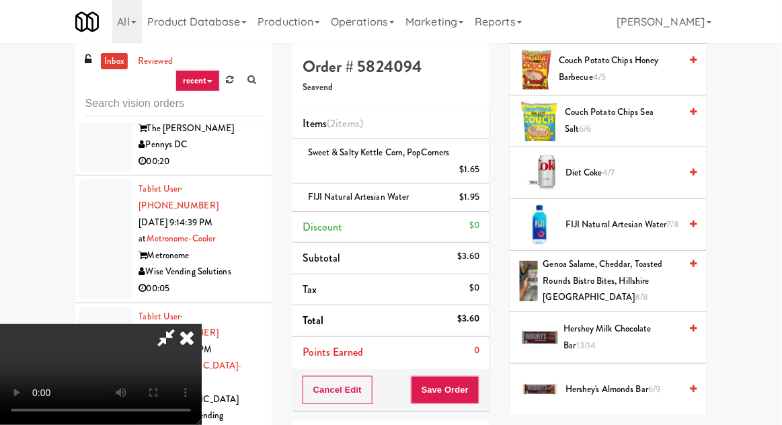
scroll to position [78, 0]
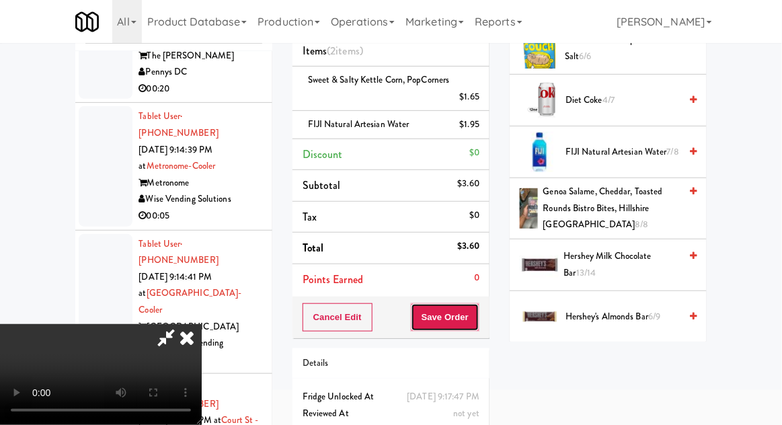
click at [478, 306] on button "Save Order" at bounding box center [445, 317] width 69 height 28
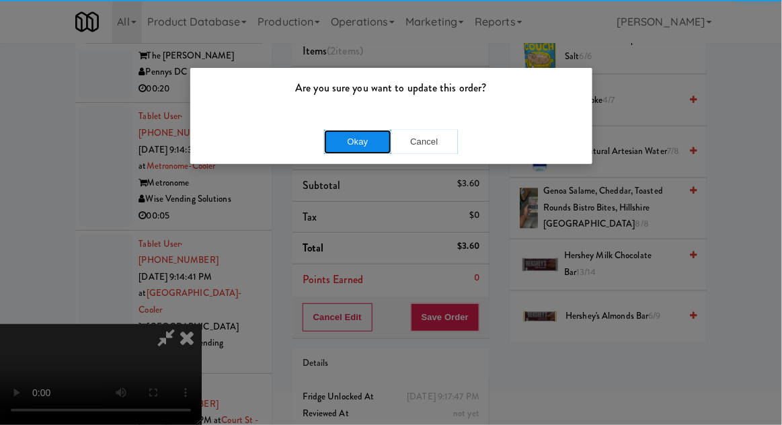
click at [343, 140] on button "Okay" at bounding box center [357, 142] width 67 height 24
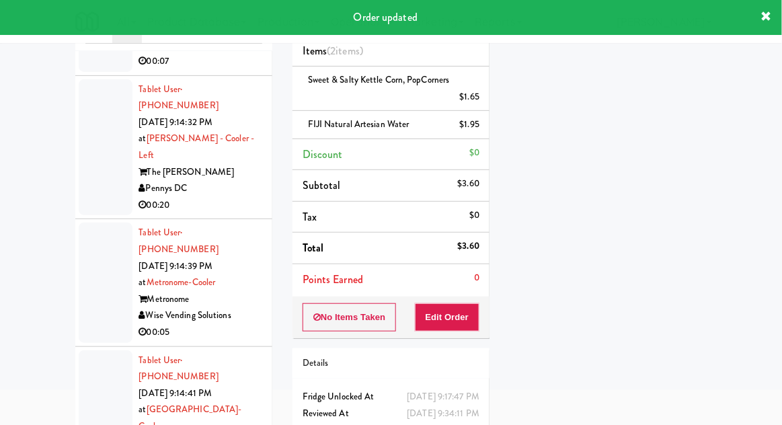
scroll to position [11195, 0]
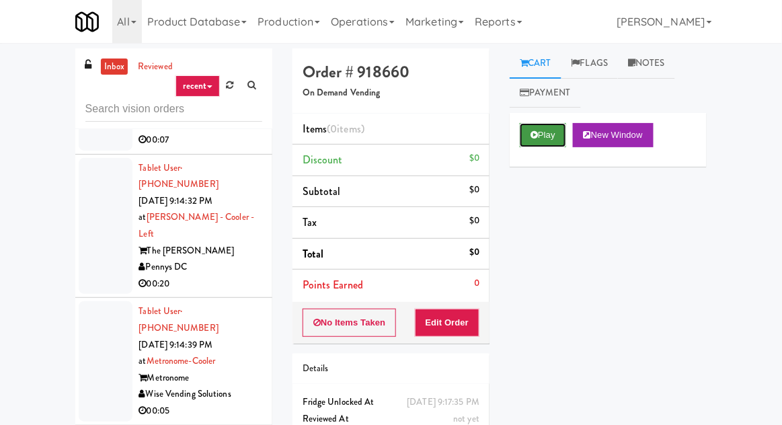
click at [525, 142] on button "Play" at bounding box center [543, 135] width 46 height 24
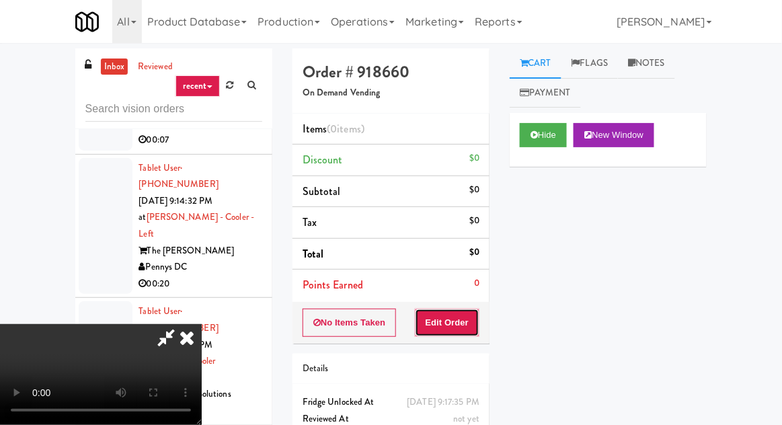
click at [443, 321] on button "Edit Order" at bounding box center [447, 323] width 65 height 28
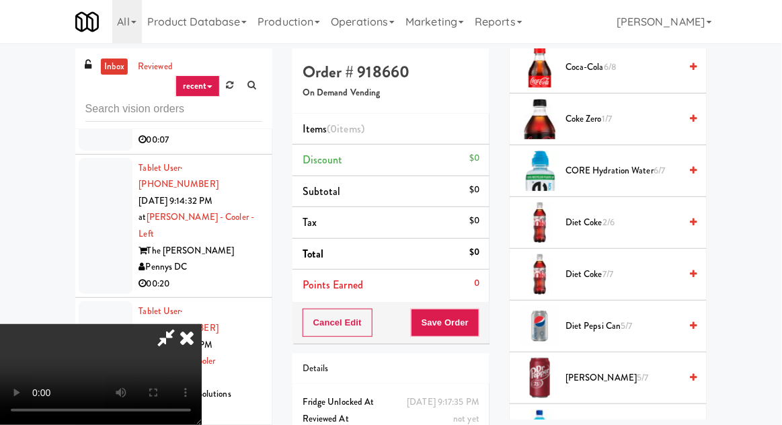
scroll to position [839, 0]
click at [643, 318] on span "Diet Pepsi Can 5/7" at bounding box center [622, 326] width 114 height 17
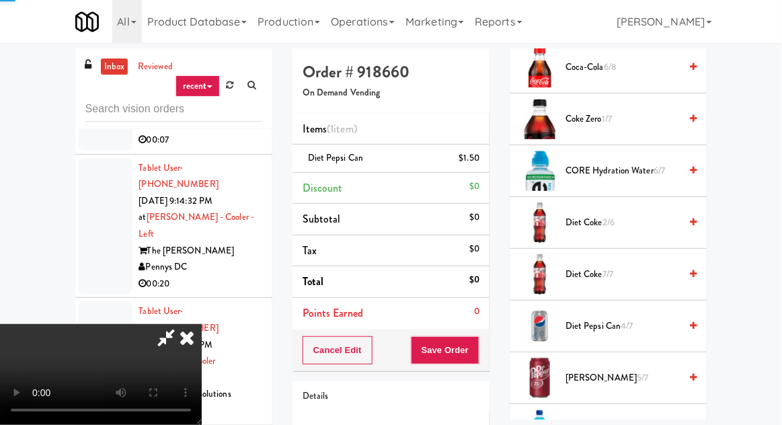
click at [771, 34] on nav "Toggle navigation All 901 Smrt Mrkt [URL][DOMAIN_NAME] 9518002 [GEOGRAPHIC_DATA…" at bounding box center [391, 21] width 782 height 43
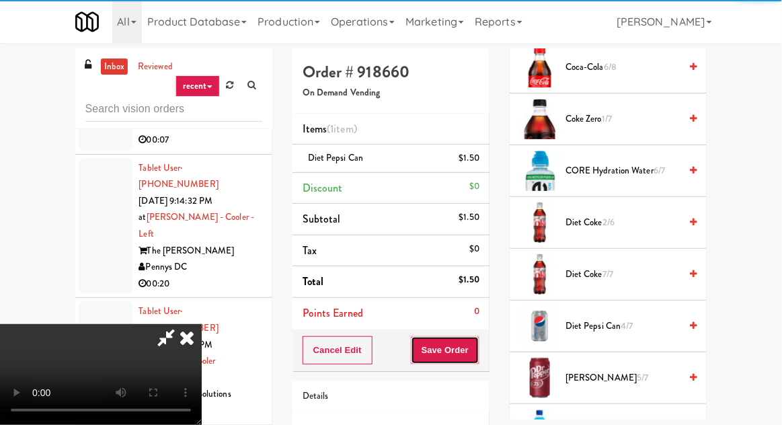
click at [477, 346] on button "Save Order" at bounding box center [445, 350] width 69 height 28
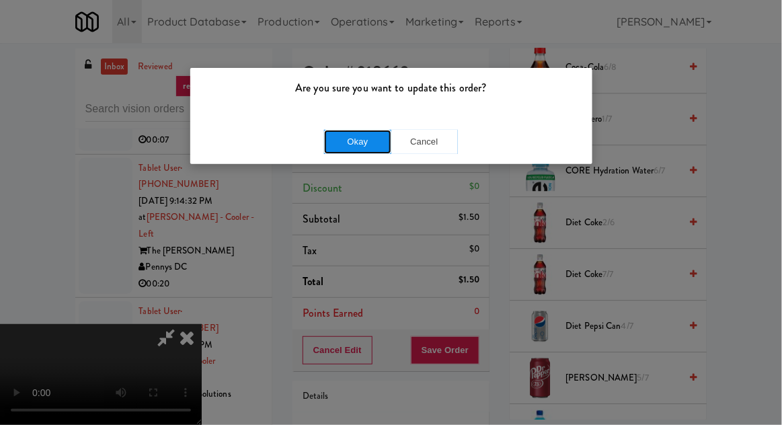
click at [361, 152] on button "Okay" at bounding box center [357, 142] width 67 height 24
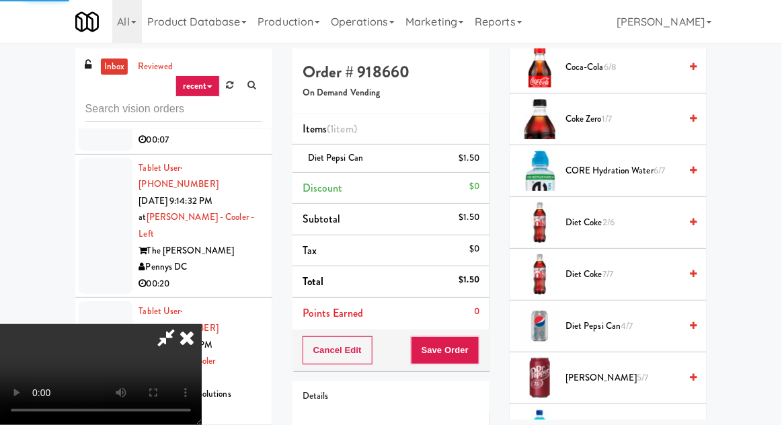
scroll to position [132, 0]
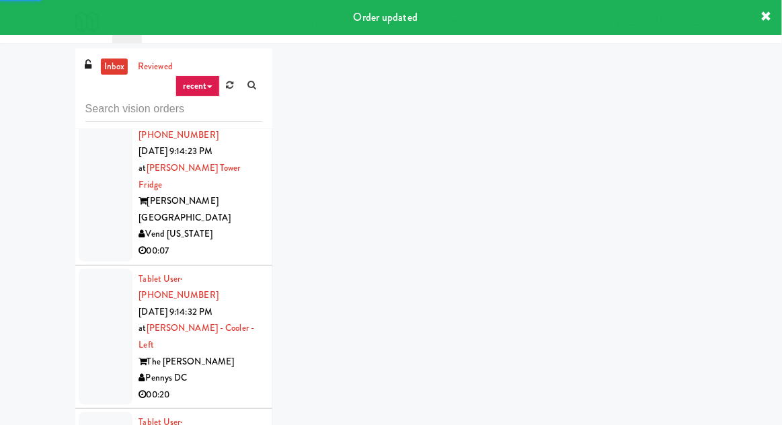
scroll to position [11083, 0]
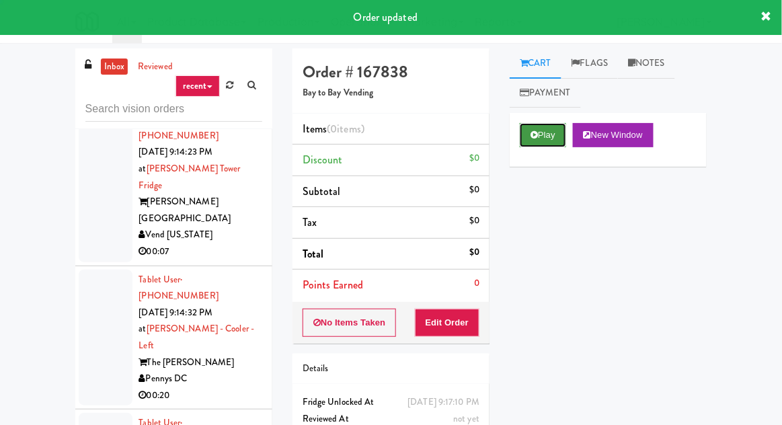
click at [531, 141] on button "Play" at bounding box center [543, 135] width 46 height 24
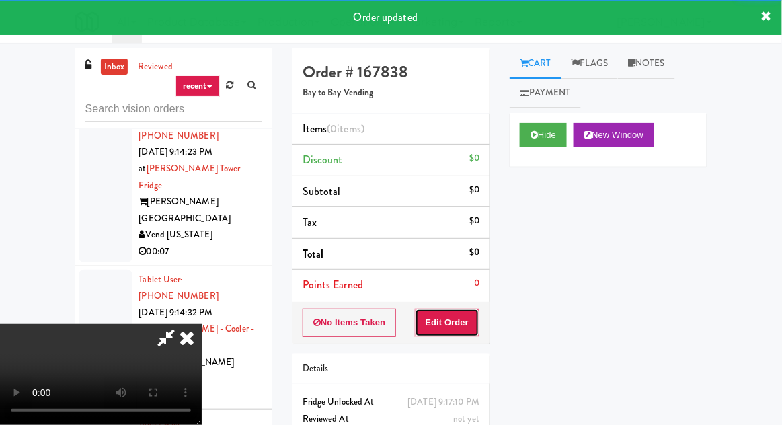
click at [447, 309] on button "Edit Order" at bounding box center [447, 323] width 65 height 28
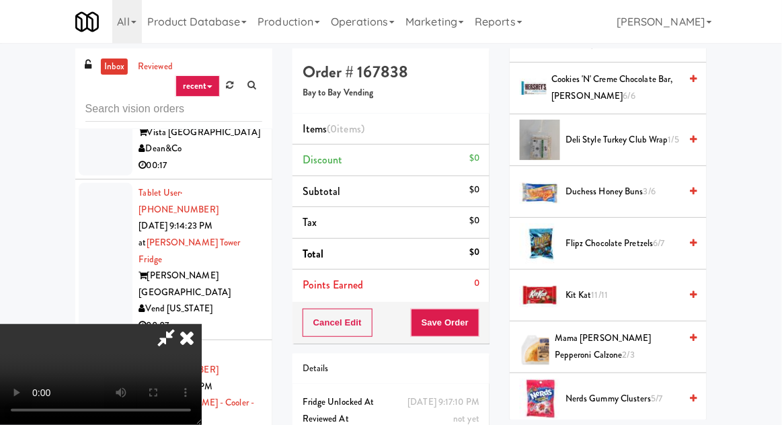
scroll to position [612, 0]
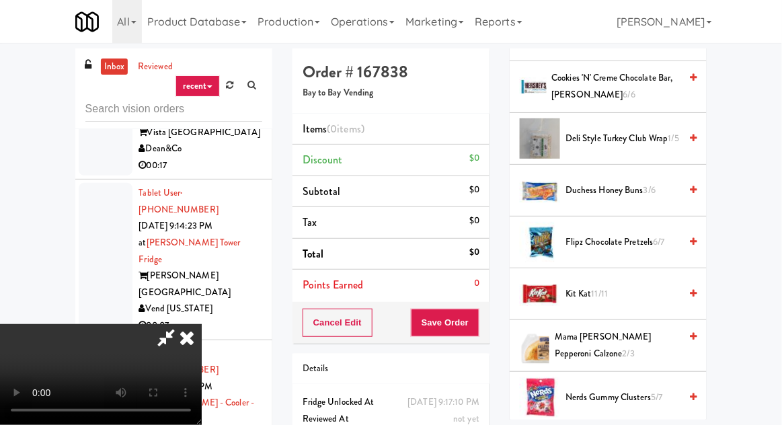
click at [624, 237] on span "Flipz Chocolate Pretzels 6/7" at bounding box center [622, 242] width 114 height 17
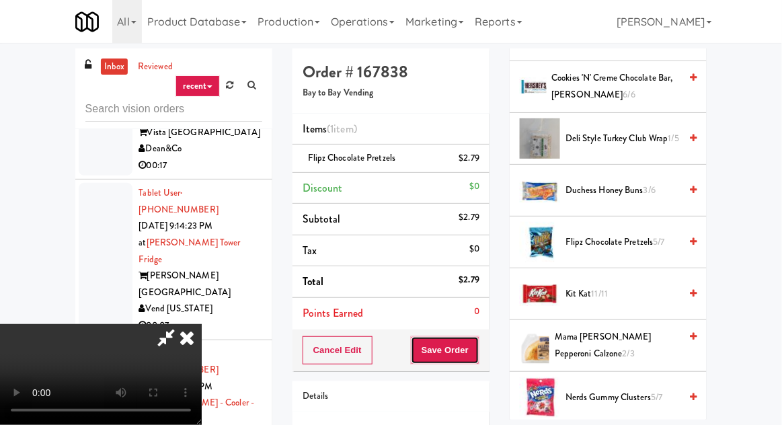
click at [474, 357] on button "Save Order" at bounding box center [445, 350] width 69 height 28
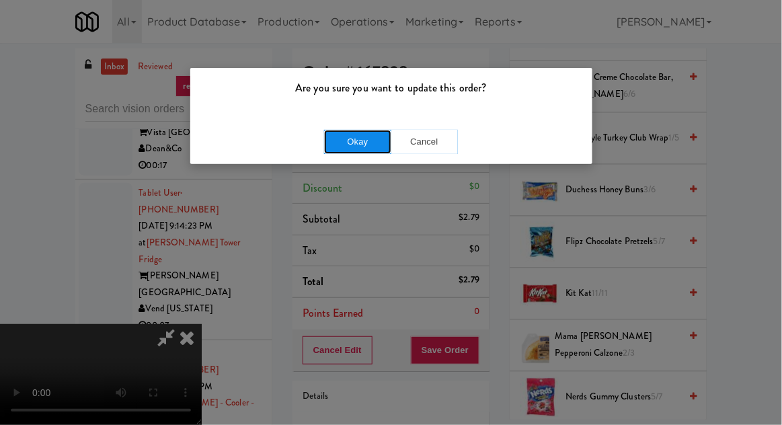
click at [380, 151] on button "Okay" at bounding box center [357, 142] width 67 height 24
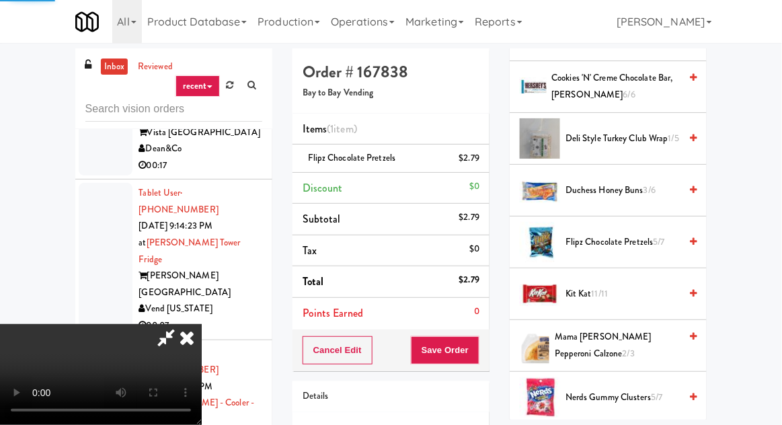
scroll to position [132, 0]
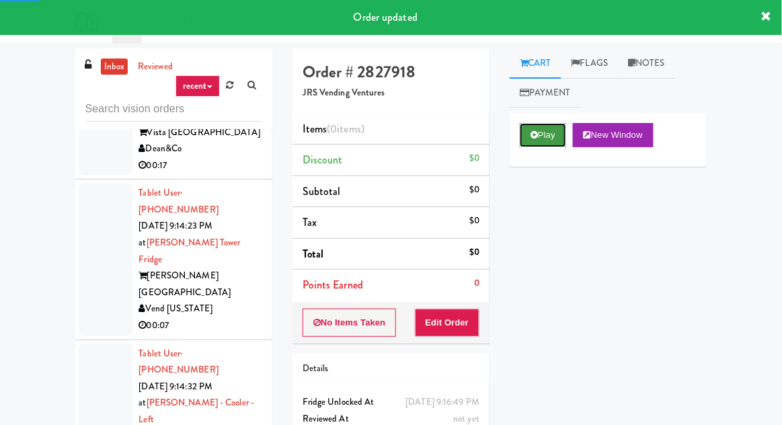
click at [539, 141] on button "Play" at bounding box center [543, 135] width 46 height 24
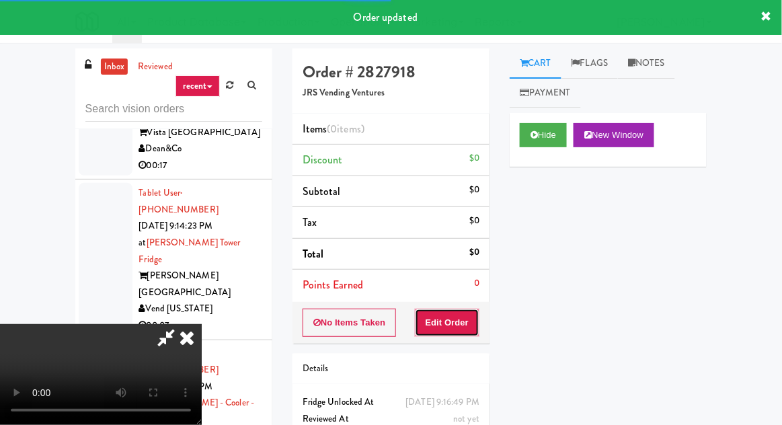
click at [468, 314] on button "Edit Order" at bounding box center [447, 323] width 65 height 28
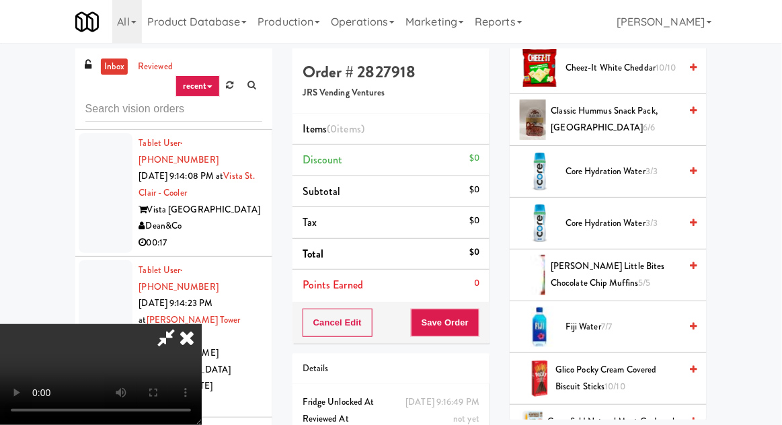
scroll to position [447, 0]
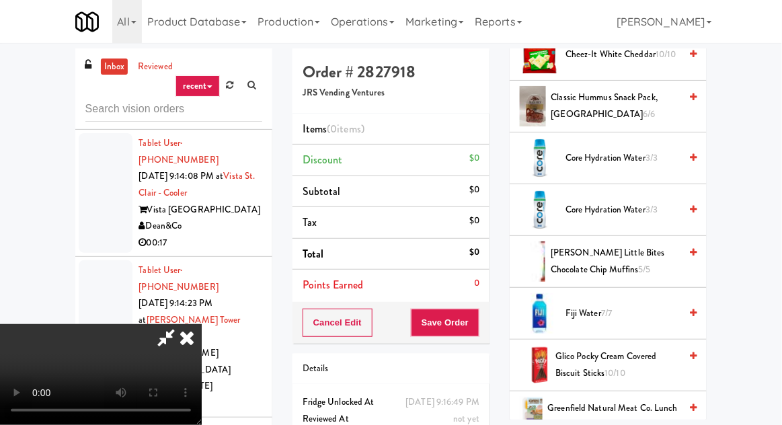
click at [620, 203] on span "Core Hydration Water 3/3" at bounding box center [622, 210] width 114 height 17
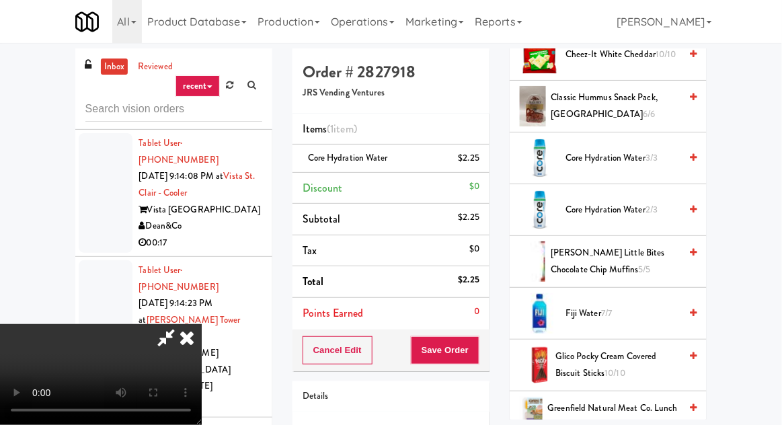
click at [633, 202] on span "Core Hydration Water 2/3" at bounding box center [622, 210] width 114 height 17
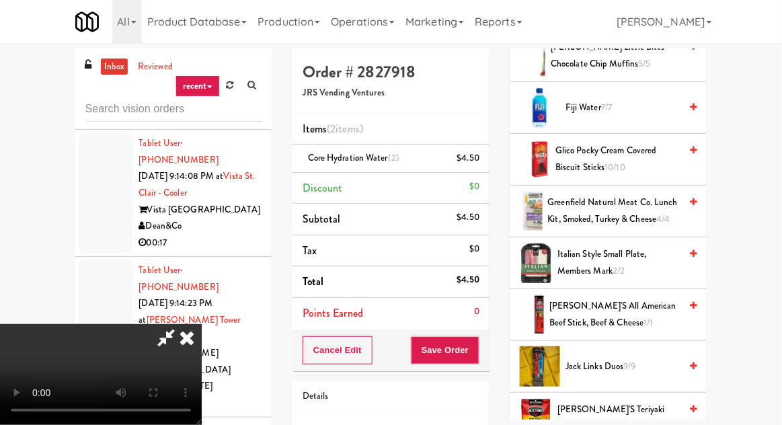
scroll to position [661, 0]
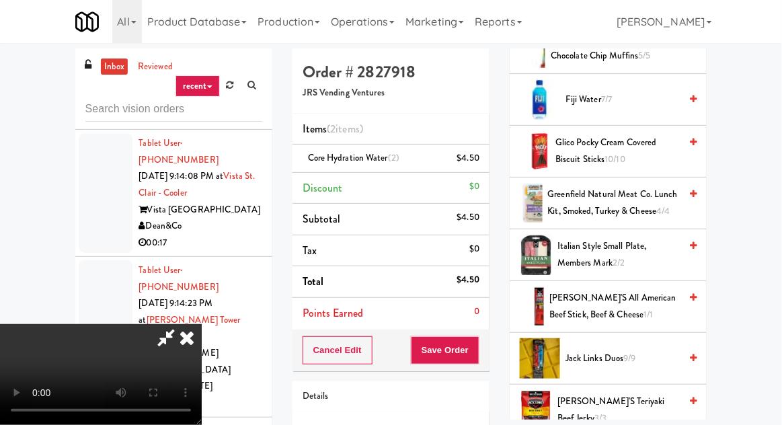
click at [619, 194] on span "Greenfield Natural Meat Co. Lunch Kit, Smoked, Turkey & Cheese 4/4" at bounding box center [614, 202] width 132 height 33
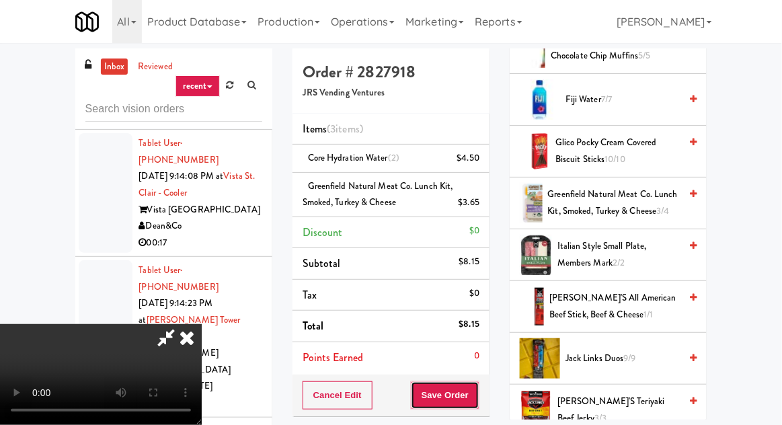
click at [476, 390] on button "Save Order" at bounding box center [445, 395] width 69 height 28
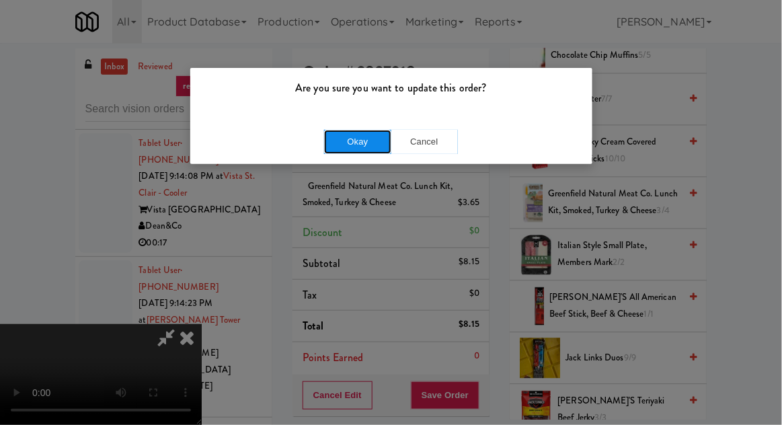
click at [335, 147] on button "Okay" at bounding box center [357, 142] width 67 height 24
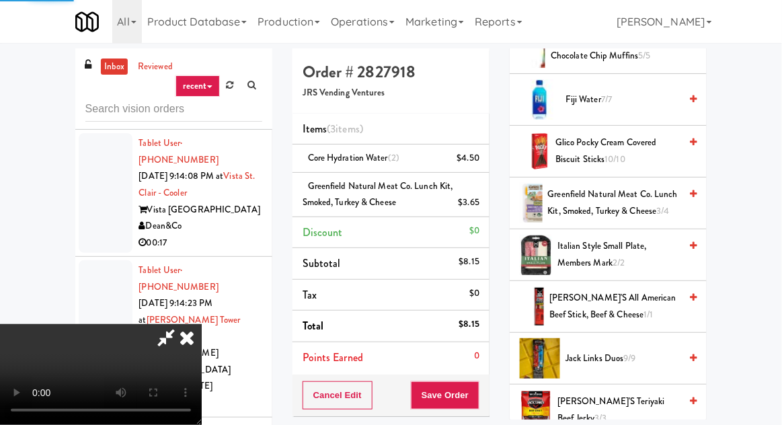
scroll to position [132, 0]
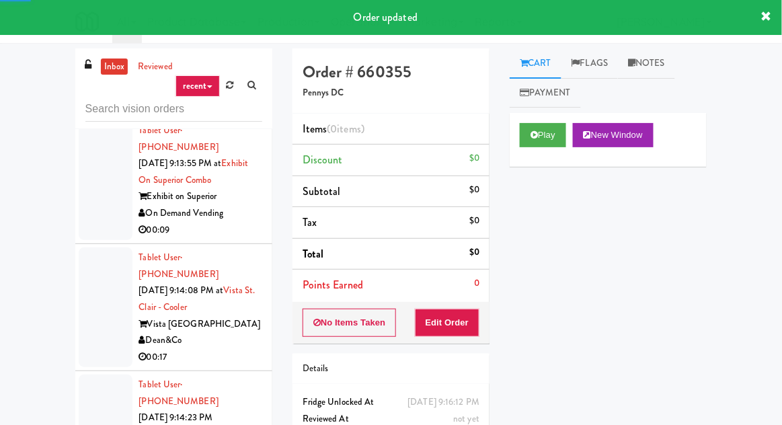
scroll to position [10817, 0]
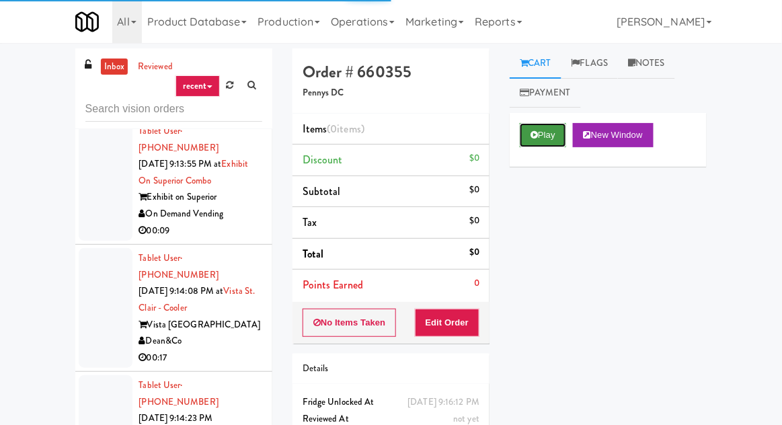
click at [534, 143] on button "Play" at bounding box center [543, 135] width 46 height 24
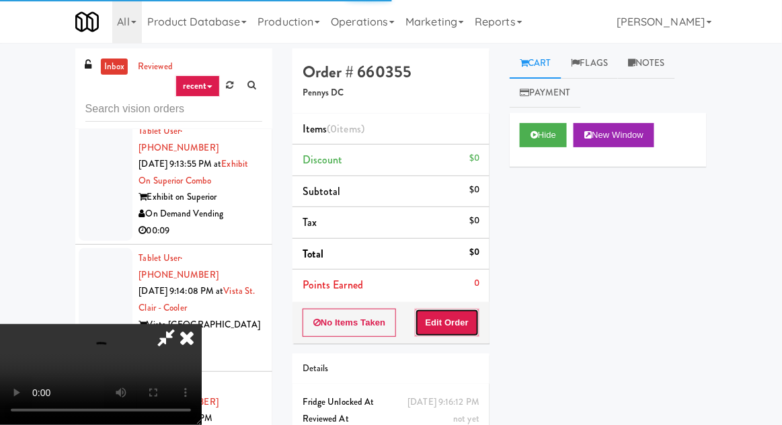
click at [457, 314] on button "Edit Order" at bounding box center [447, 323] width 65 height 28
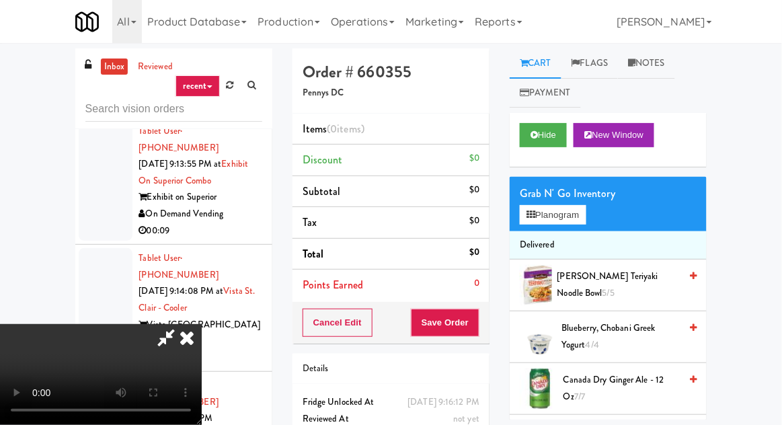
scroll to position [0, 0]
click at [575, 208] on button "Planogram" at bounding box center [553, 215] width 66 height 20
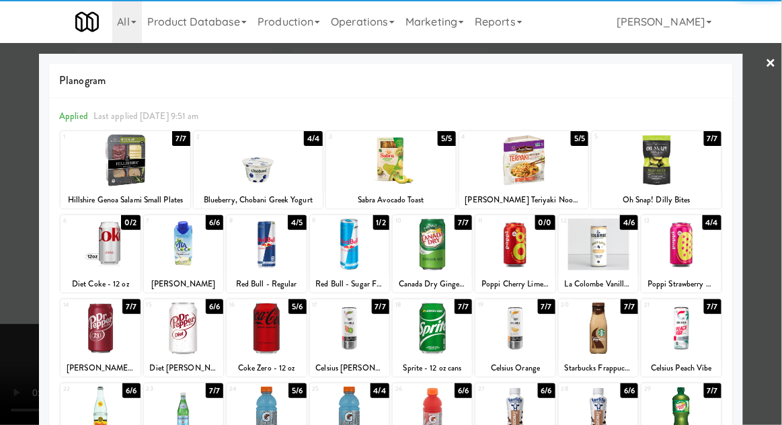
click at [245, 233] on div at bounding box center [266, 244] width 79 height 52
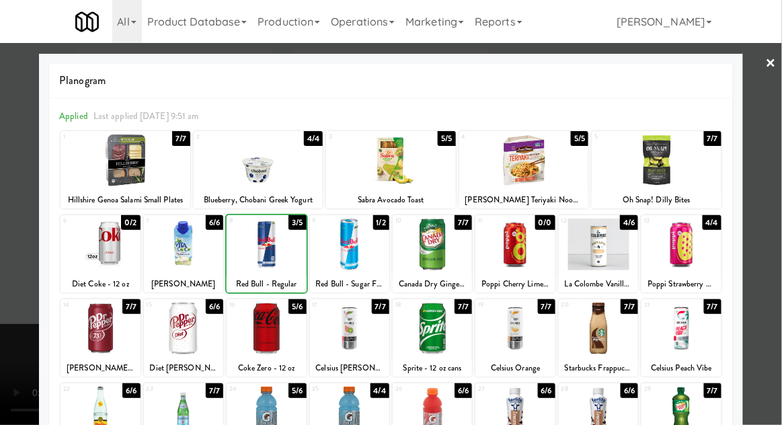
click at [1, 207] on div at bounding box center [391, 212] width 782 height 425
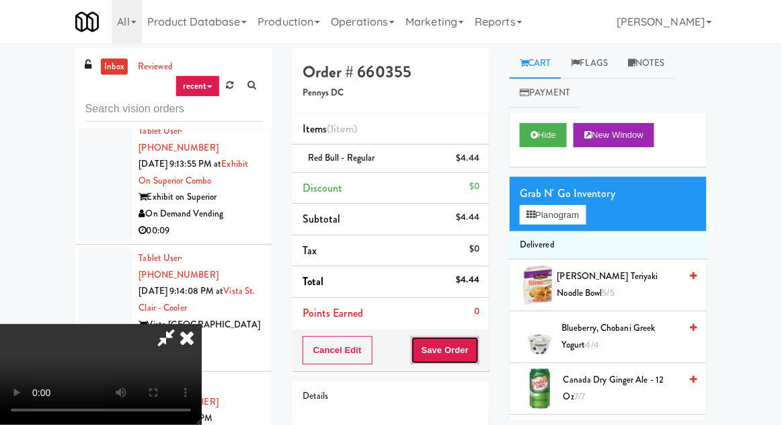
click at [478, 344] on button "Save Order" at bounding box center [445, 350] width 69 height 28
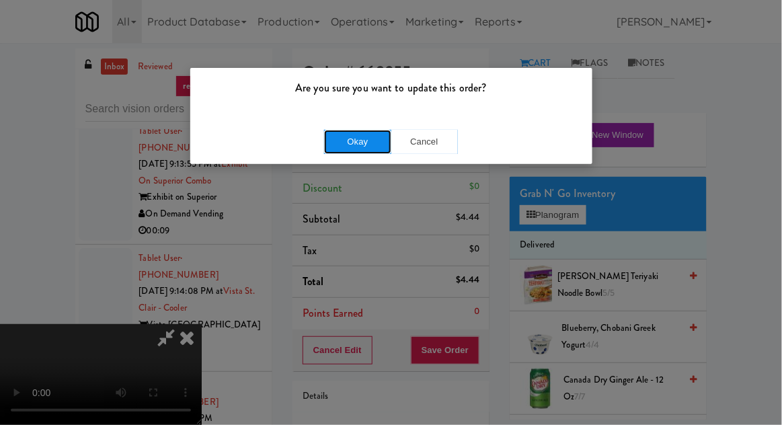
click at [328, 141] on button "Okay" at bounding box center [357, 142] width 67 height 24
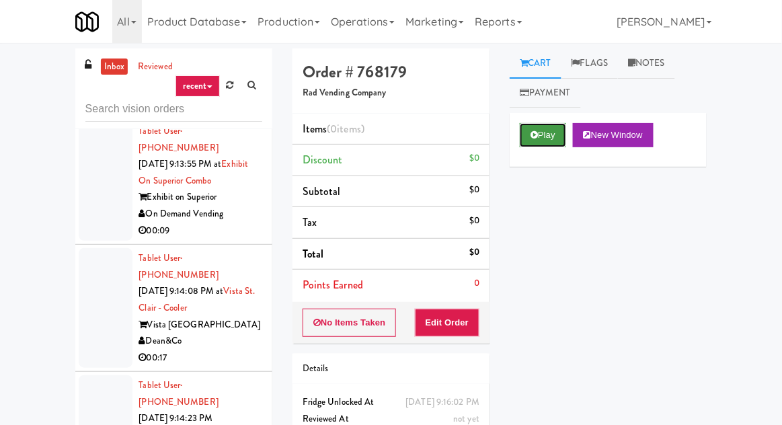
click at [530, 134] on icon at bounding box center [533, 134] width 7 height 9
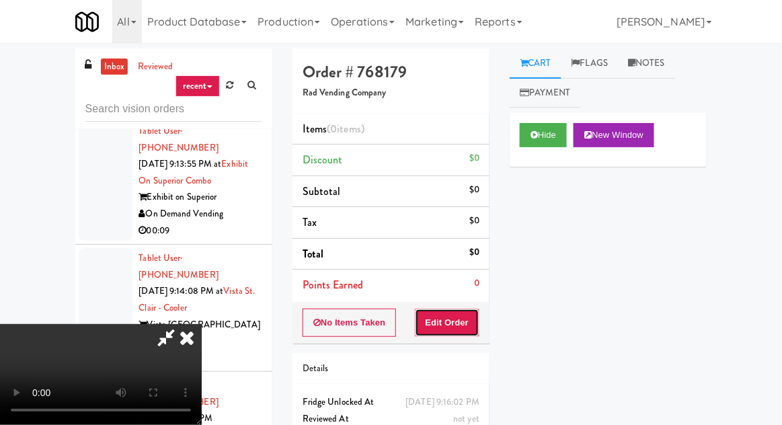
click at [458, 319] on button "Edit Order" at bounding box center [447, 323] width 65 height 28
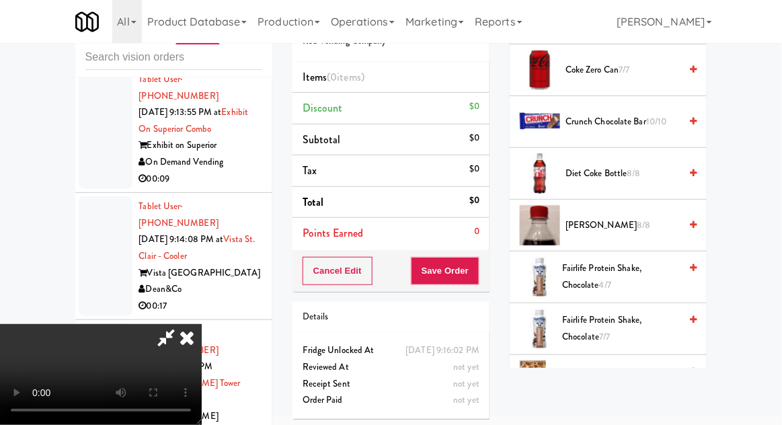
scroll to position [450, 0]
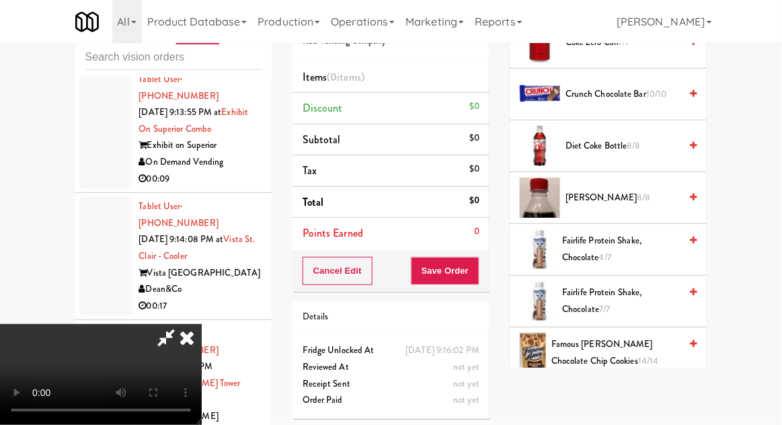
click at [617, 248] on span "Fairlife Protein Shake, Chocolate 4/7" at bounding box center [621, 249] width 118 height 33
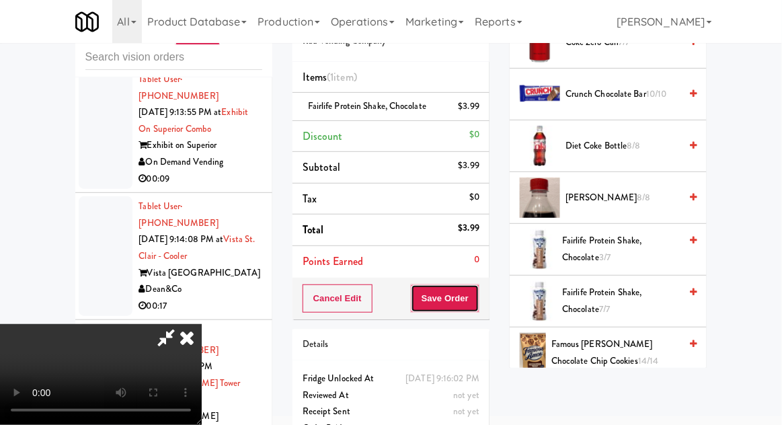
click at [477, 300] on button "Save Order" at bounding box center [445, 298] width 69 height 28
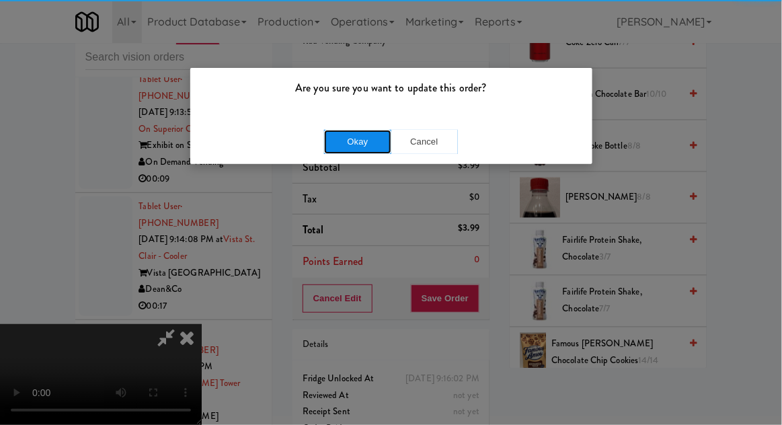
click at [360, 152] on button "Okay" at bounding box center [357, 142] width 67 height 24
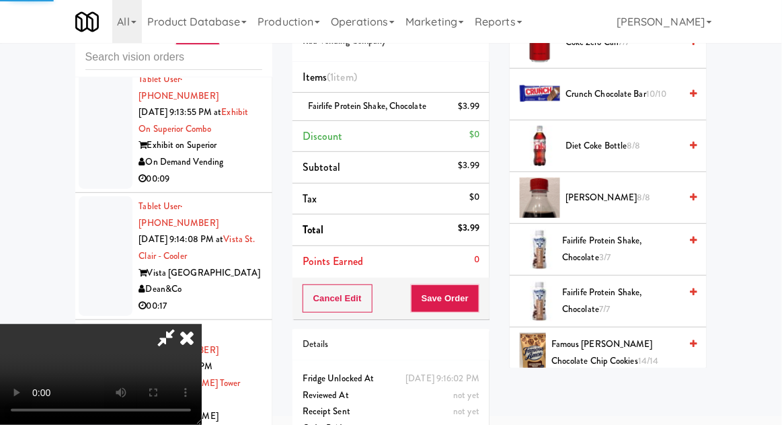
scroll to position [132, 0]
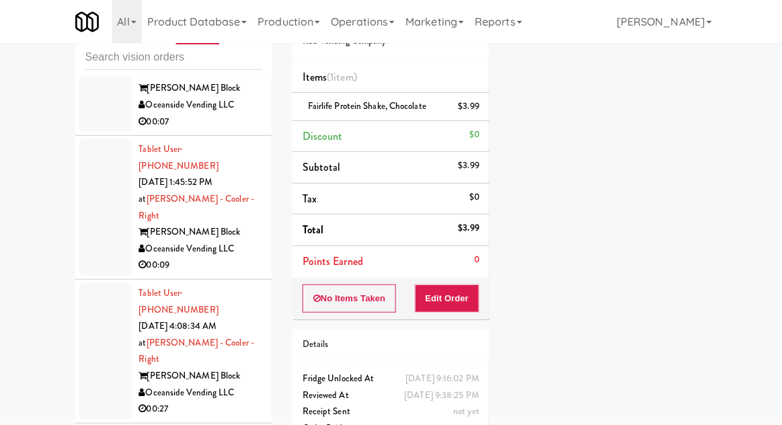
click at [89, 283] on div at bounding box center [106, 351] width 54 height 136
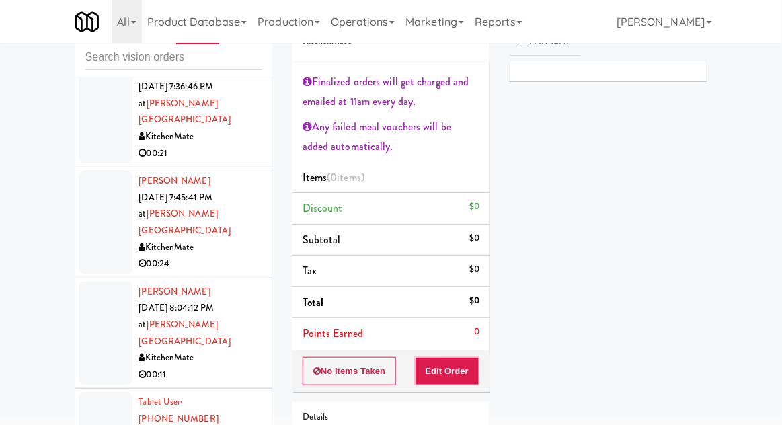
scroll to position [2564, 0]
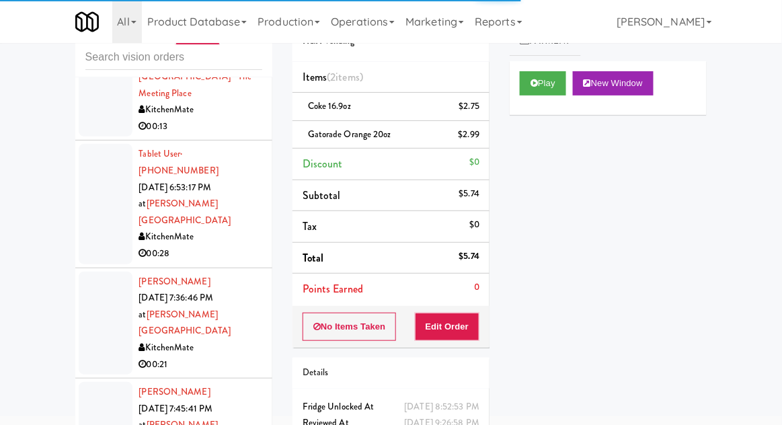
scroll to position [2317, 0]
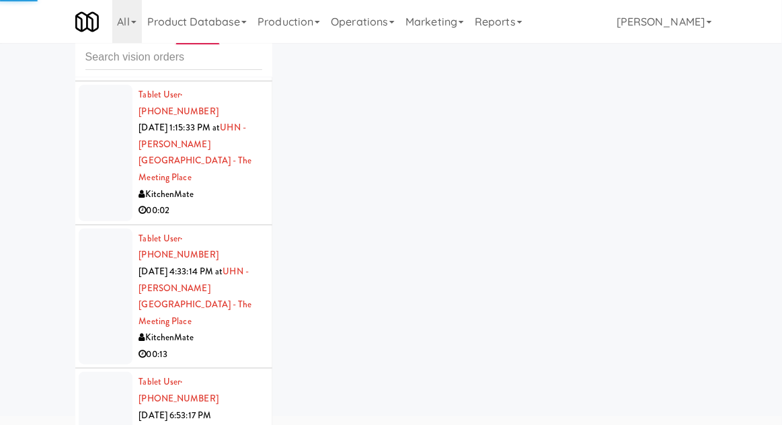
scroll to position [2121, 0]
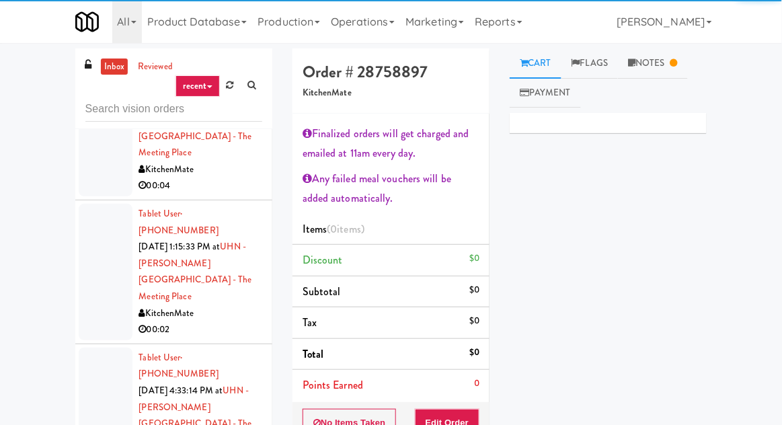
scroll to position [1, 0]
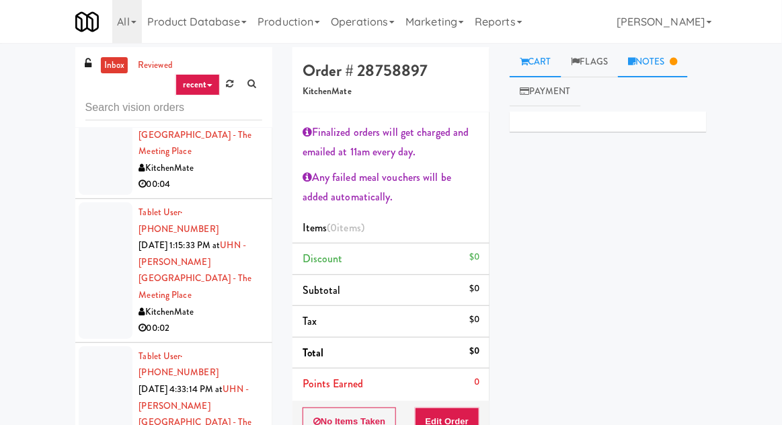
click at [663, 70] on link "Notes" at bounding box center [653, 62] width 70 height 30
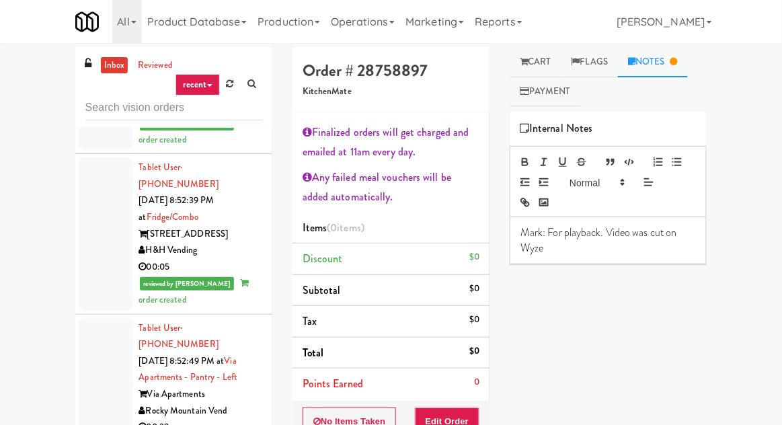
scroll to position [3049, 0]
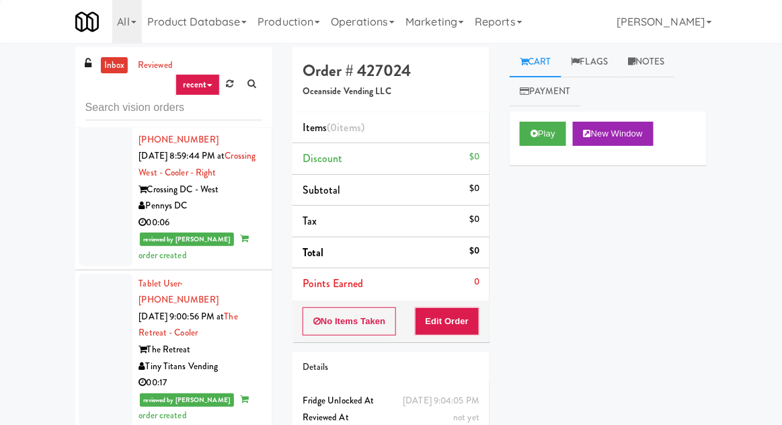
scroll to position [4866, 0]
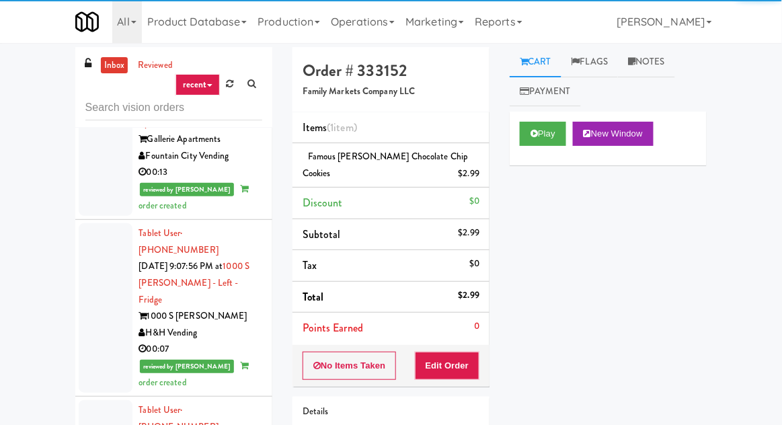
scroll to position [7738, 0]
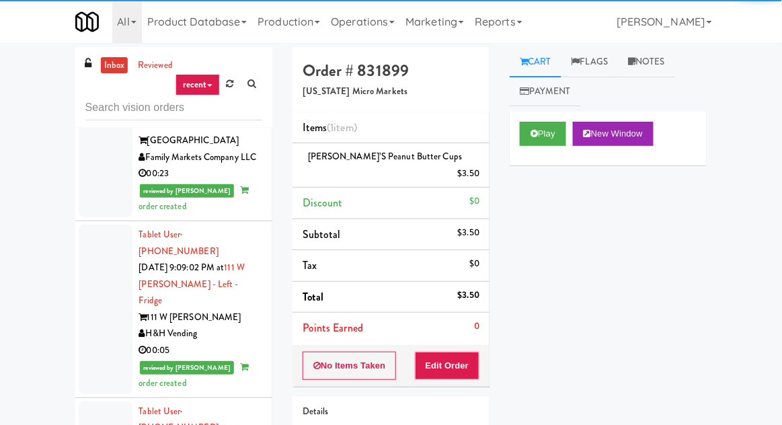
scroll to position [9051, 0]
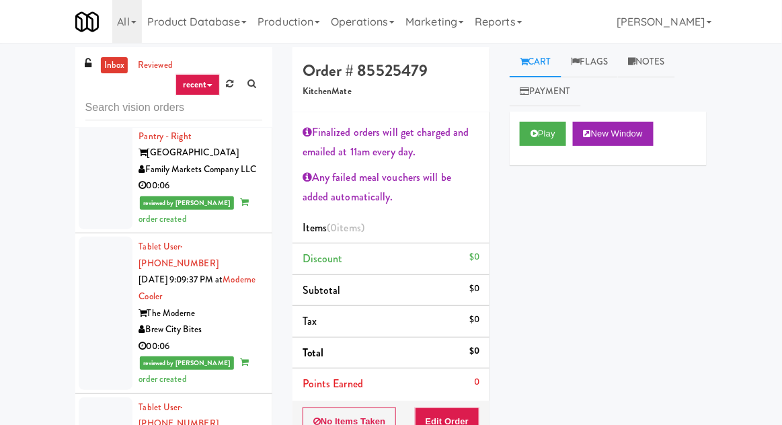
scroll to position [9375, 0]
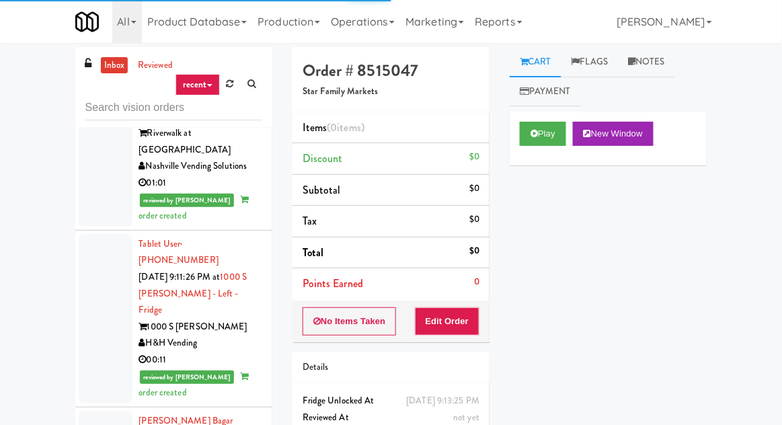
scroll to position [10615, 0]
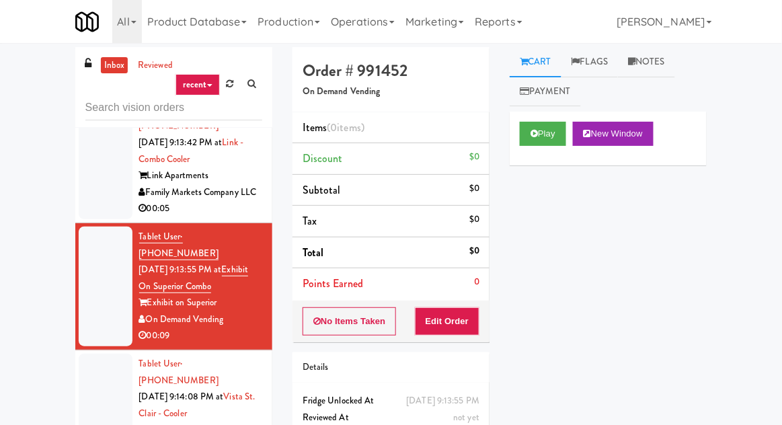
scroll to position [12463, 0]
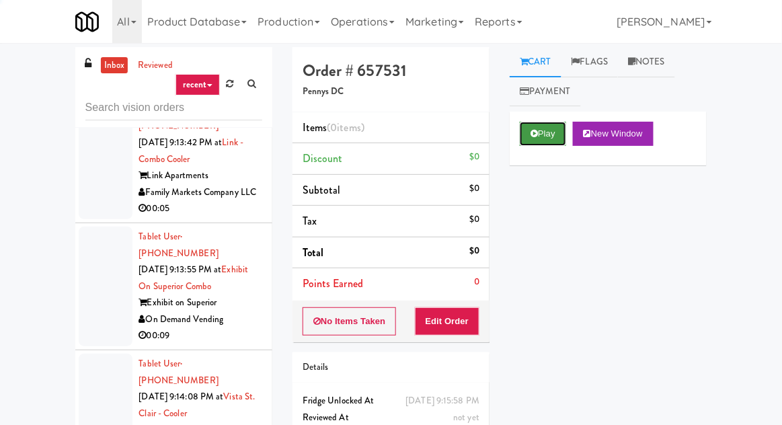
click at [548, 136] on button "Play" at bounding box center [543, 134] width 46 height 24
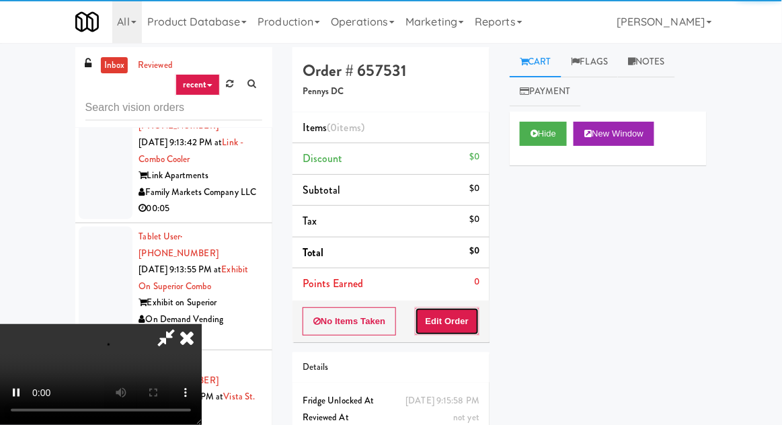
click at [473, 307] on button "Edit Order" at bounding box center [447, 321] width 65 height 28
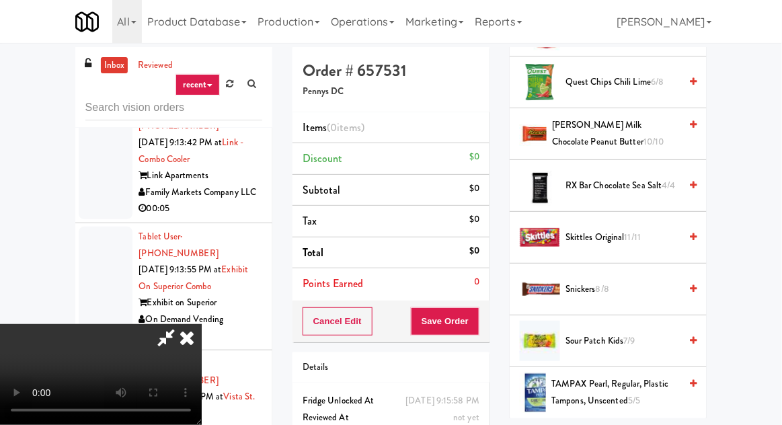
scroll to position [1289, 0]
click at [635, 126] on span "[PERSON_NAME] Milk Chocolate Peanut Butter 10/10" at bounding box center [616, 133] width 128 height 33
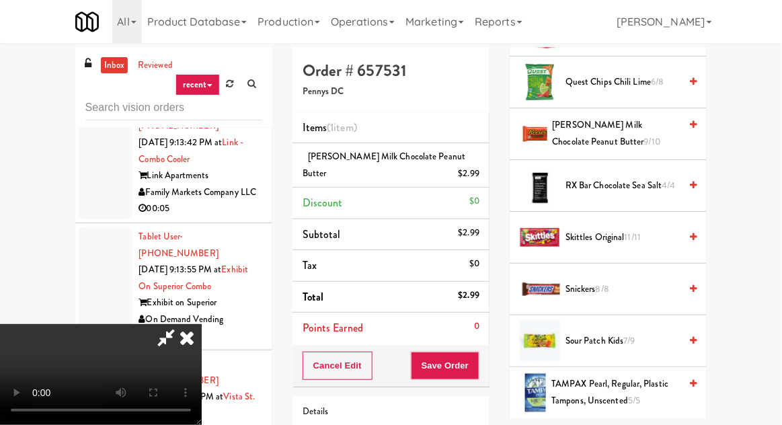
click at [617, 333] on span "Sour Patch Kids 7/9" at bounding box center [622, 341] width 114 height 17
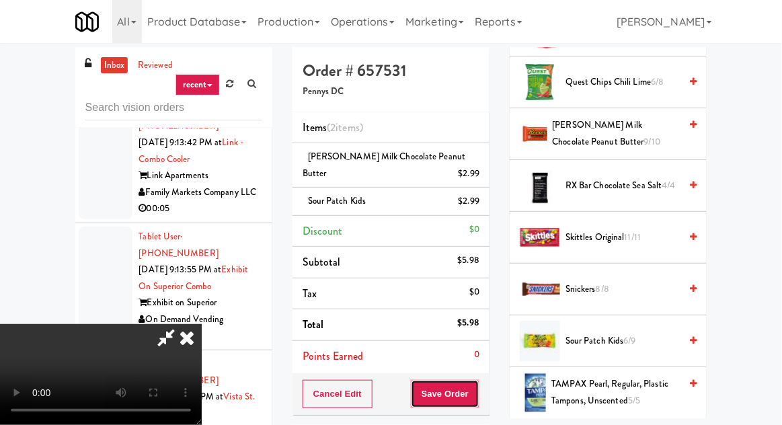
click at [479, 390] on button "Save Order" at bounding box center [445, 394] width 69 height 28
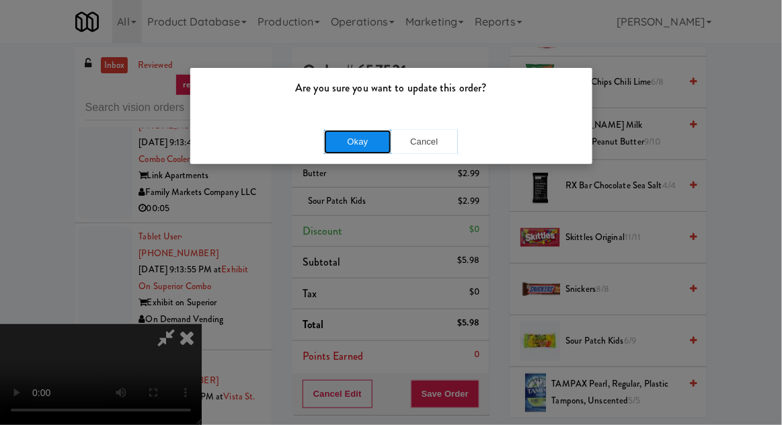
click at [343, 138] on button "Okay" at bounding box center [357, 142] width 67 height 24
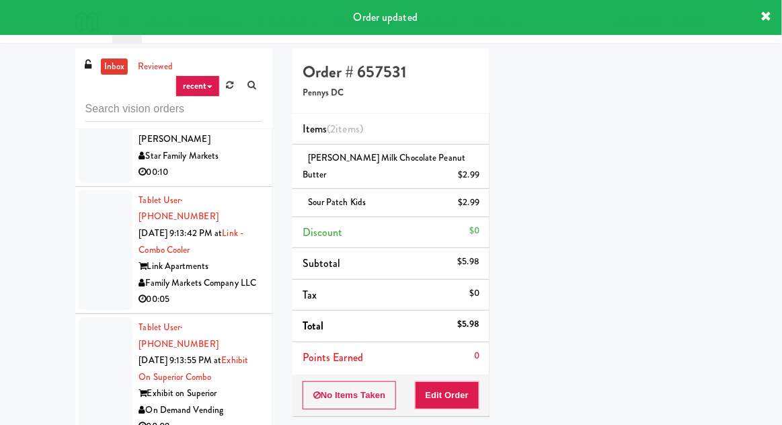
scroll to position [12373, 0]
